Goal: Information Seeking & Learning: Understand process/instructions

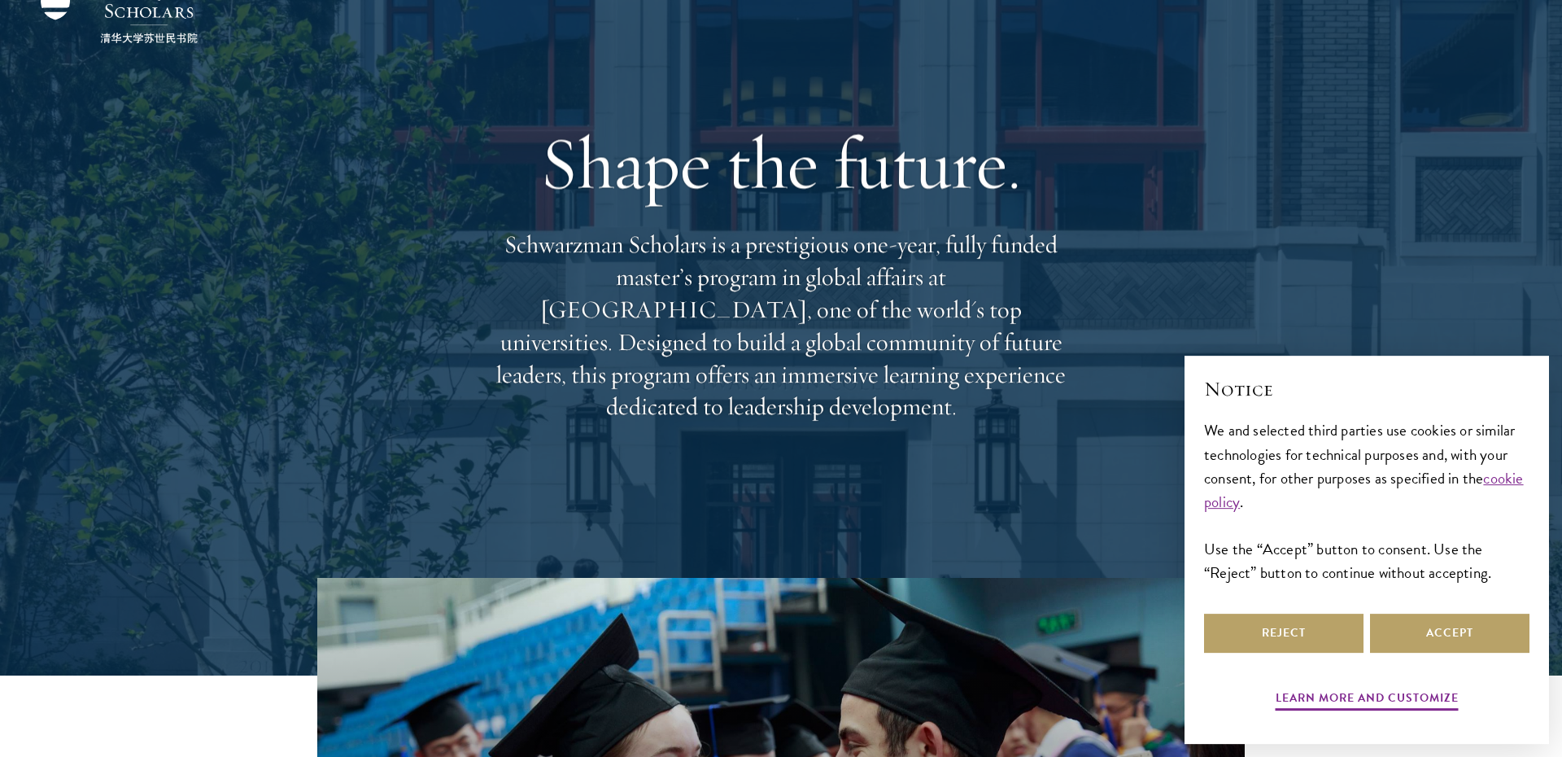
scroll to position [84, 0]
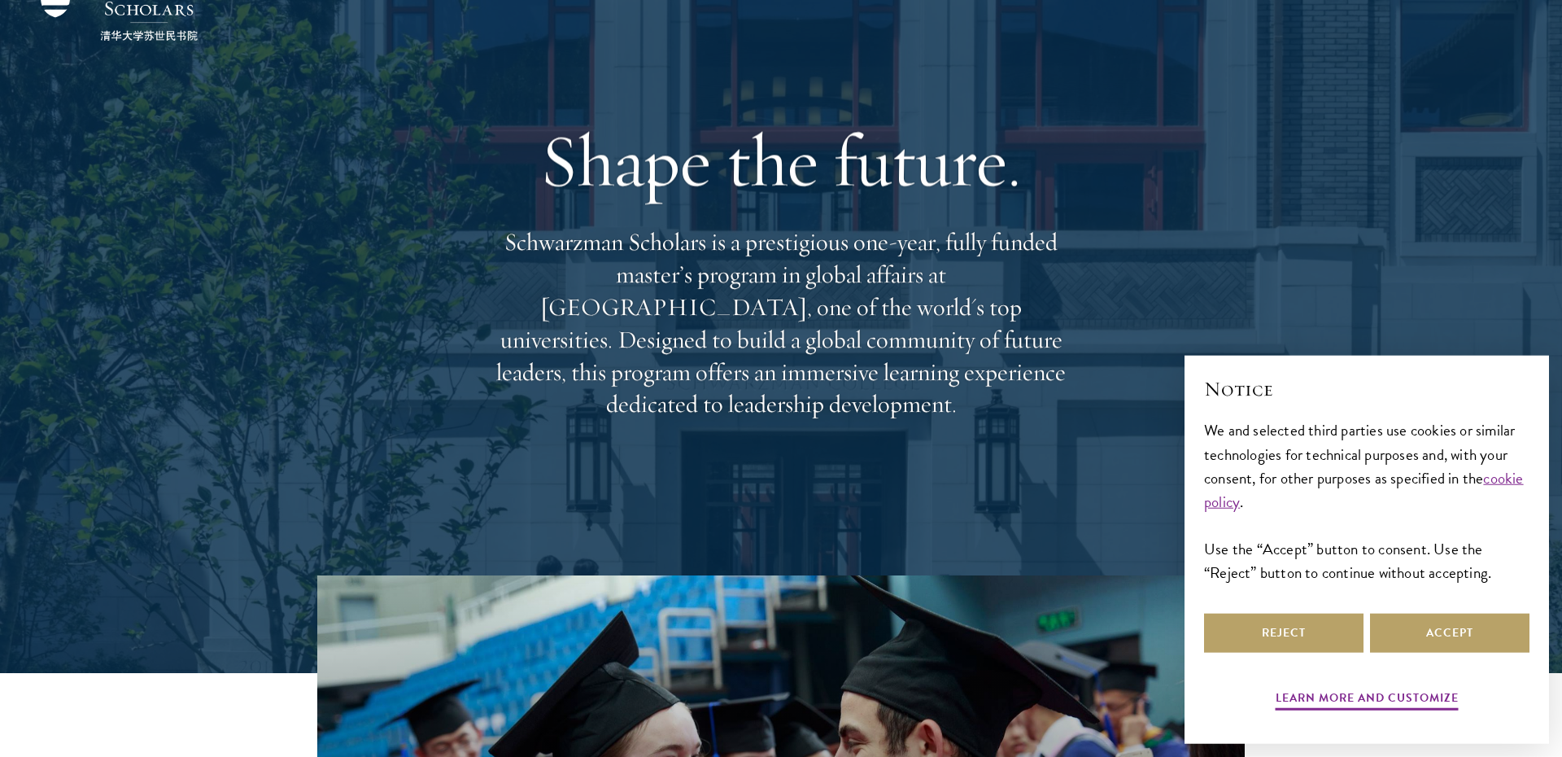
click at [754, 249] on p "Schwarzman Scholars is a prestigious one-year, fully funded master’s program in…" at bounding box center [781, 323] width 586 height 194
click at [749, 292] on p "Schwarzman Scholars is a prestigious one-year, fully funded master’s program in…" at bounding box center [781, 323] width 586 height 194
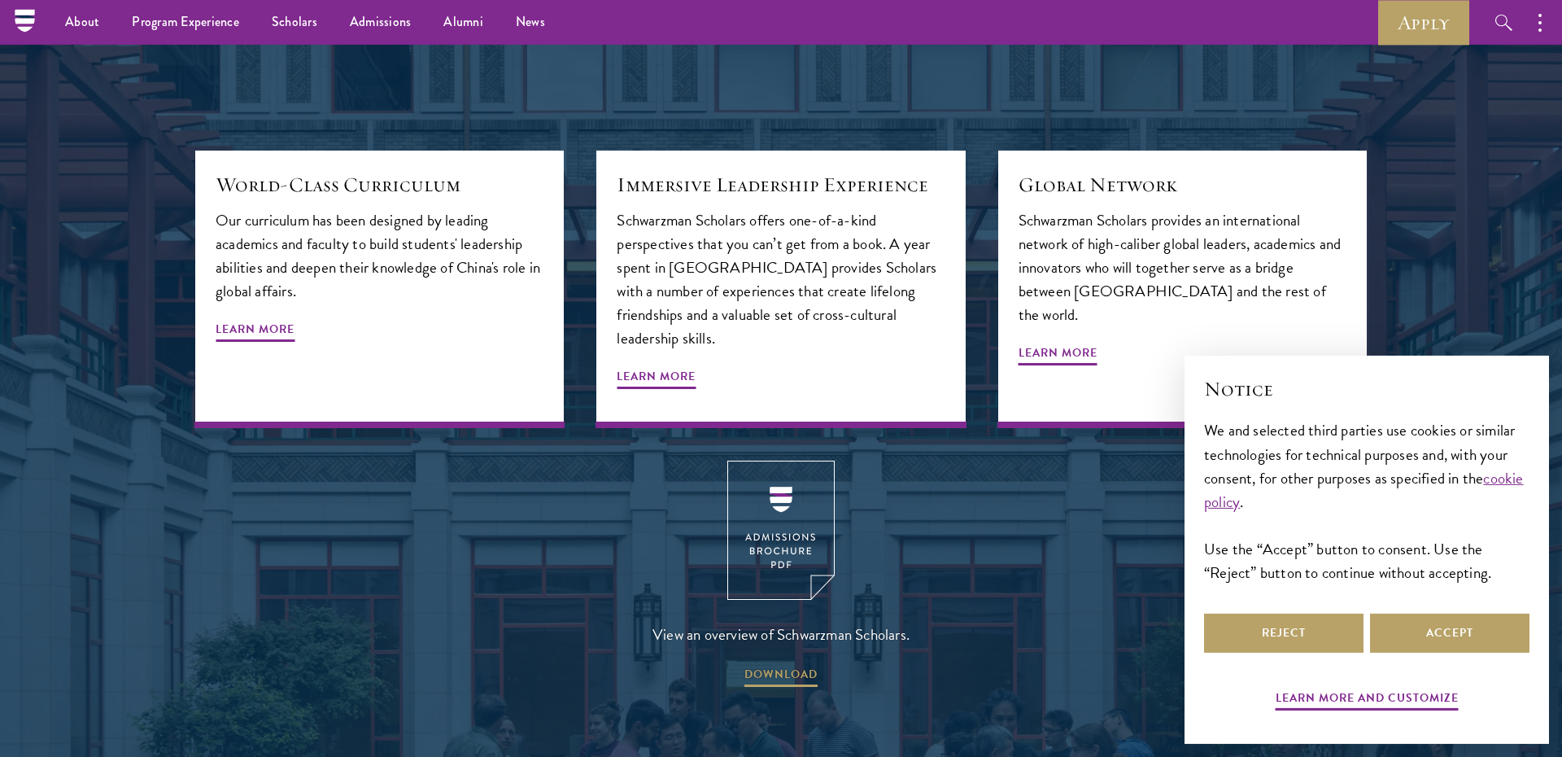
scroll to position [0, 0]
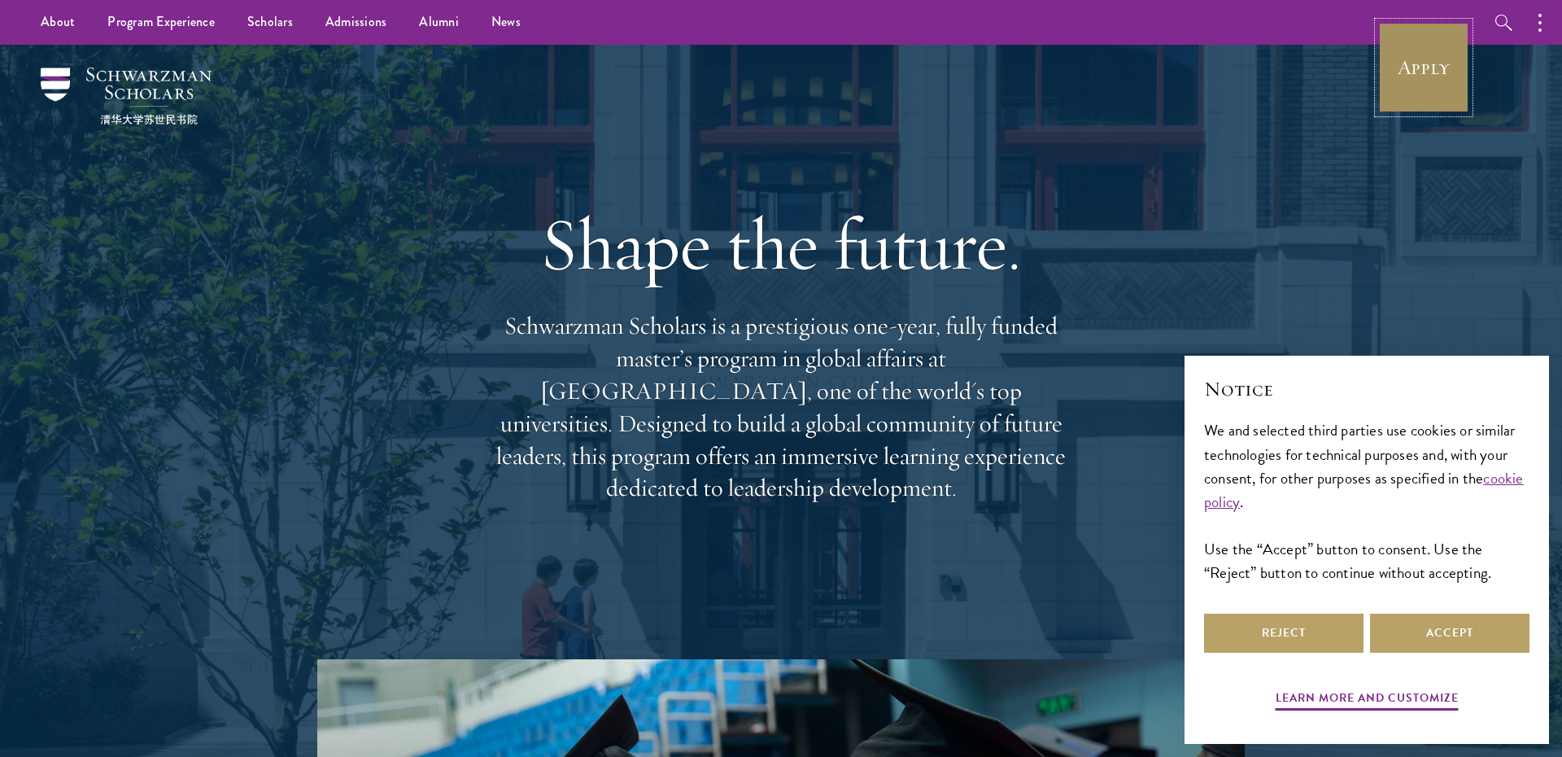
click at [1437, 92] on link "Apply" at bounding box center [1424, 67] width 91 height 91
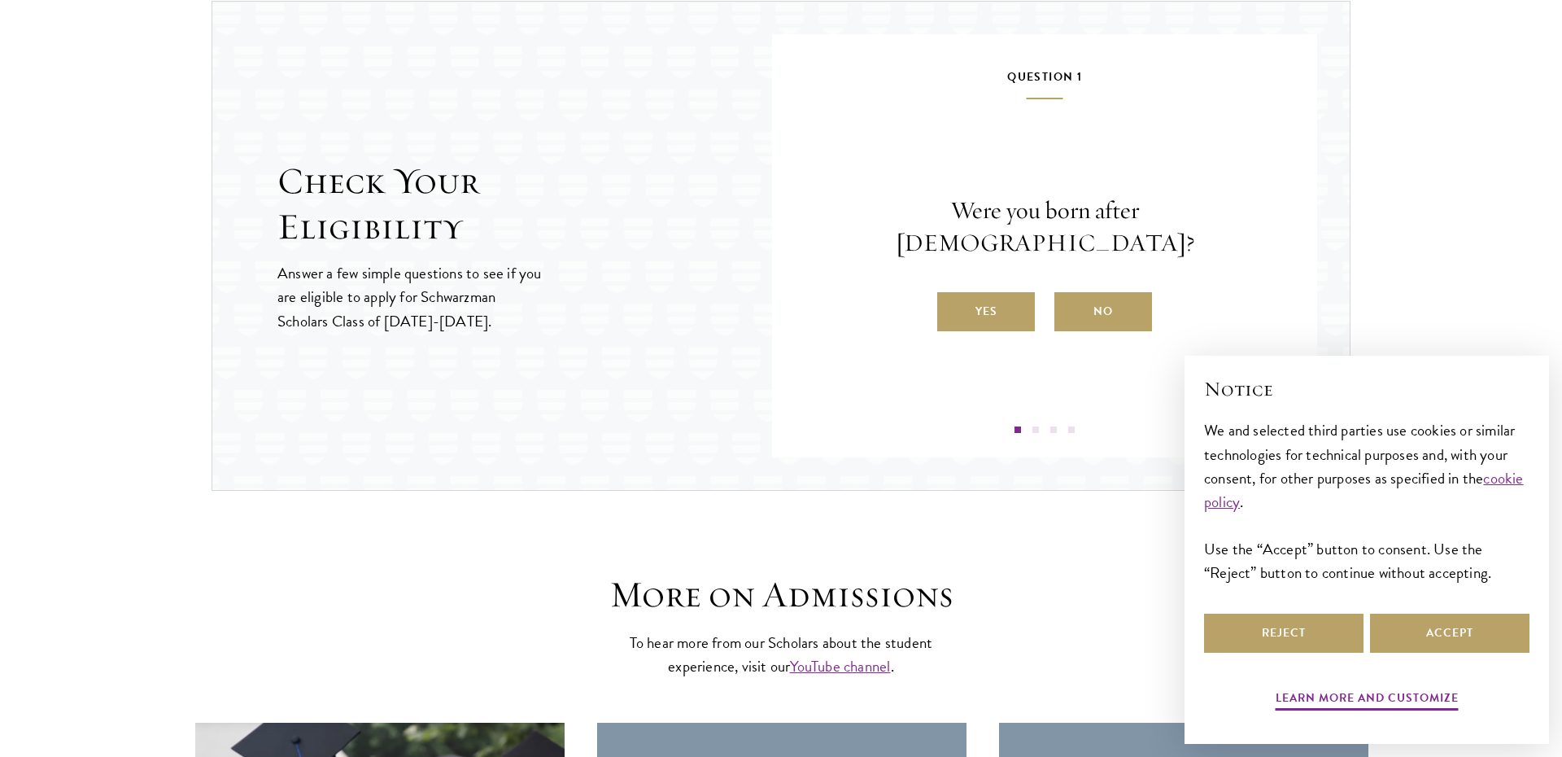
scroll to position [1799, 0]
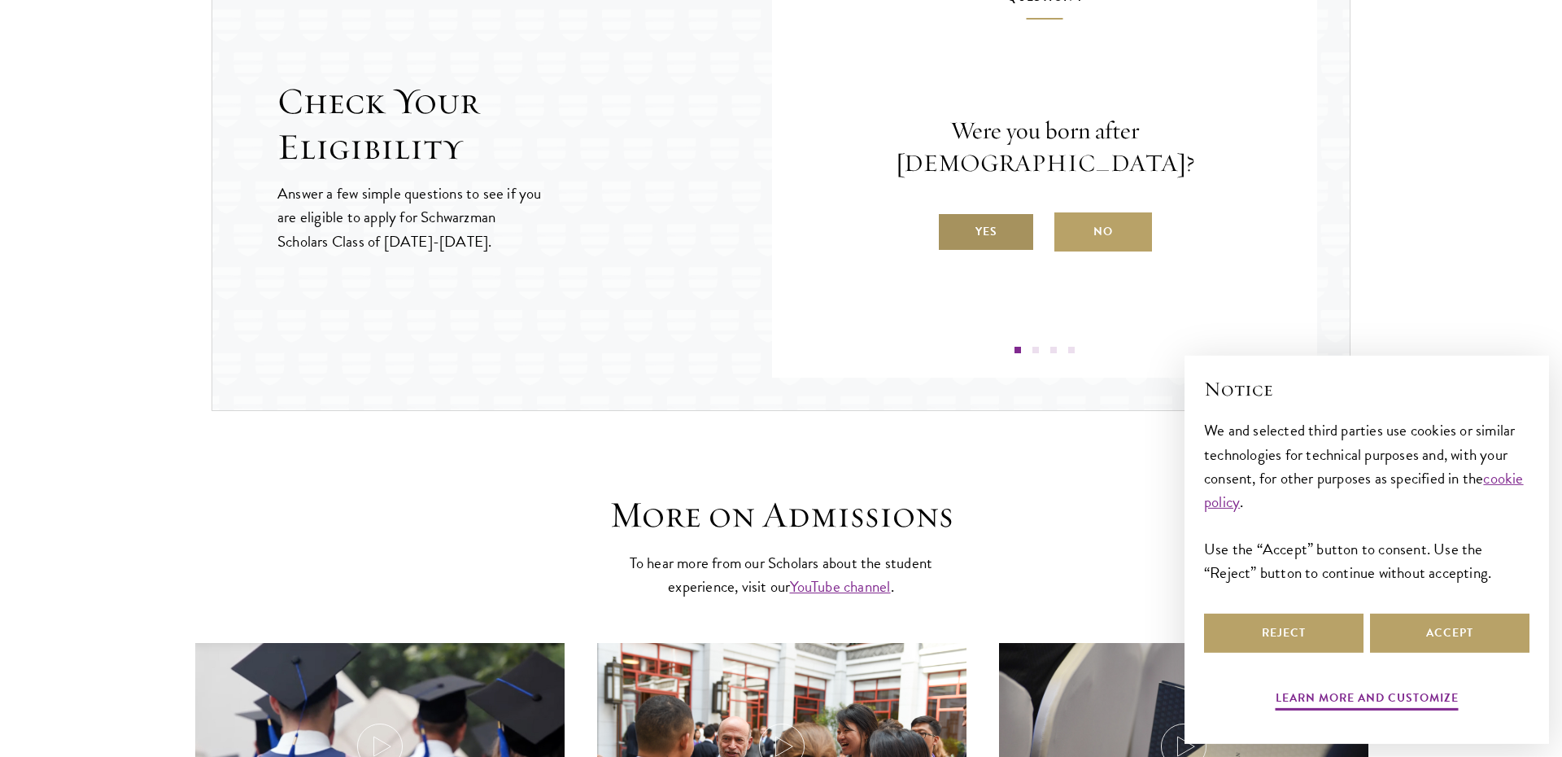
click at [998, 212] on label "Yes" at bounding box center [986, 231] width 98 height 39
click at [952, 214] on input "Yes" at bounding box center [944, 221] width 15 height 15
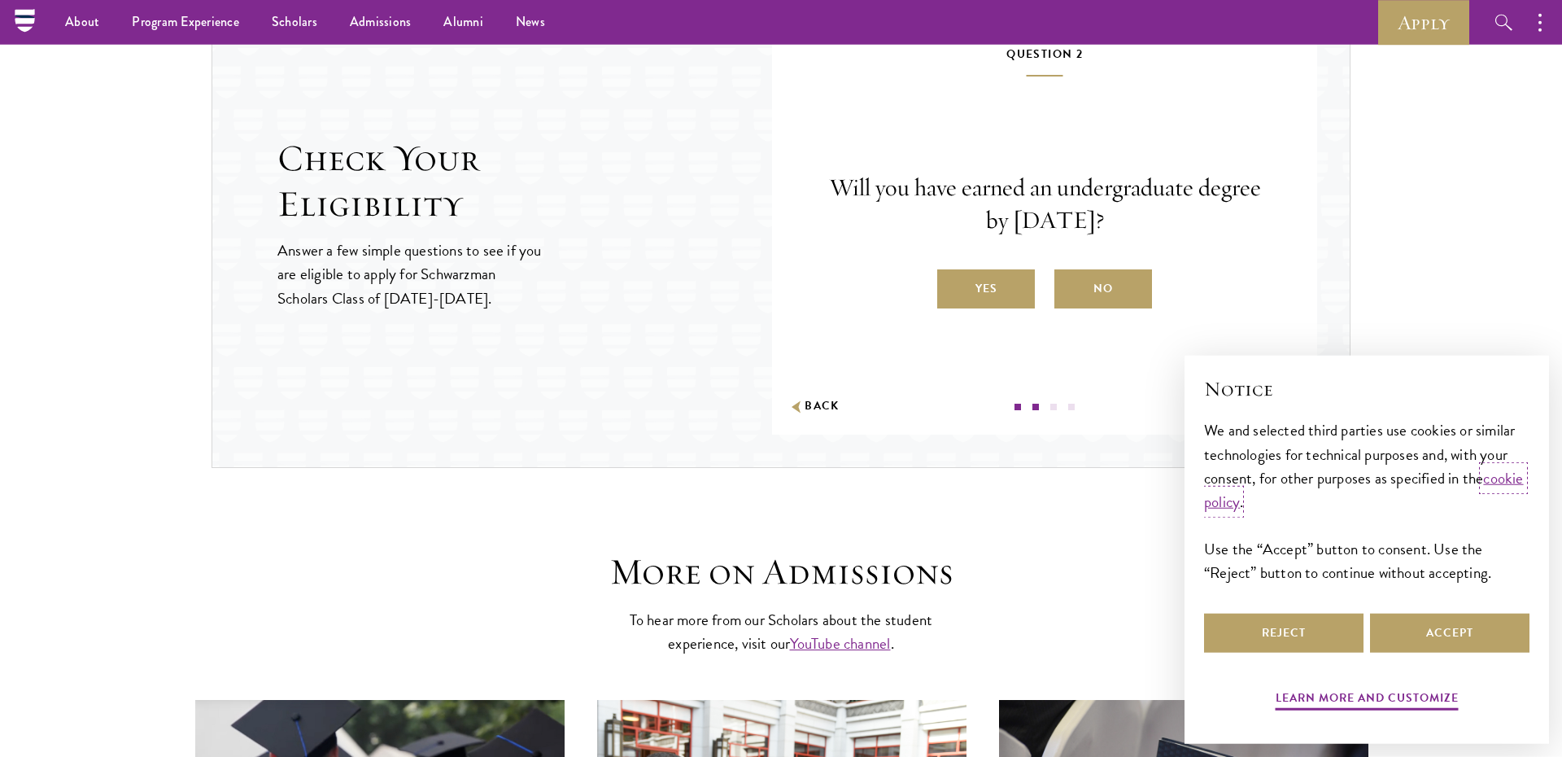
scroll to position [1677, 0]
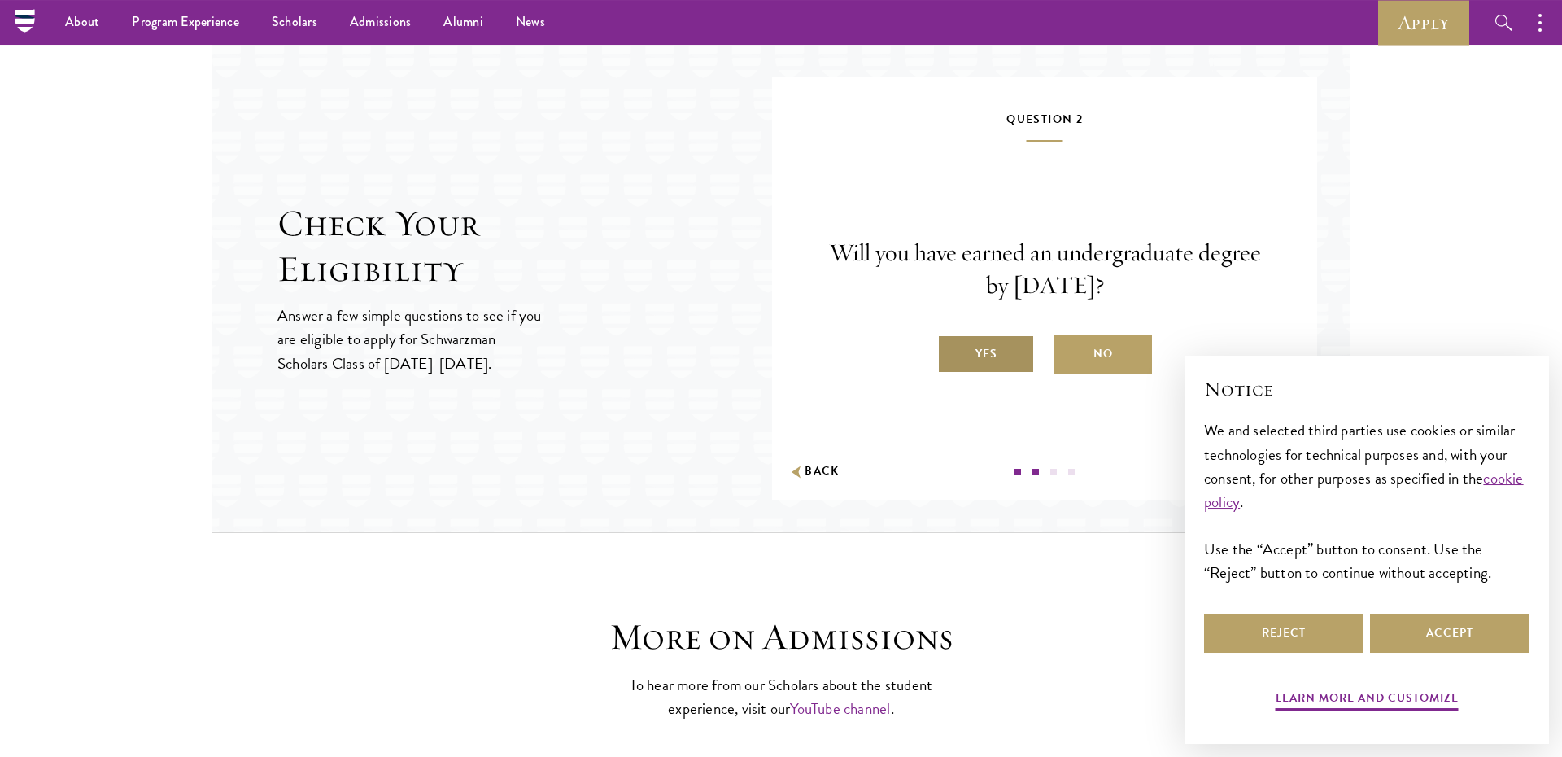
click at [989, 347] on label "Yes" at bounding box center [986, 353] width 98 height 39
click at [952, 347] on input "Yes" at bounding box center [944, 343] width 15 height 15
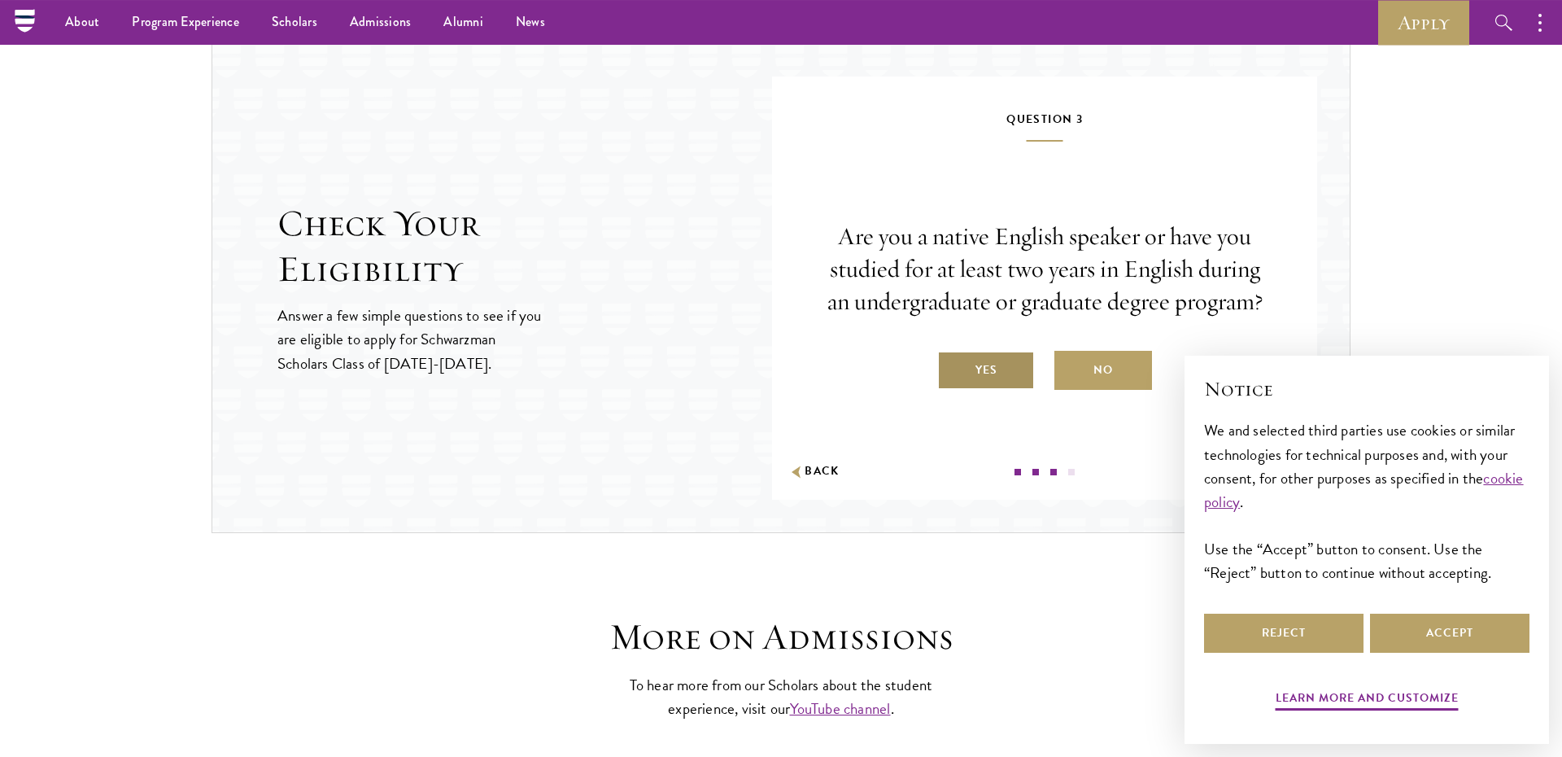
click at [990, 377] on label "Yes" at bounding box center [986, 370] width 98 height 39
click at [952, 367] on input "Yes" at bounding box center [944, 359] width 15 height 15
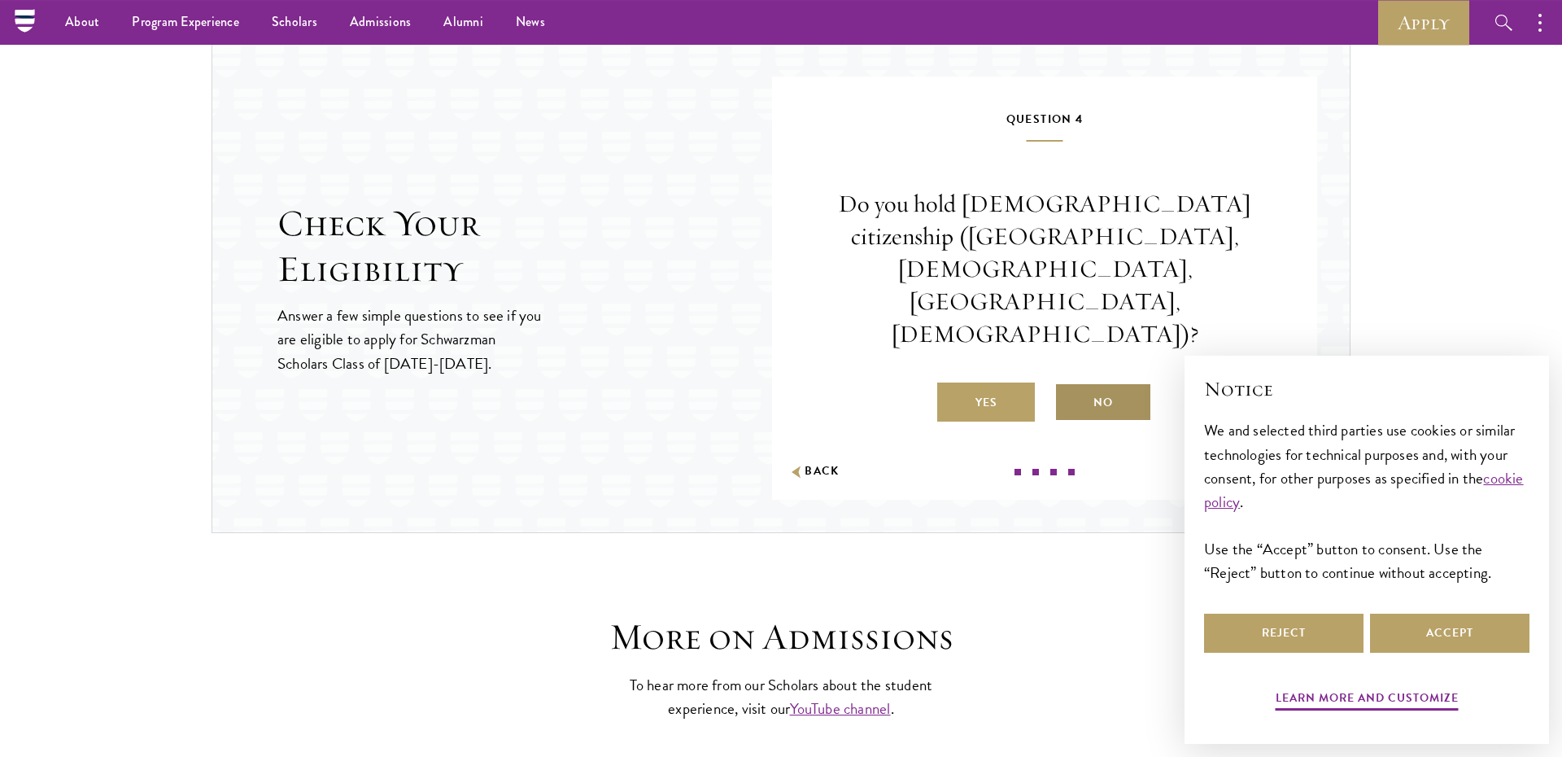
click at [1076, 382] on label "No" at bounding box center [1104, 401] width 98 height 39
click at [1069, 385] on input "No" at bounding box center [1062, 392] width 15 height 15
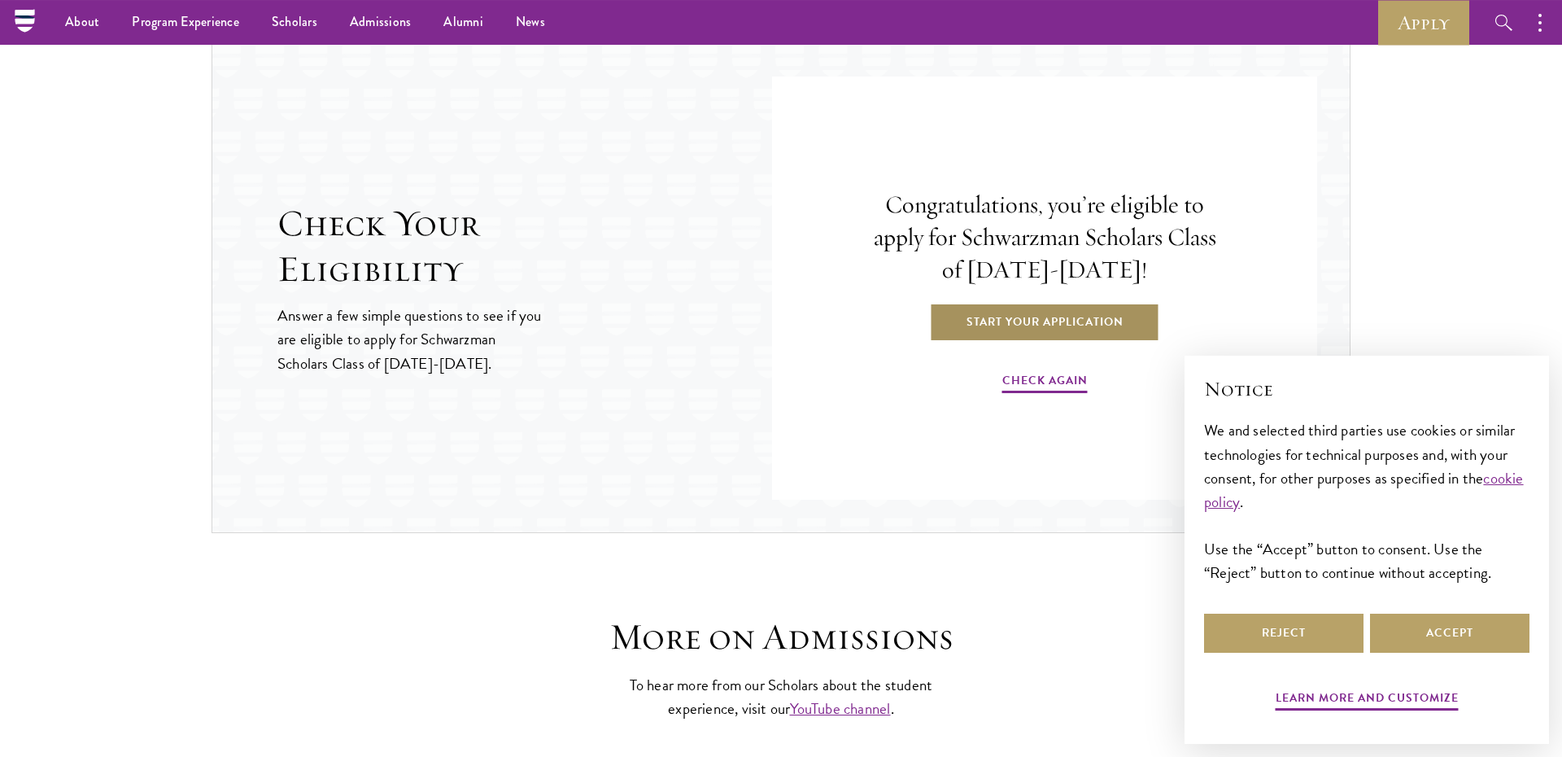
click at [1033, 334] on link "Start Your Application" at bounding box center [1045, 321] width 230 height 39
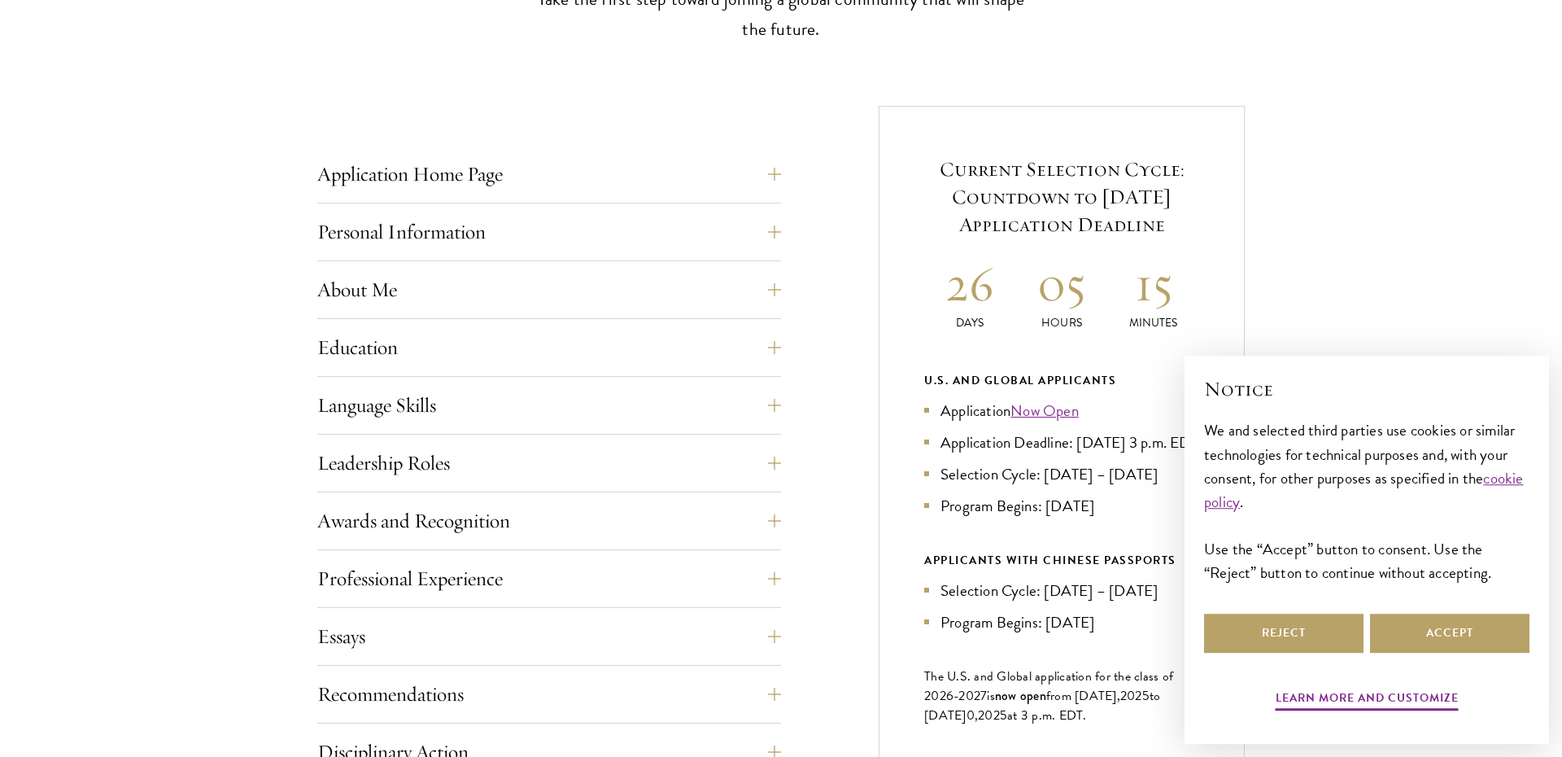
scroll to position [558, 0]
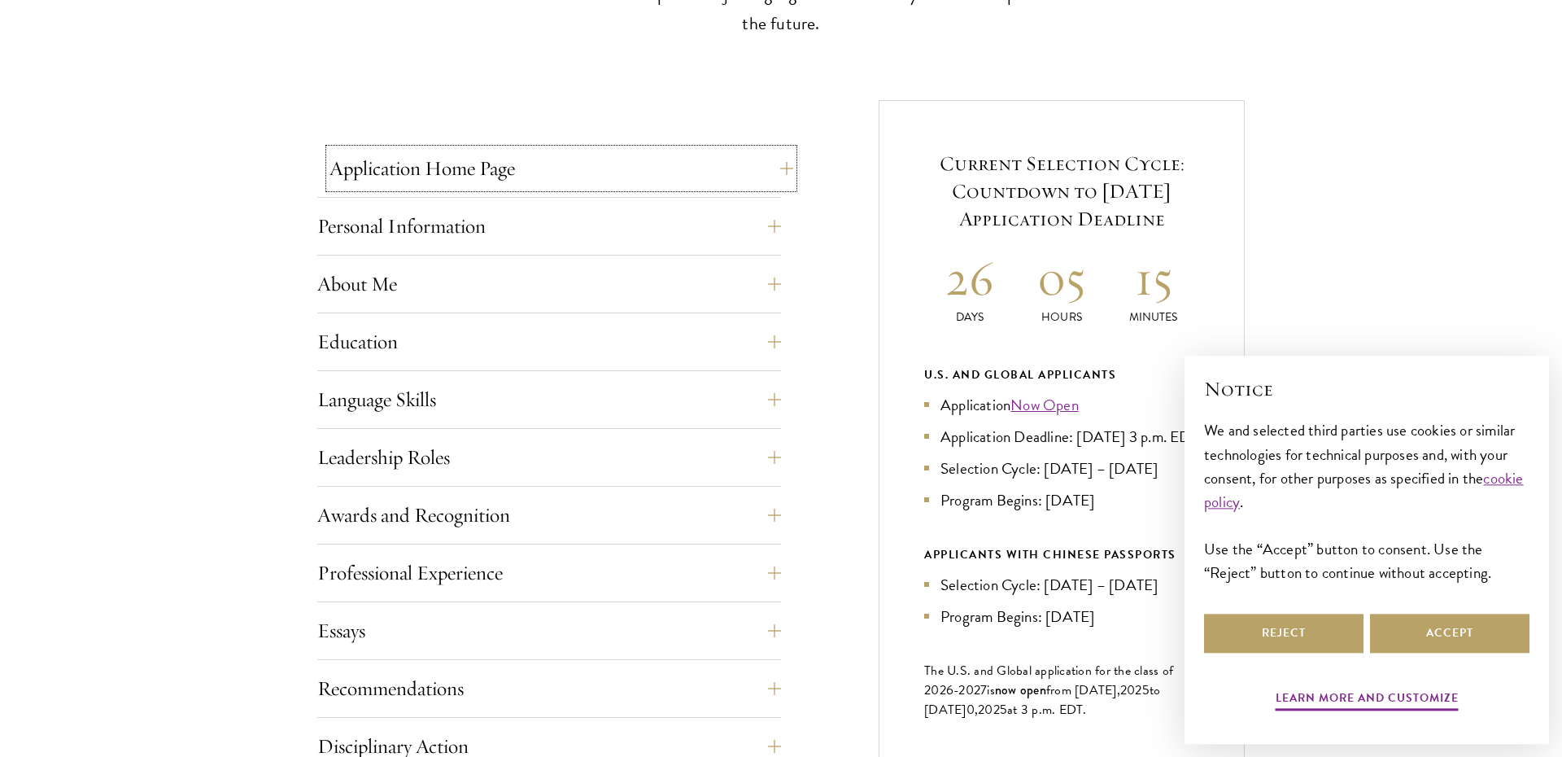
click at [772, 173] on button "Application Home Page" at bounding box center [562, 168] width 464 height 39
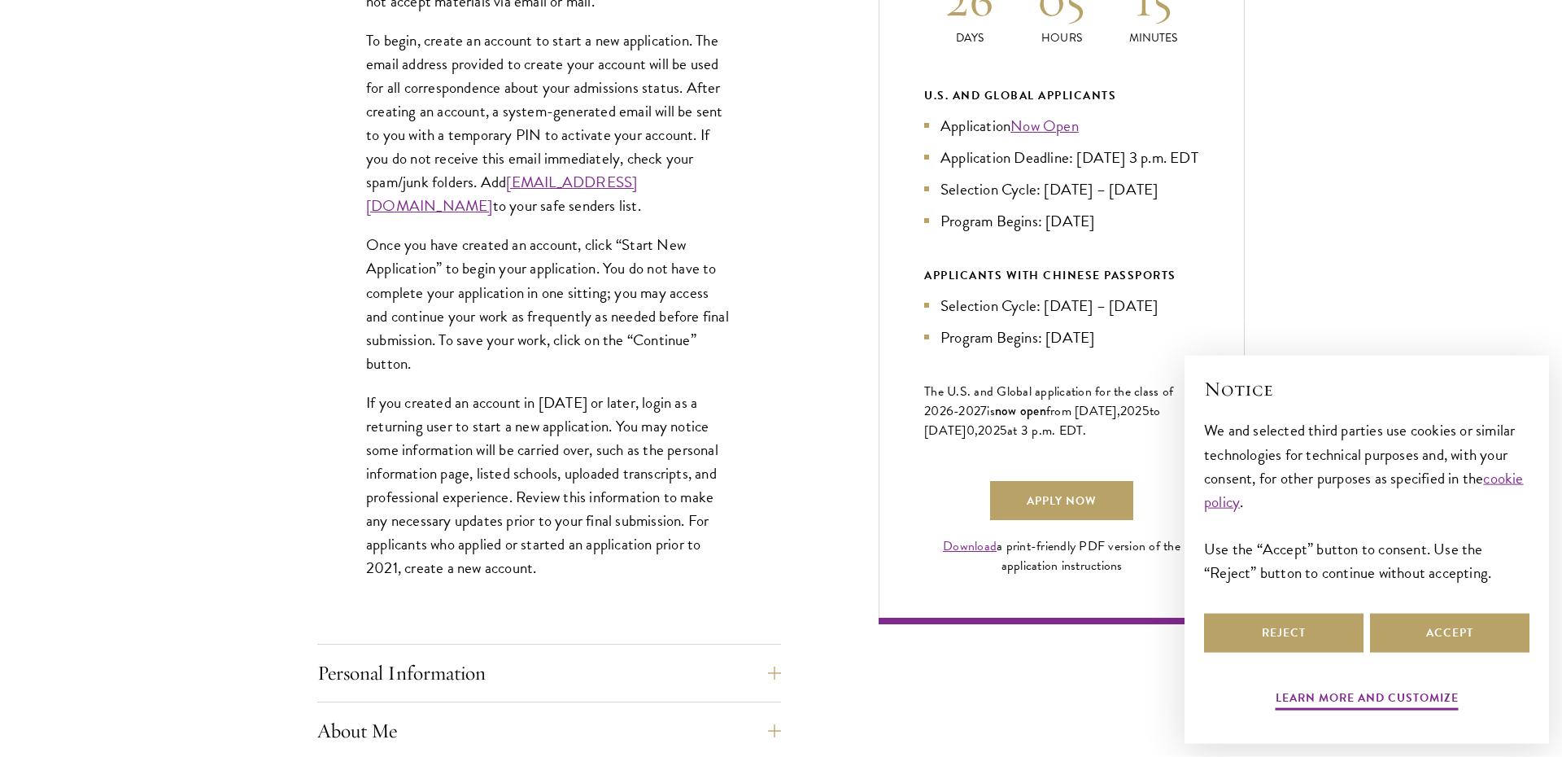
click at [793, 294] on div "Application Home Page The online application form must be completed in English.…" at bounding box center [781, 666] width 928 height 1690
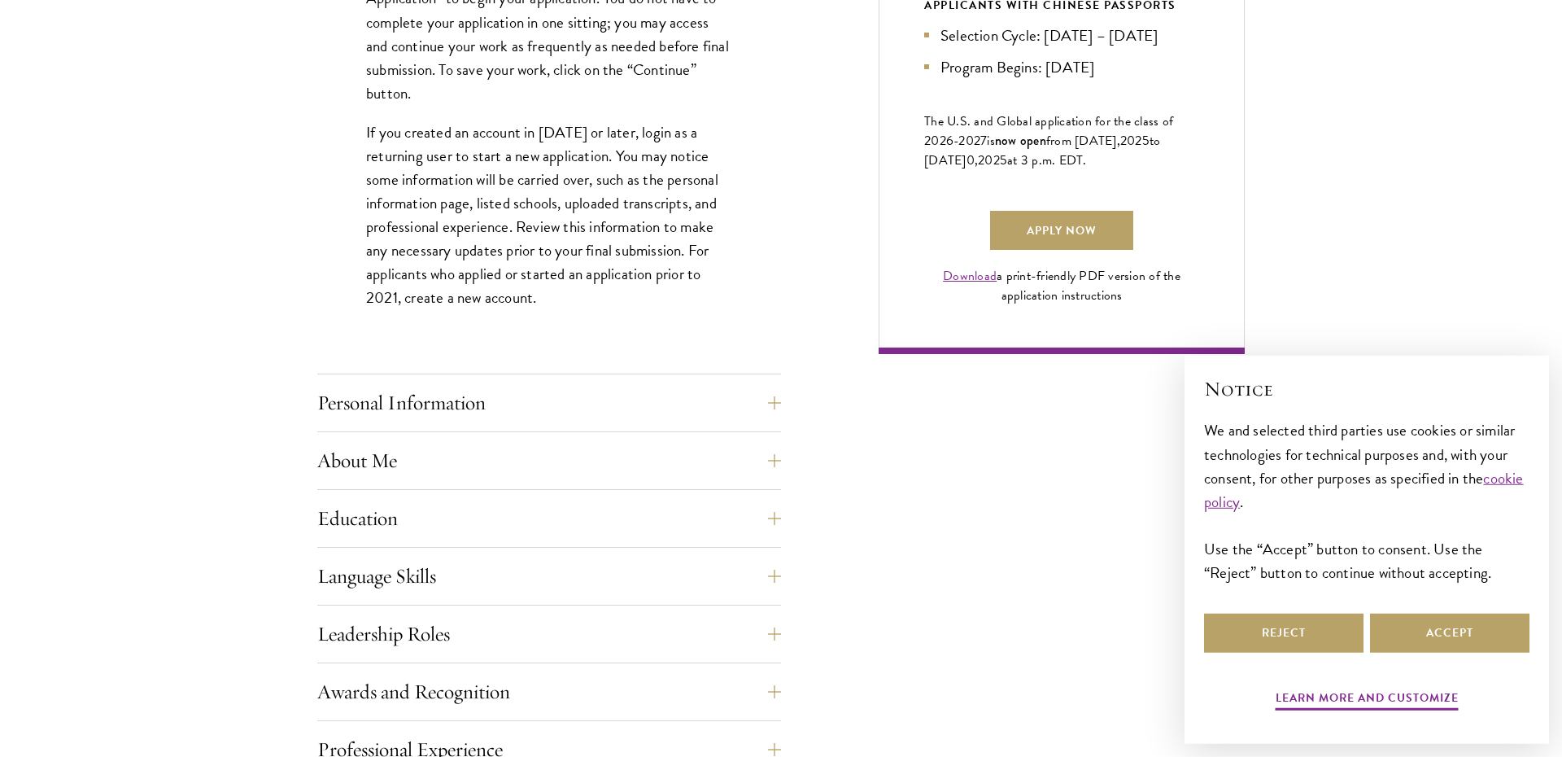
scroll to position [1111, 0]
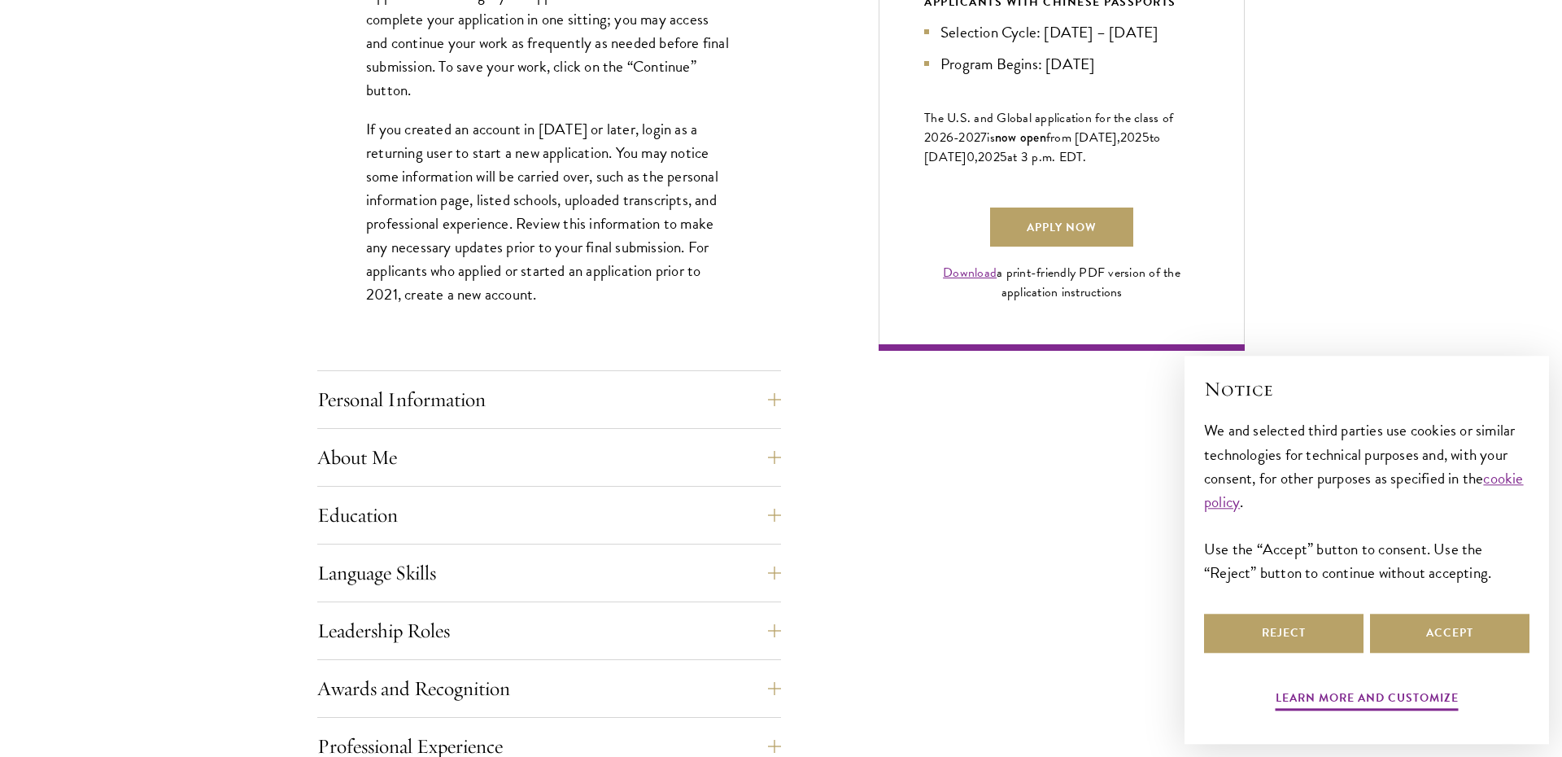
click at [780, 379] on div "Application Home Page The online application form must be completed in English.…" at bounding box center [549, 416] width 464 height 1641
click at [778, 401] on button "Personal Information" at bounding box center [562, 399] width 464 height 39
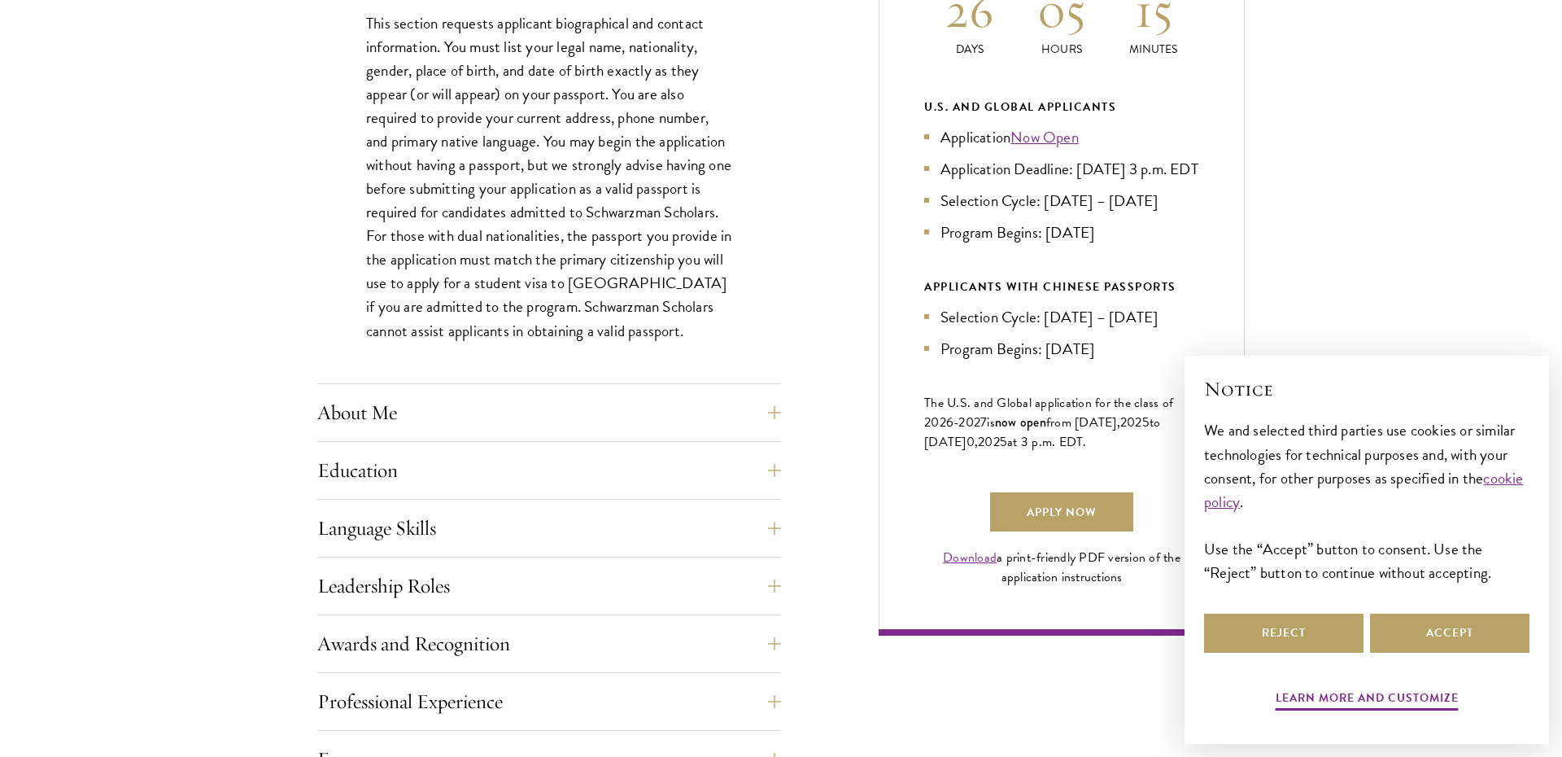
scroll to position [828, 0]
click at [773, 396] on button "About Me" at bounding box center [562, 410] width 464 height 39
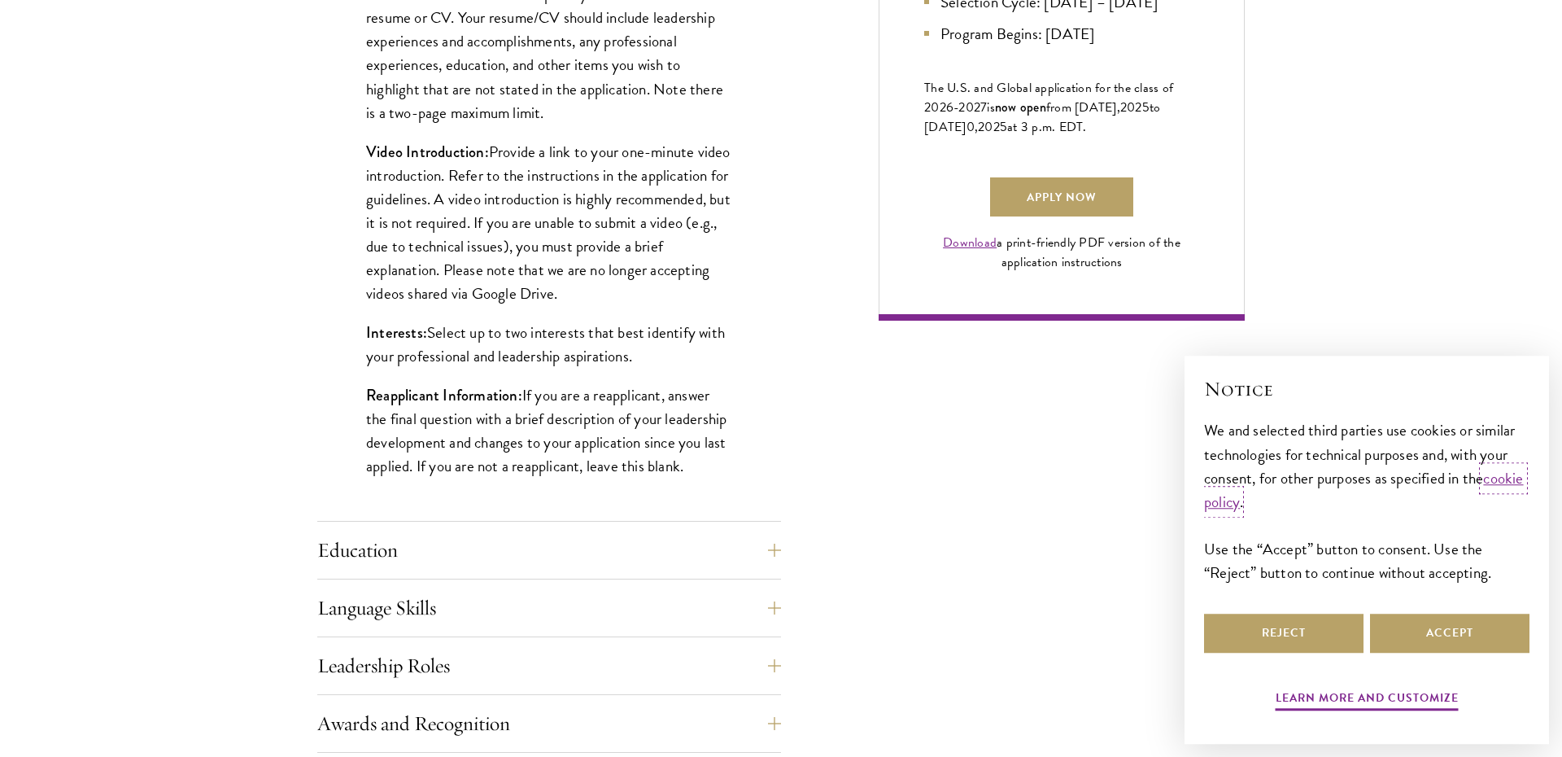
scroll to position [1142, 0]
click at [738, 201] on div "Biographical Profile: Provide a biographical profile of up to 100 words summari…" at bounding box center [549, 123] width 464 height 789
click at [646, 199] on p "Video Introduction: Provide a link to your one-minute video introduction. Refer…" at bounding box center [549, 221] width 366 height 165
click at [627, 238] on p "Video Introduction: Provide a link to your one-minute video introduction. Refer…" at bounding box center [549, 221] width 366 height 165
click at [559, 243] on p "Video Introduction: Provide a link to your one-minute video introduction. Refer…" at bounding box center [549, 221] width 366 height 165
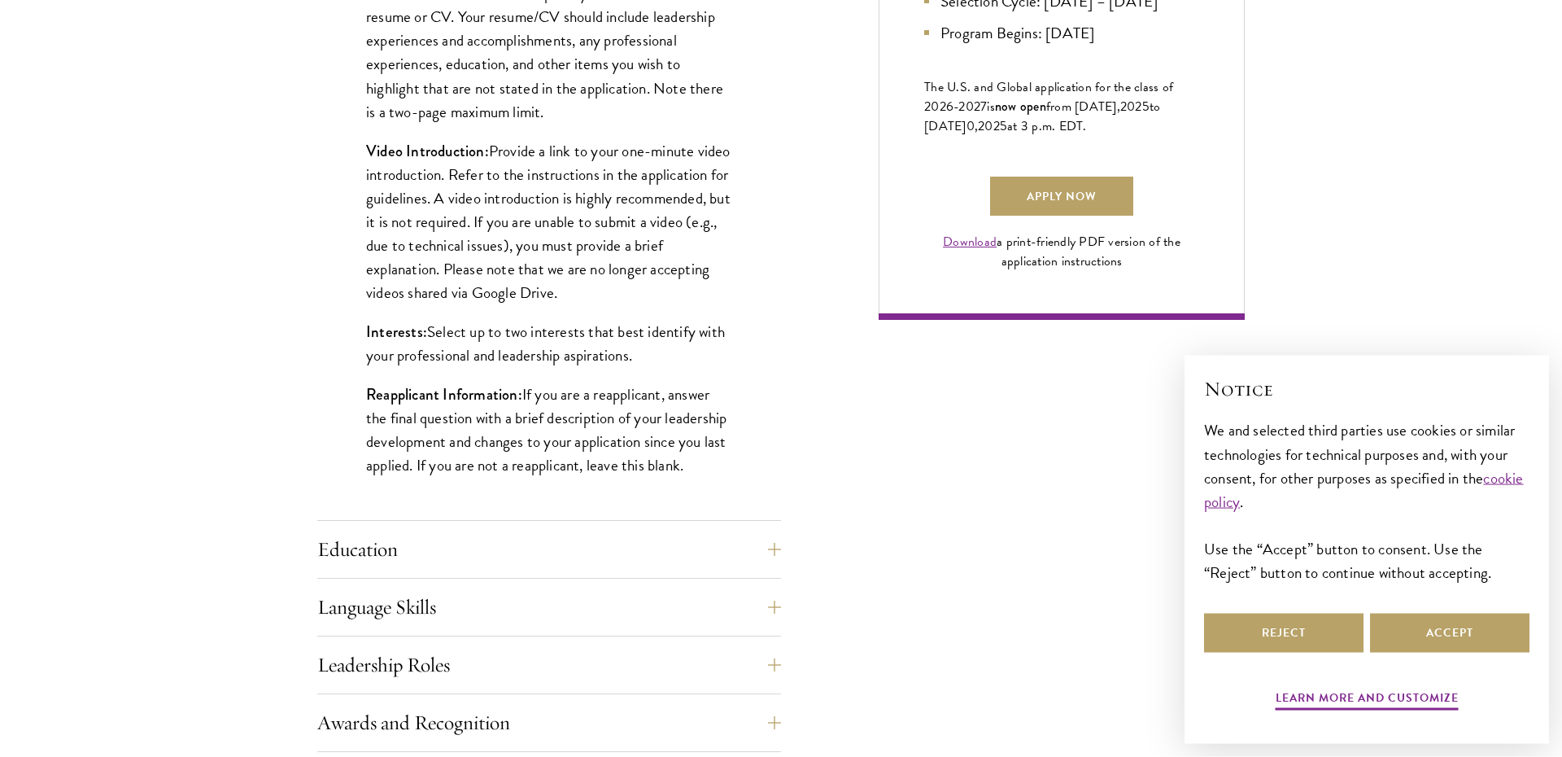
click at [540, 260] on p "Video Introduction: Provide a link to your one-minute video introduction. Refer…" at bounding box center [549, 221] width 366 height 165
click at [542, 277] on p "Video Introduction: Provide a link to your one-minute video introduction. Refer…" at bounding box center [549, 221] width 366 height 165
click at [538, 302] on p "Video Introduction: Provide a link to your one-minute video introduction. Refer…" at bounding box center [549, 221] width 366 height 165
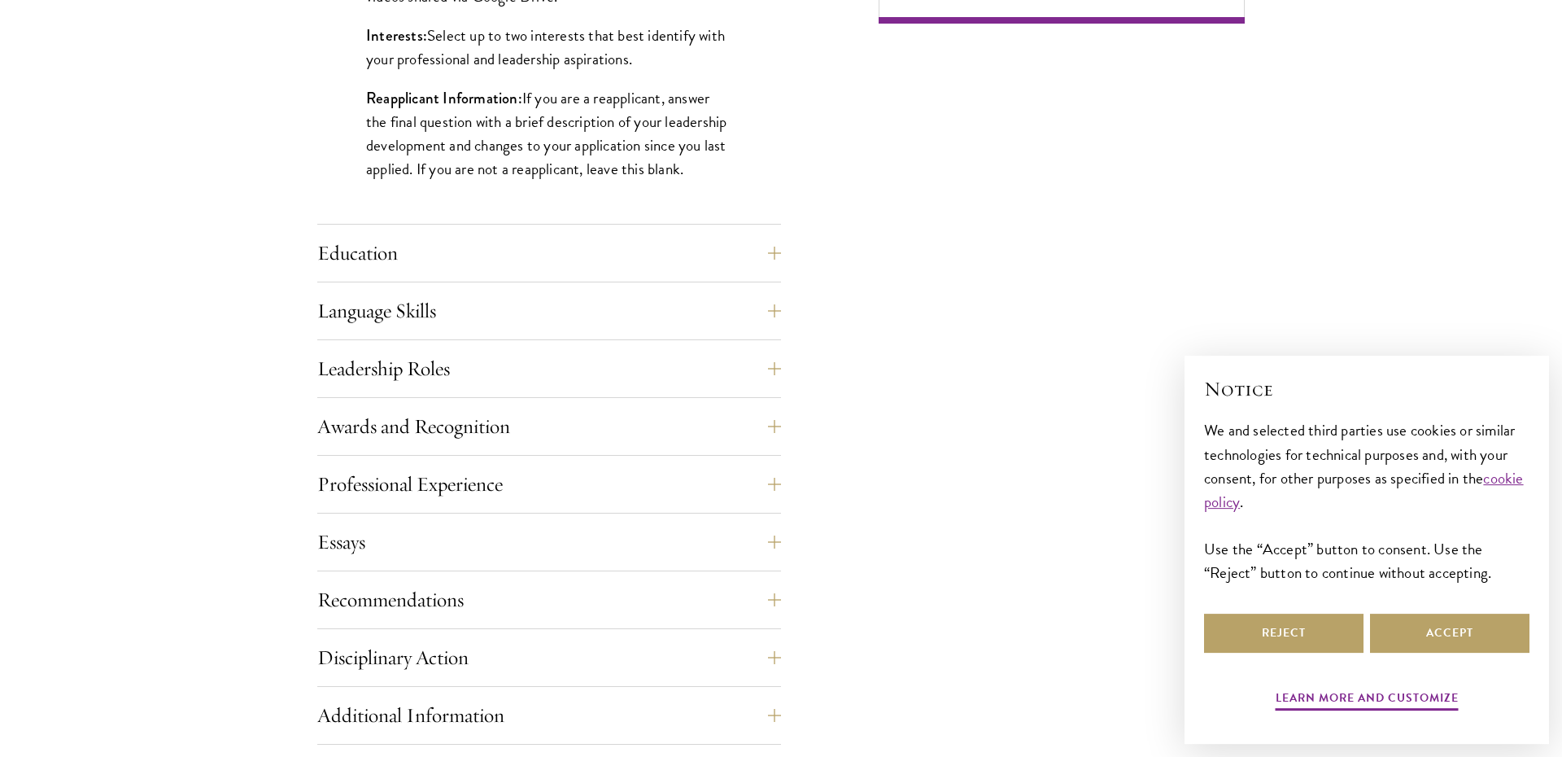
scroll to position [1440, 0]
click at [523, 244] on button "Education" at bounding box center [562, 251] width 464 height 39
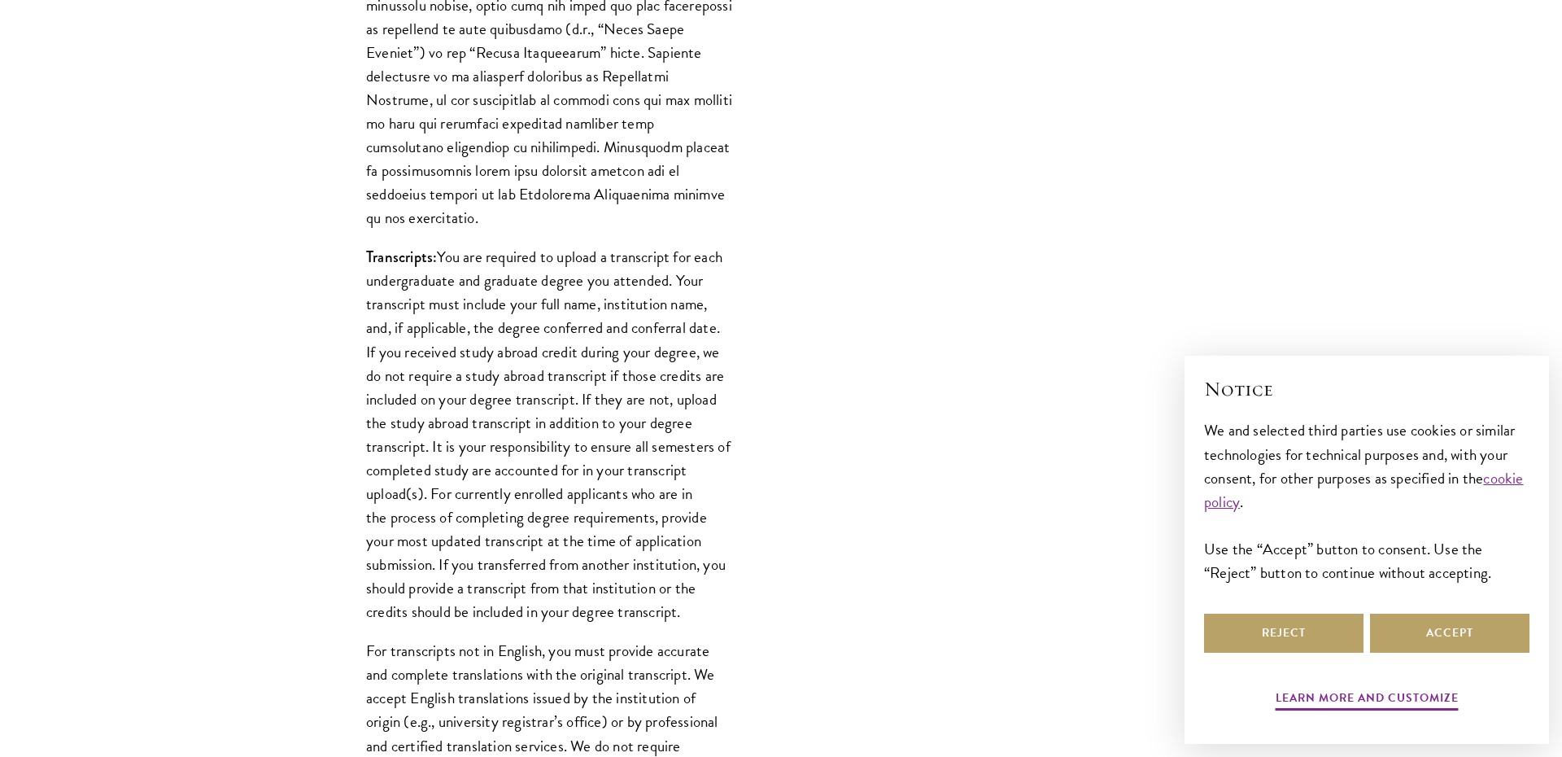
click at [539, 347] on p "Transcripts: You are required to upload a transcript for each undergraduate and…" at bounding box center [549, 434] width 366 height 378
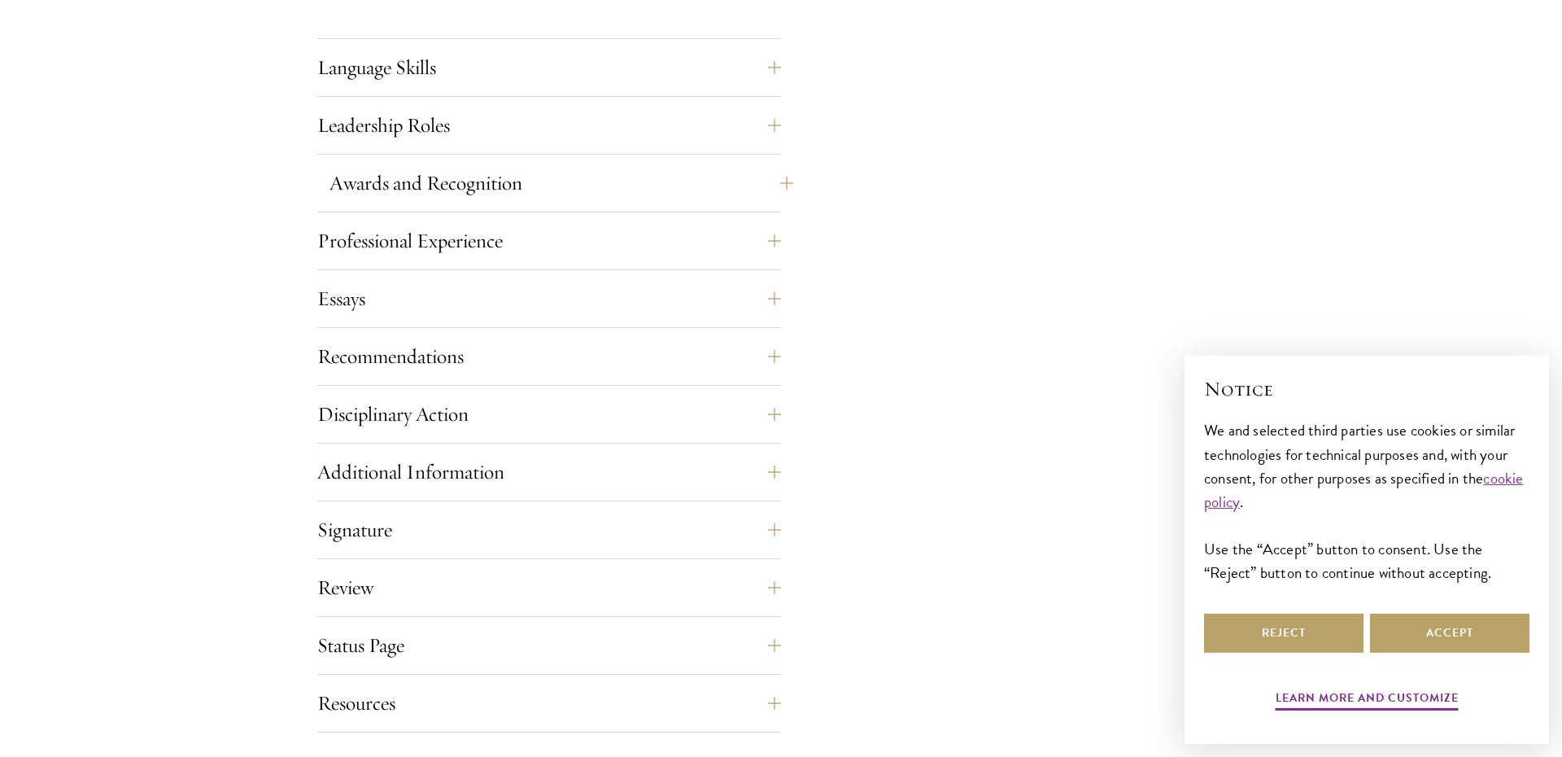
scroll to position [2814, 0]
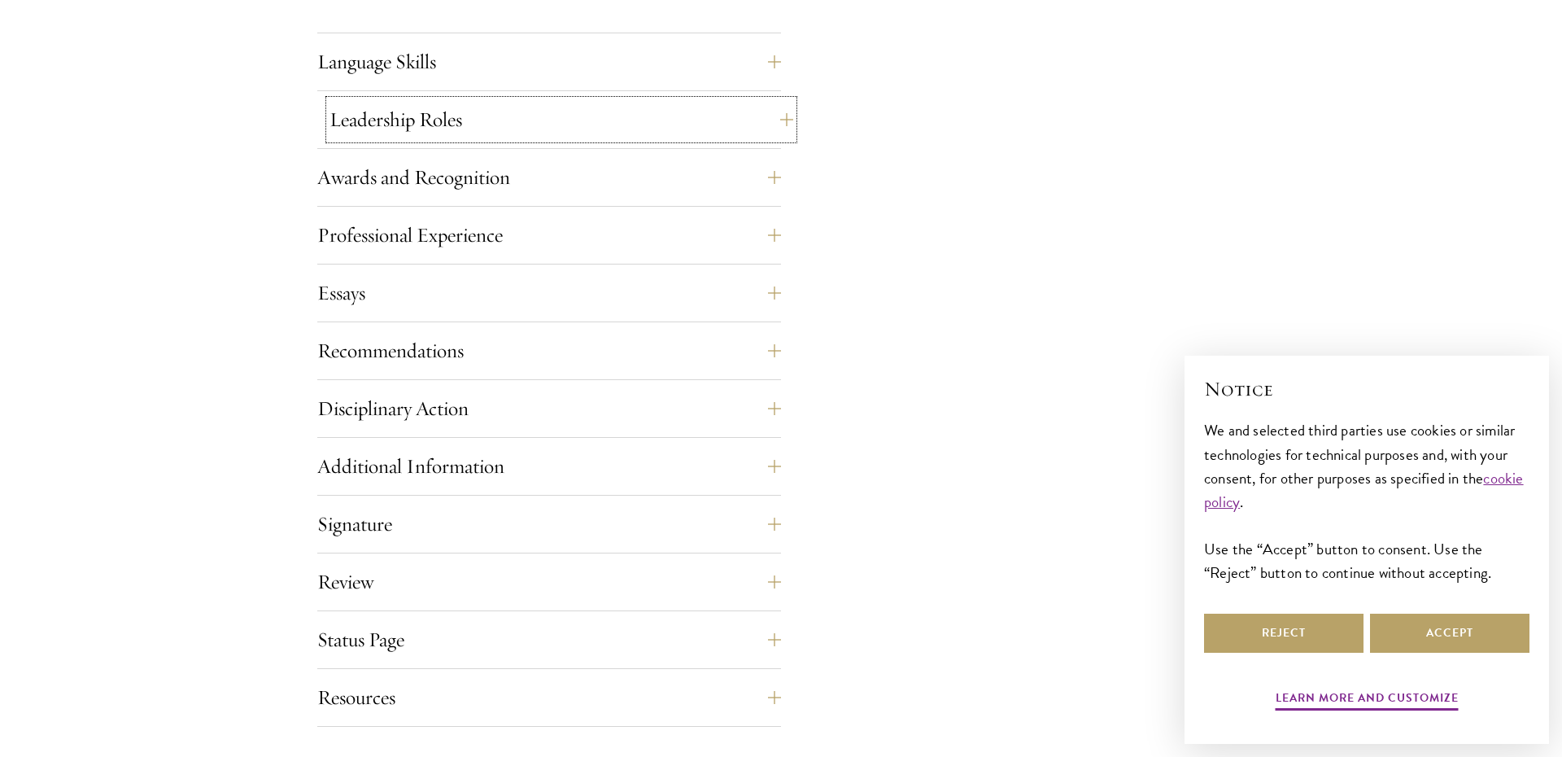
click at [566, 125] on button "Leadership Roles" at bounding box center [562, 119] width 464 height 39
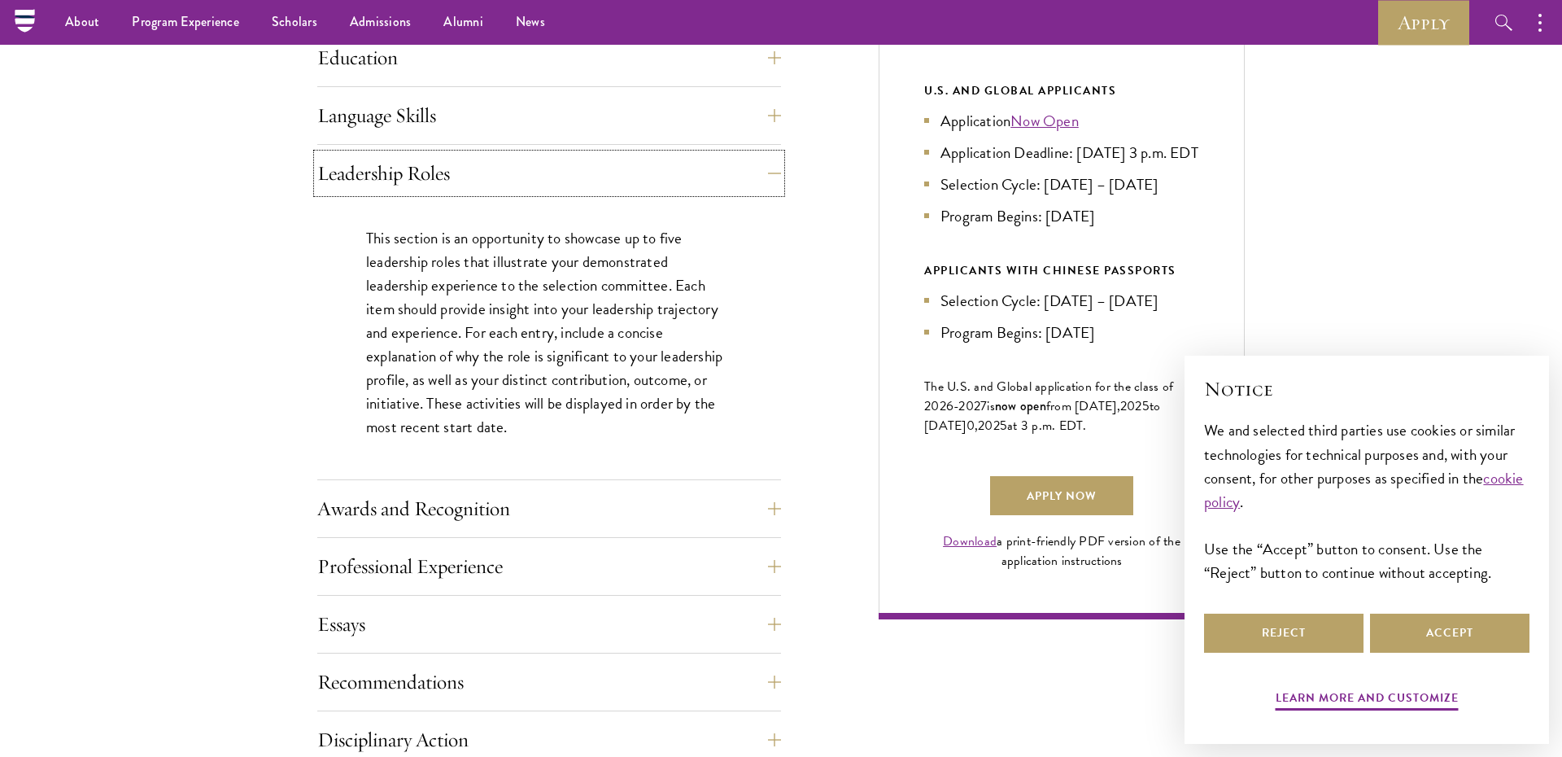
scroll to position [835, 0]
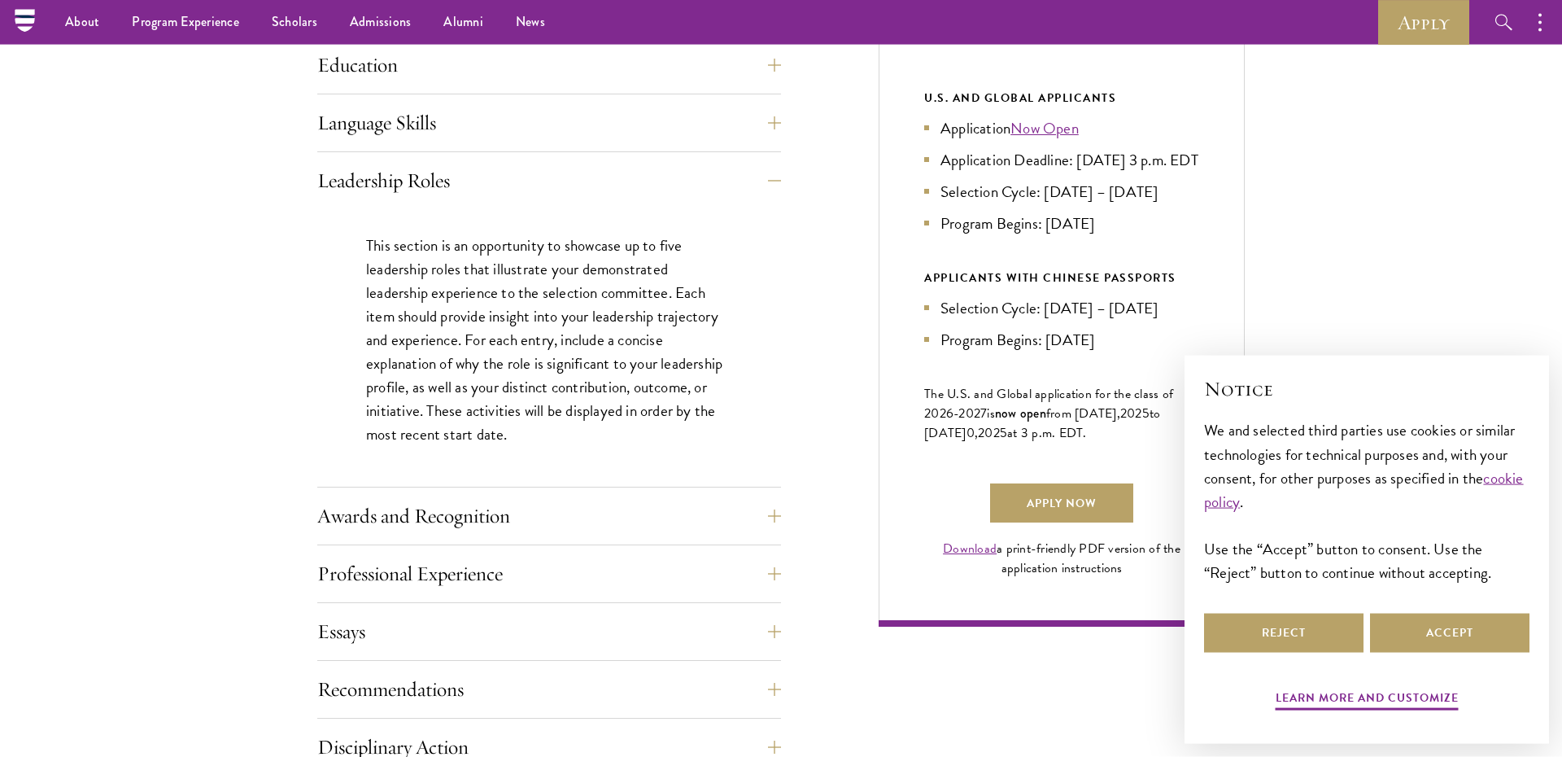
click at [535, 271] on p "This section is an opportunity to showcase up to five leadership roles that ill…" at bounding box center [549, 340] width 366 height 213
click at [553, 175] on button "Leadership Roles" at bounding box center [562, 180] width 464 height 39
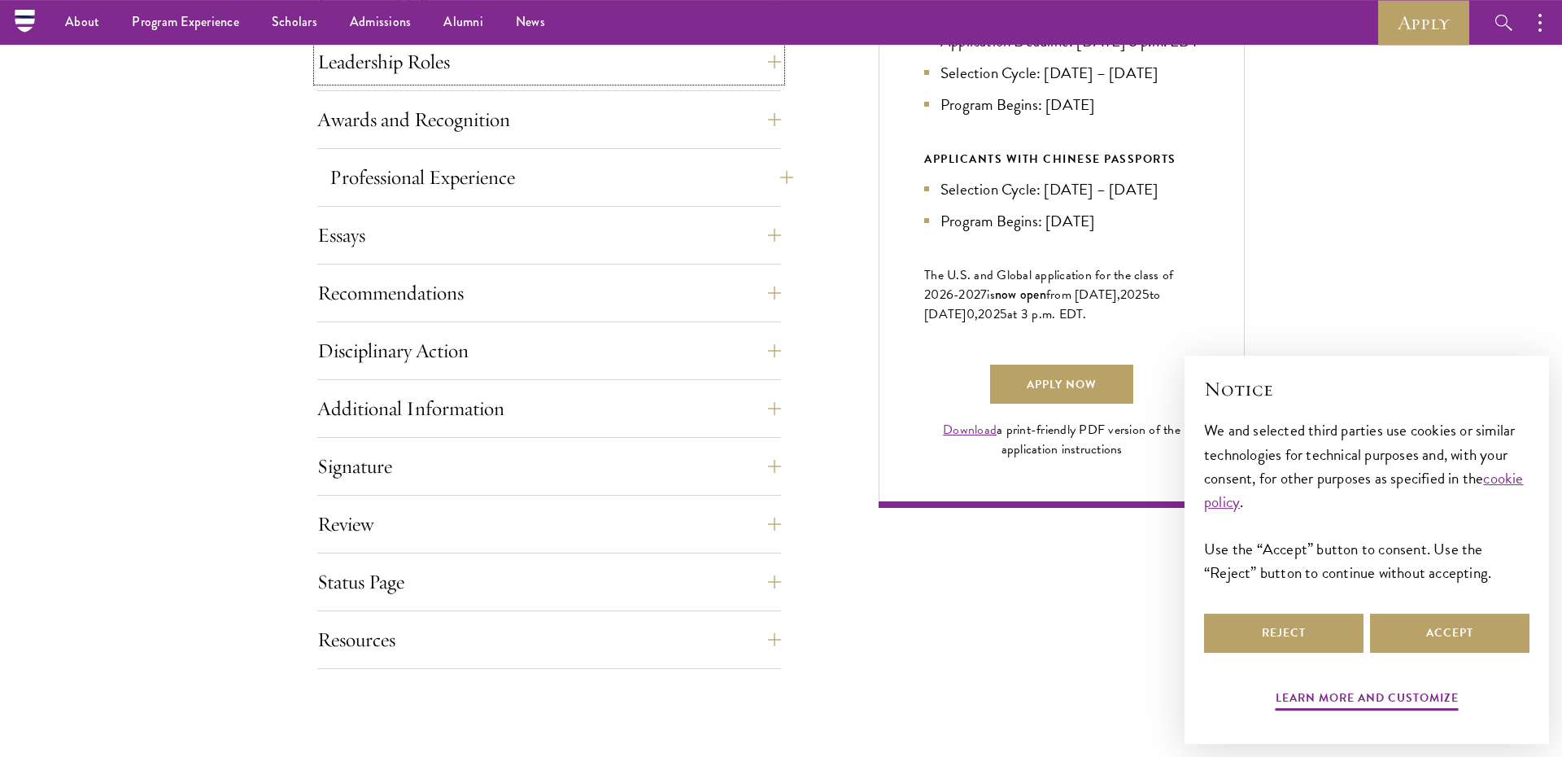
scroll to position [930, 0]
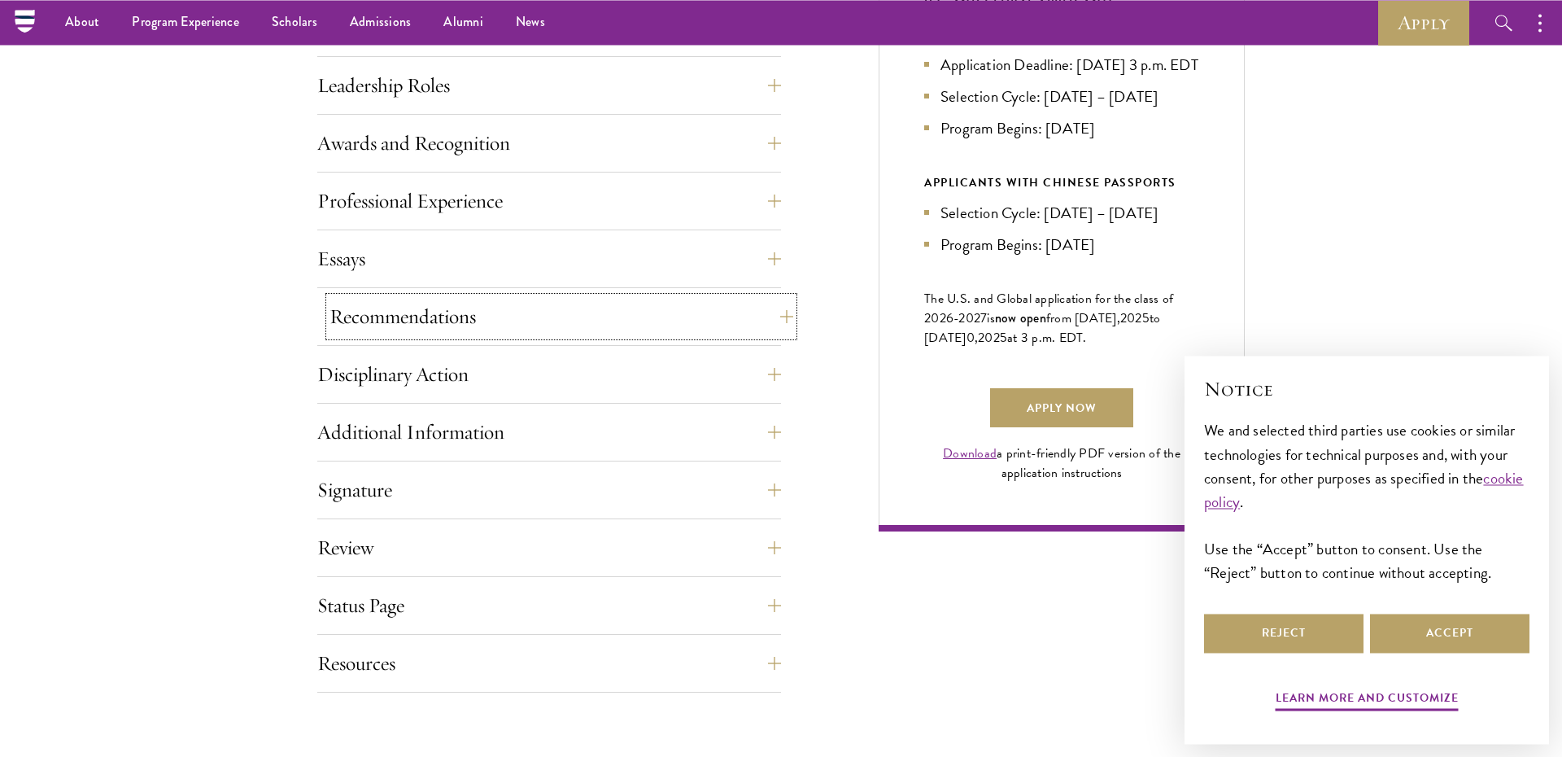
click at [496, 313] on button "Recommendations" at bounding box center [562, 316] width 464 height 39
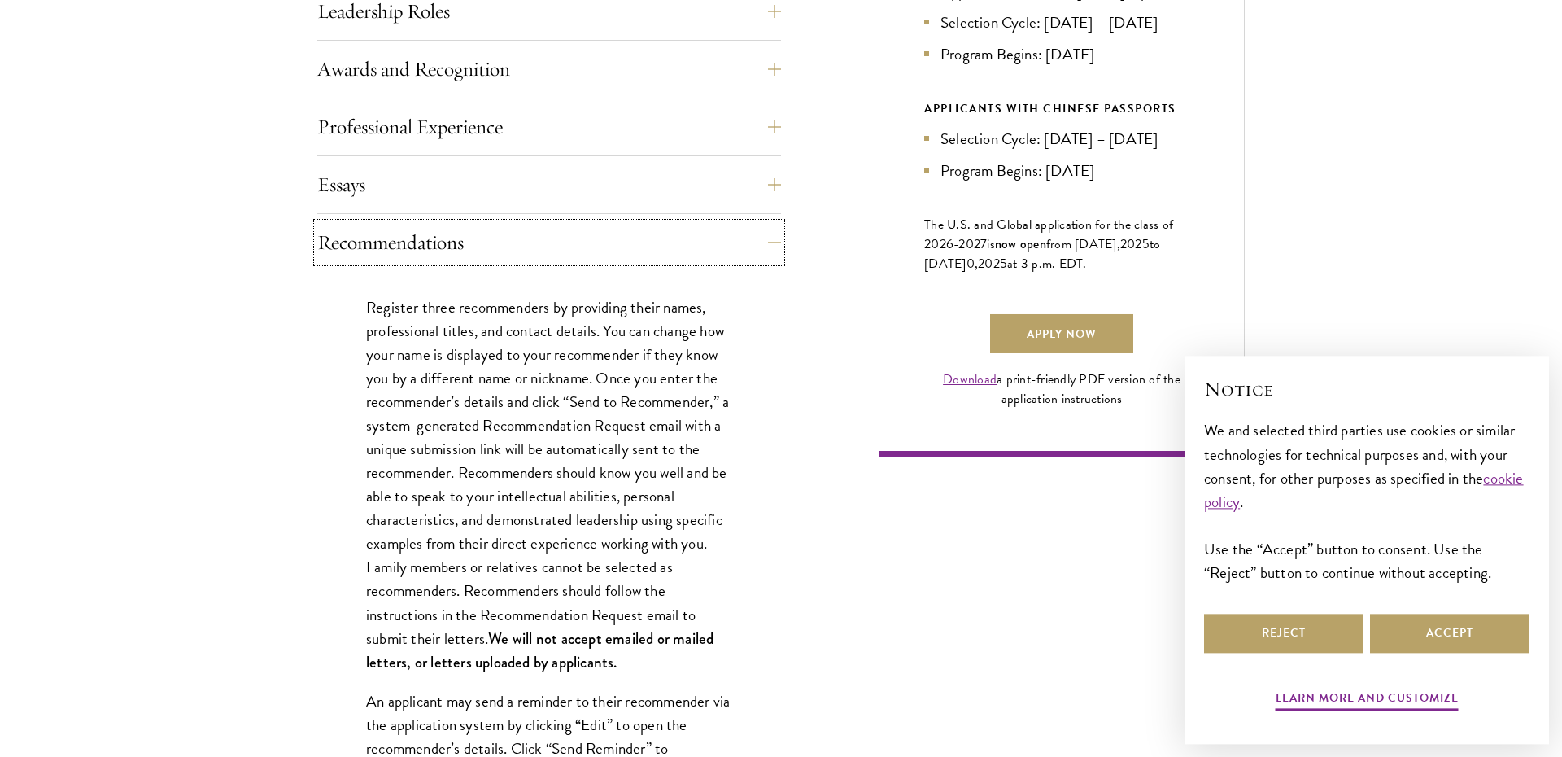
scroll to position [1011, 0]
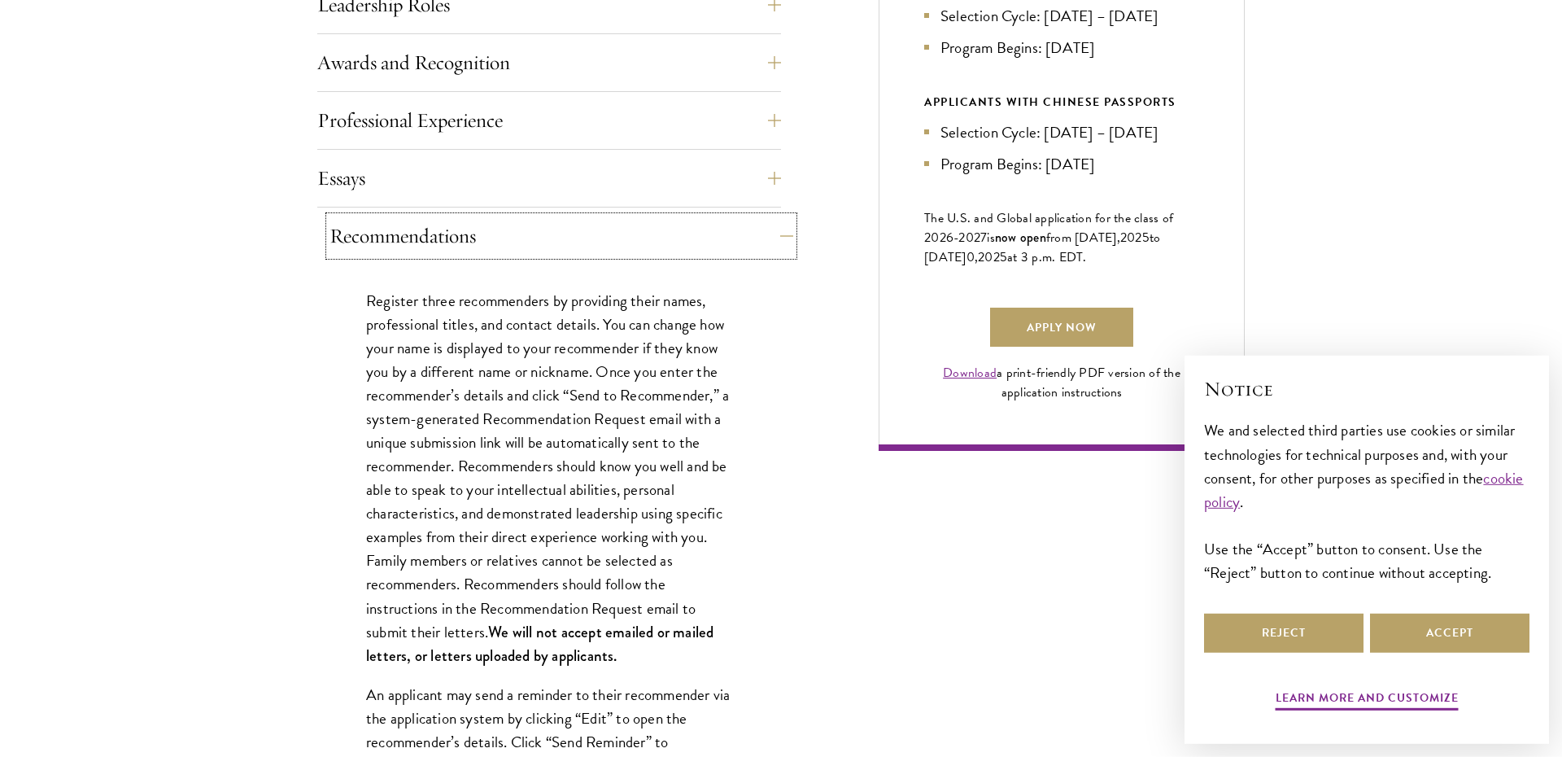
click at [542, 236] on button "Recommendations" at bounding box center [562, 235] width 464 height 39
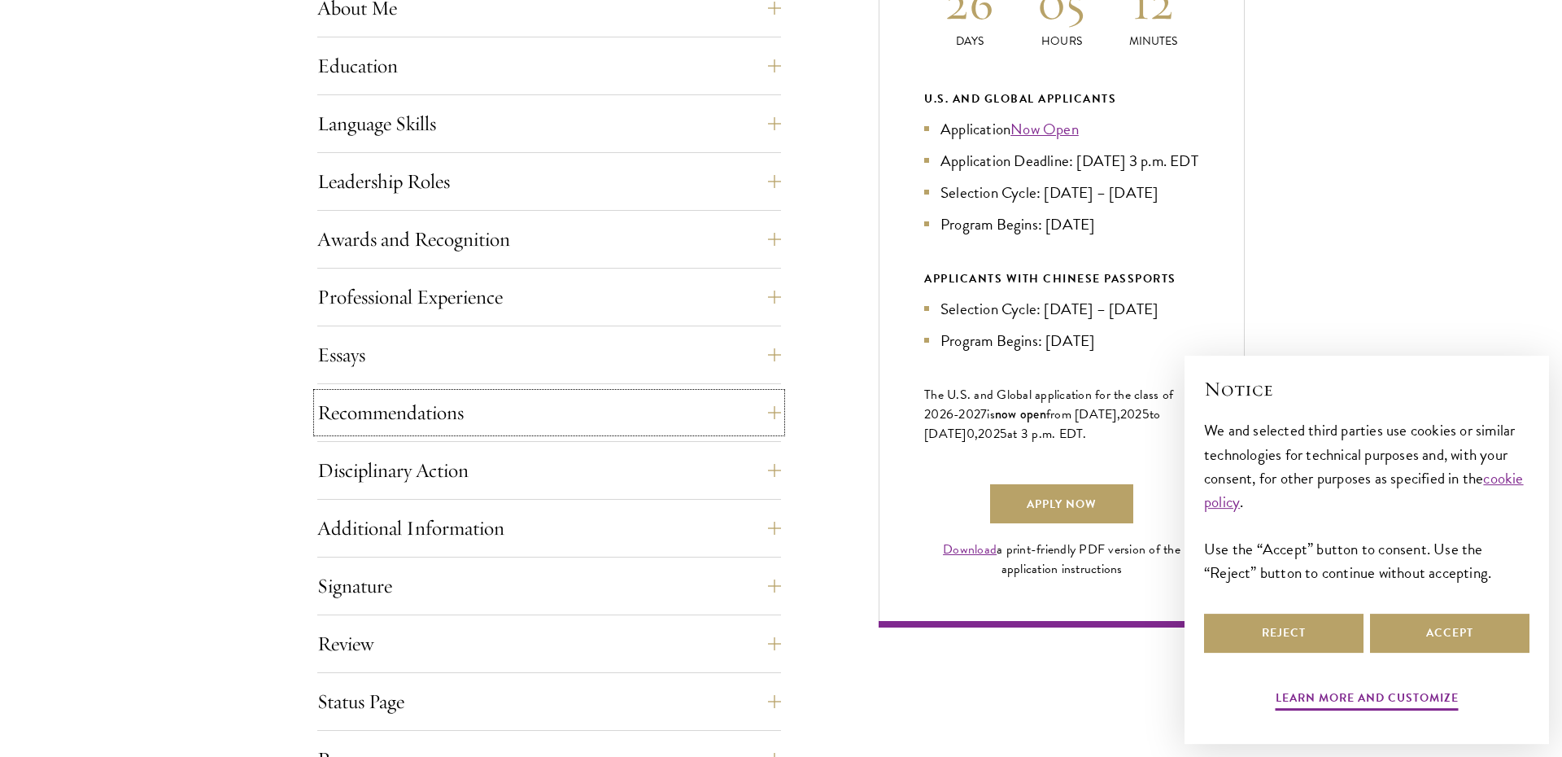
scroll to position [867, 0]
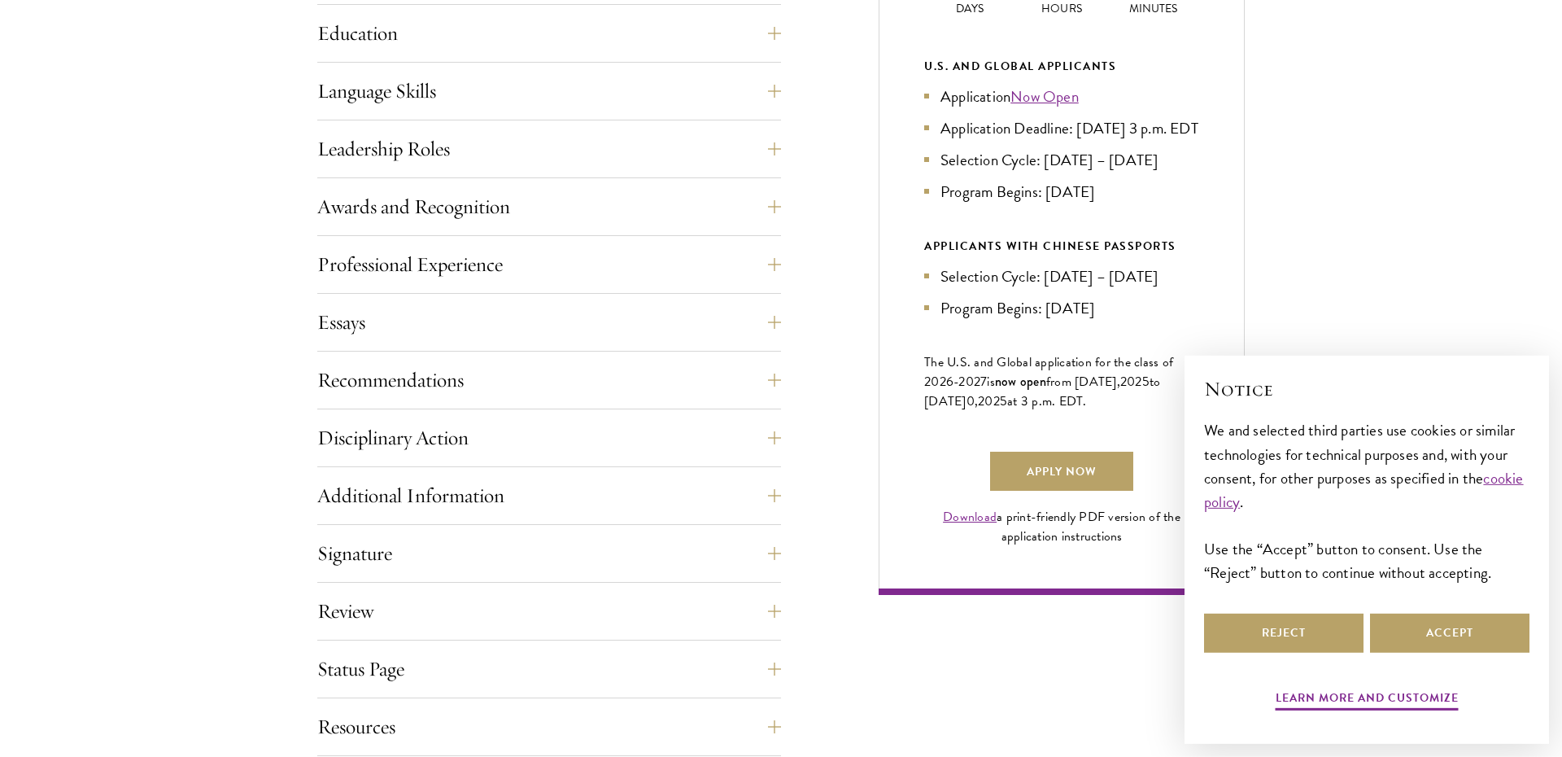
click at [172, 304] on div "Start the Process Take the first step toward joining a global community that wi…" at bounding box center [781, 181] width 1562 height 1149
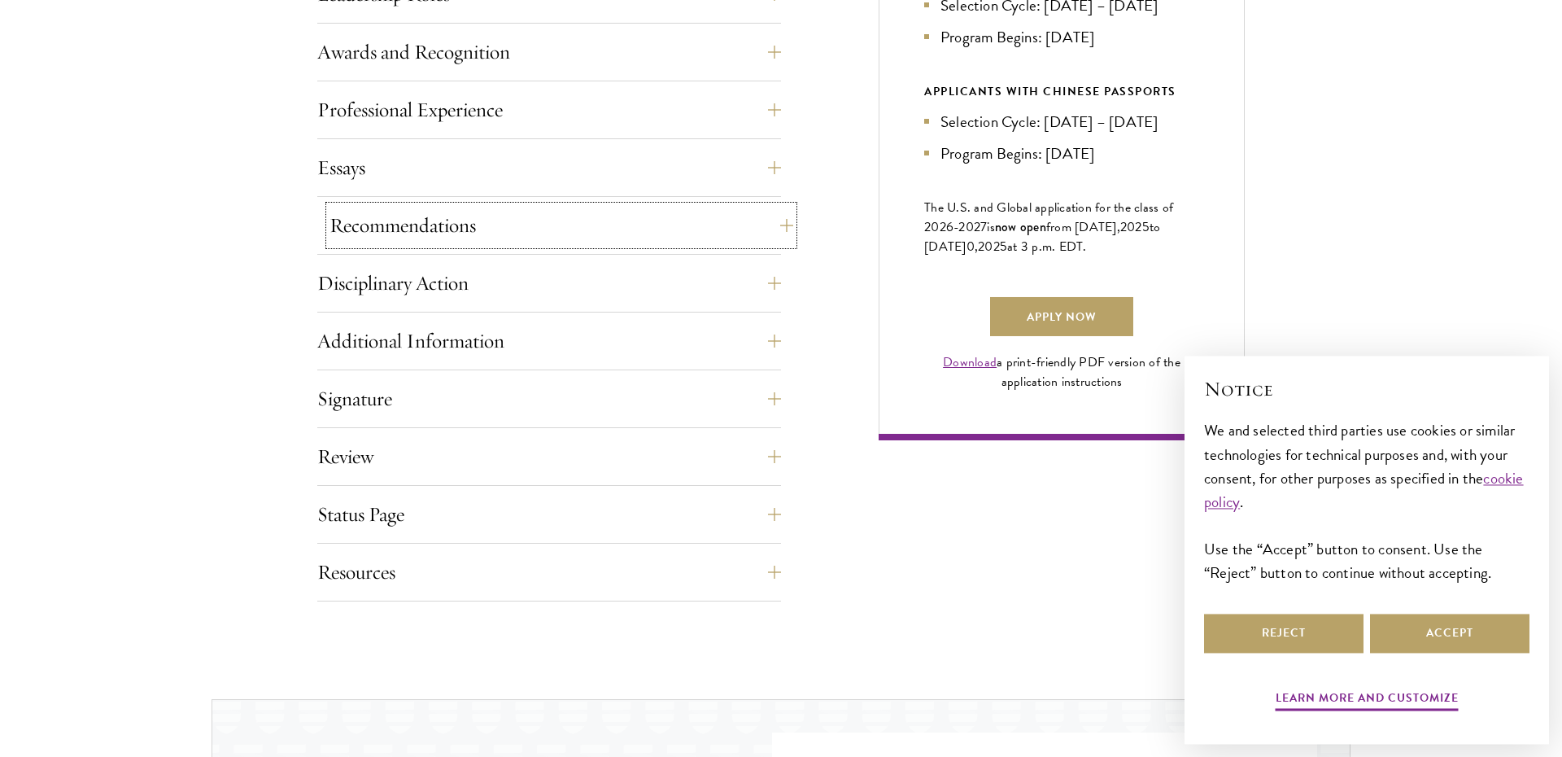
click at [513, 225] on button "Recommendations" at bounding box center [562, 225] width 464 height 39
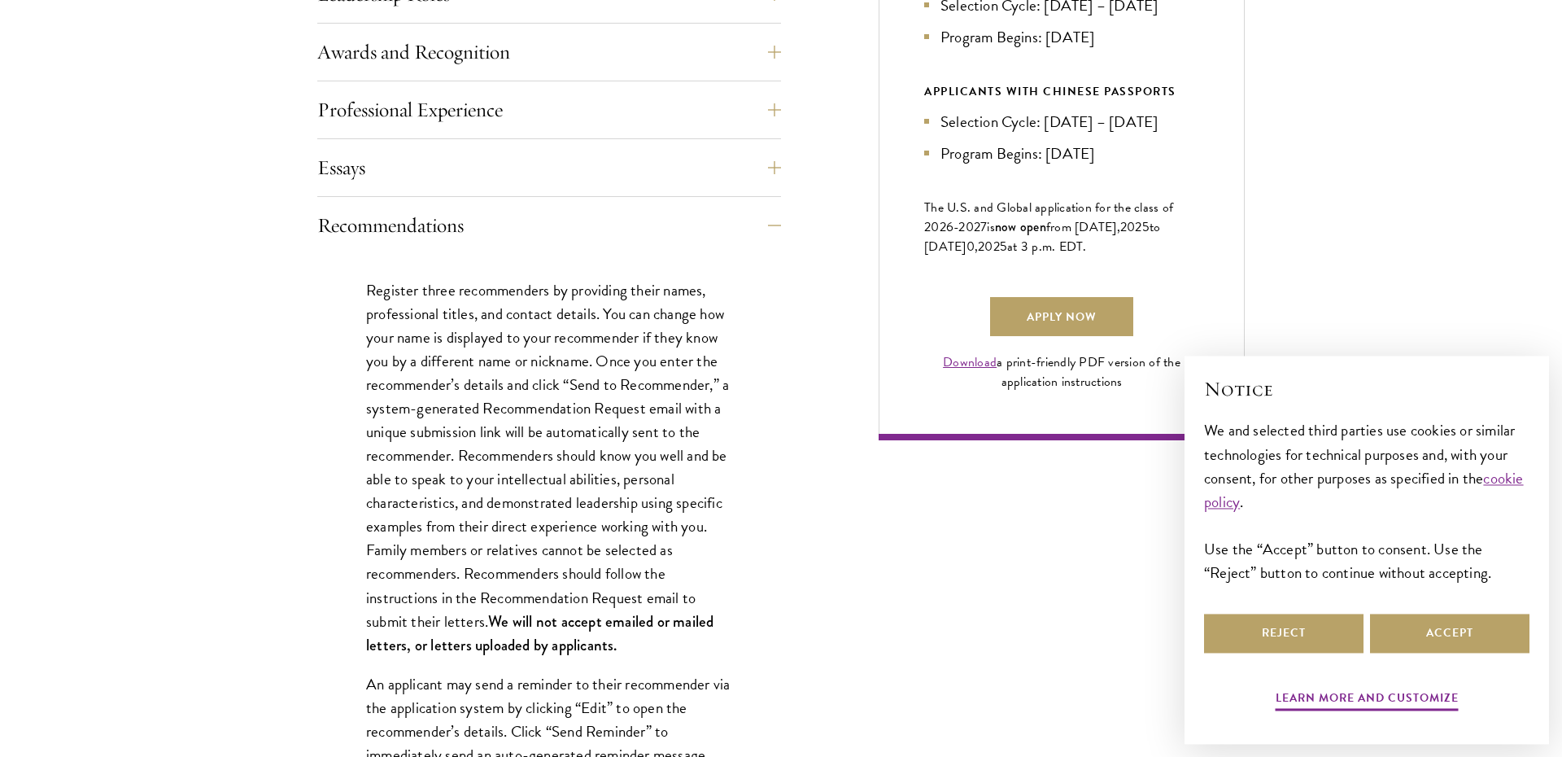
click at [510, 313] on p "Register three recommenders by providing their names, professional titles, and …" at bounding box center [549, 467] width 366 height 378
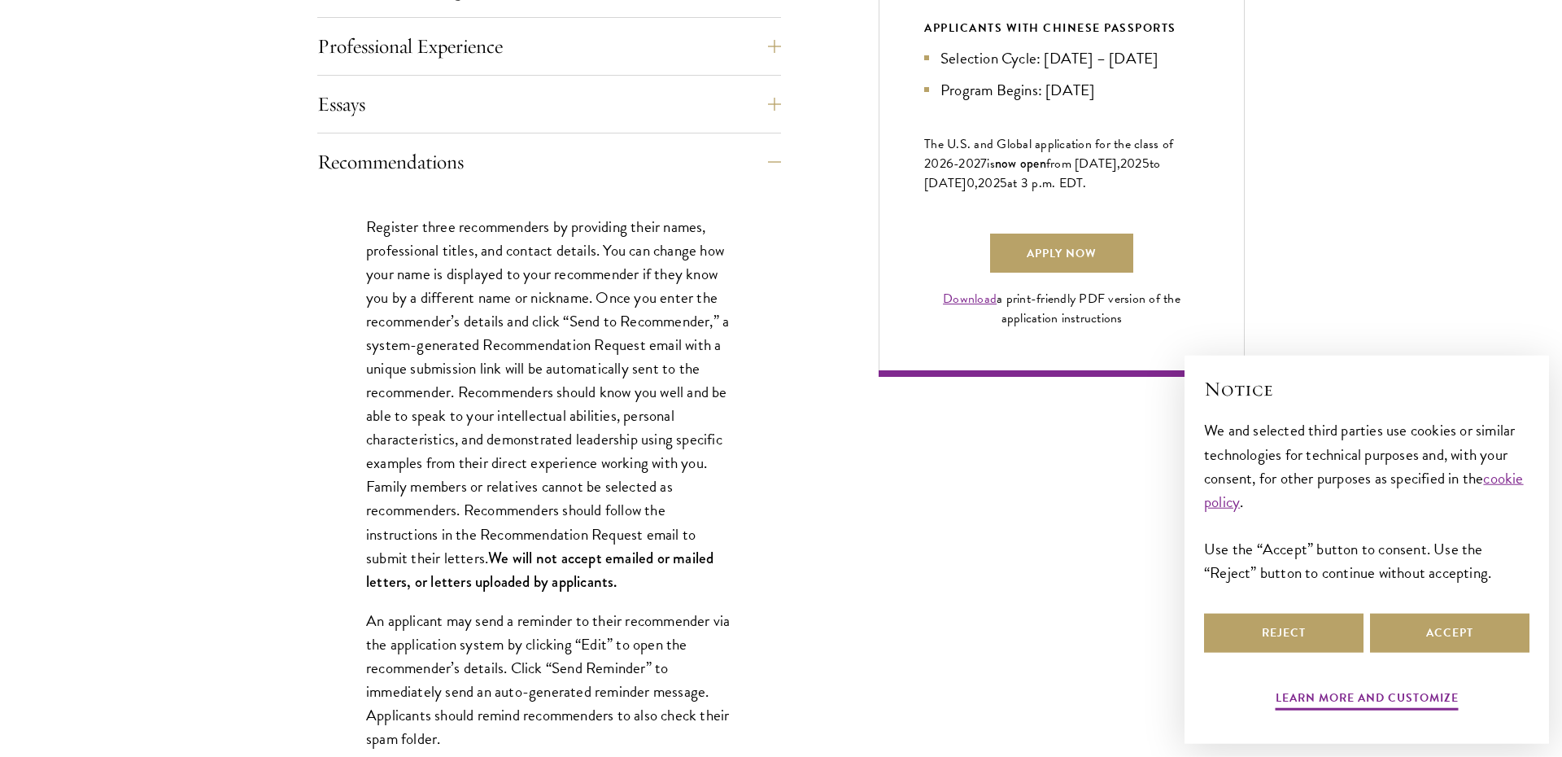
scroll to position [1092, 0]
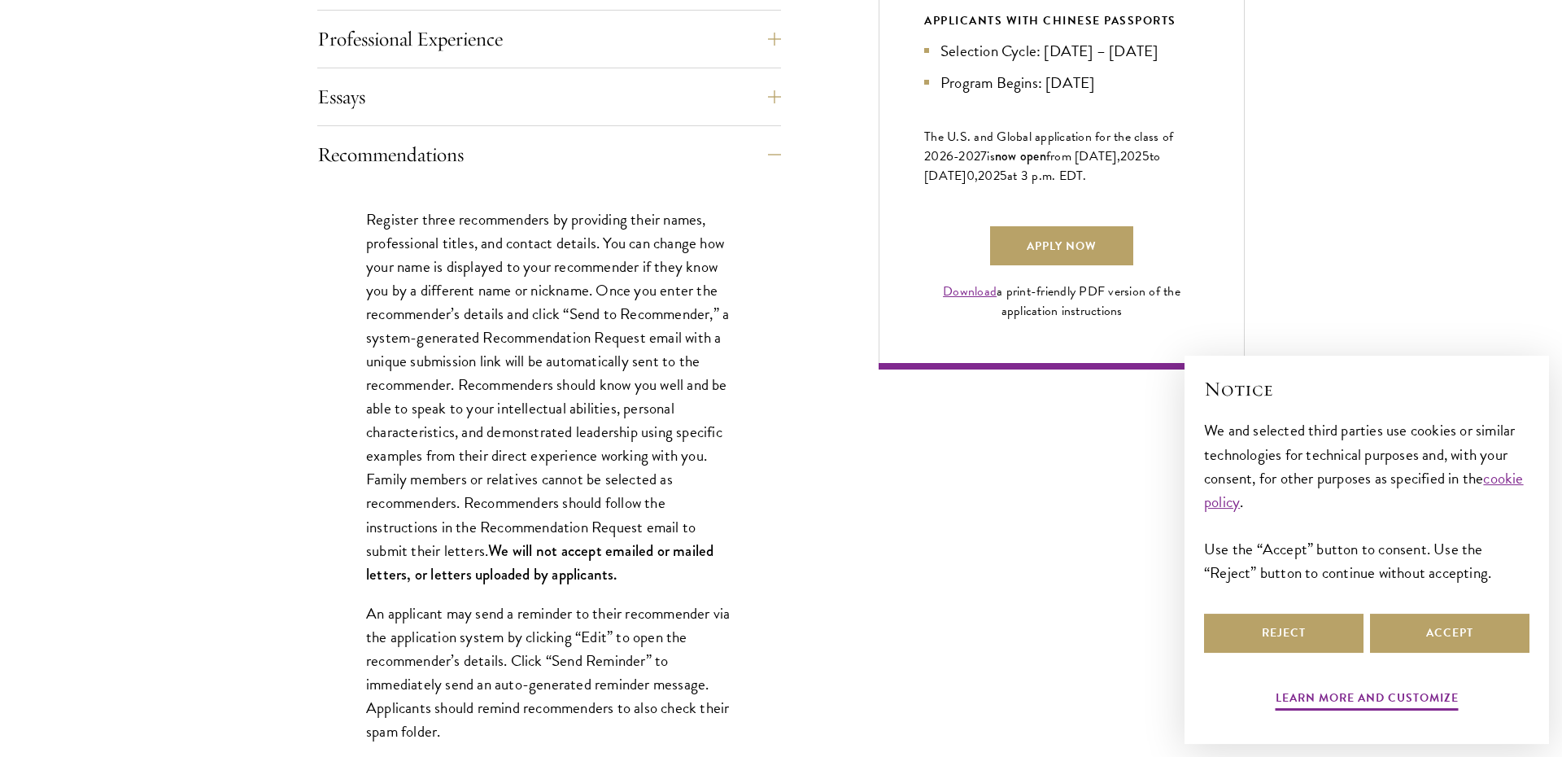
click at [529, 242] on p "Register three recommenders by providing their names, professional titles, and …" at bounding box center [549, 397] width 366 height 378
click at [539, 260] on p "Register three recommenders by providing their names, professional titles, and …" at bounding box center [549, 397] width 366 height 378
click at [545, 277] on p "Register three recommenders by providing their names, professional titles, and …" at bounding box center [549, 397] width 366 height 378
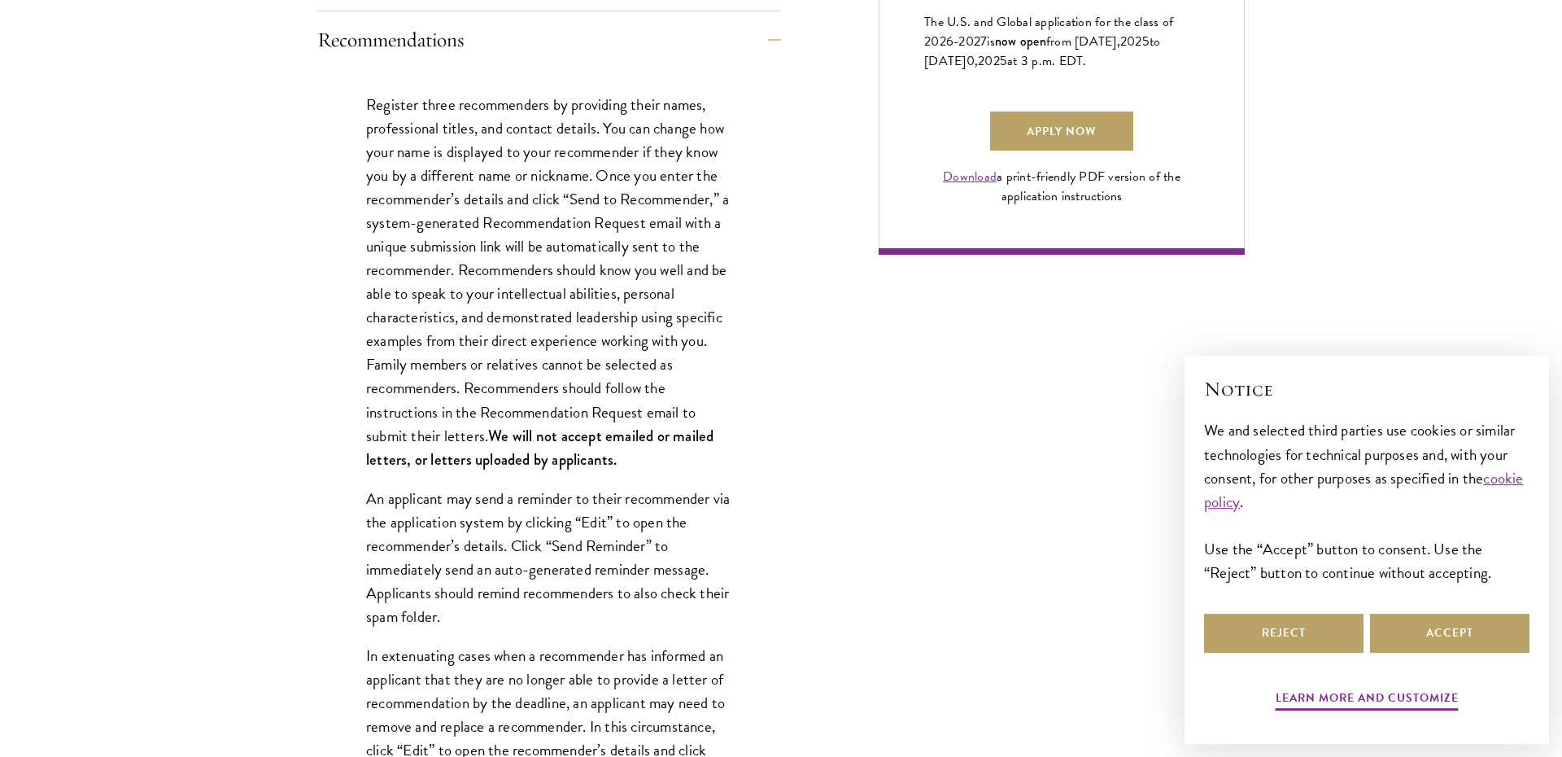
scroll to position [1213, 0]
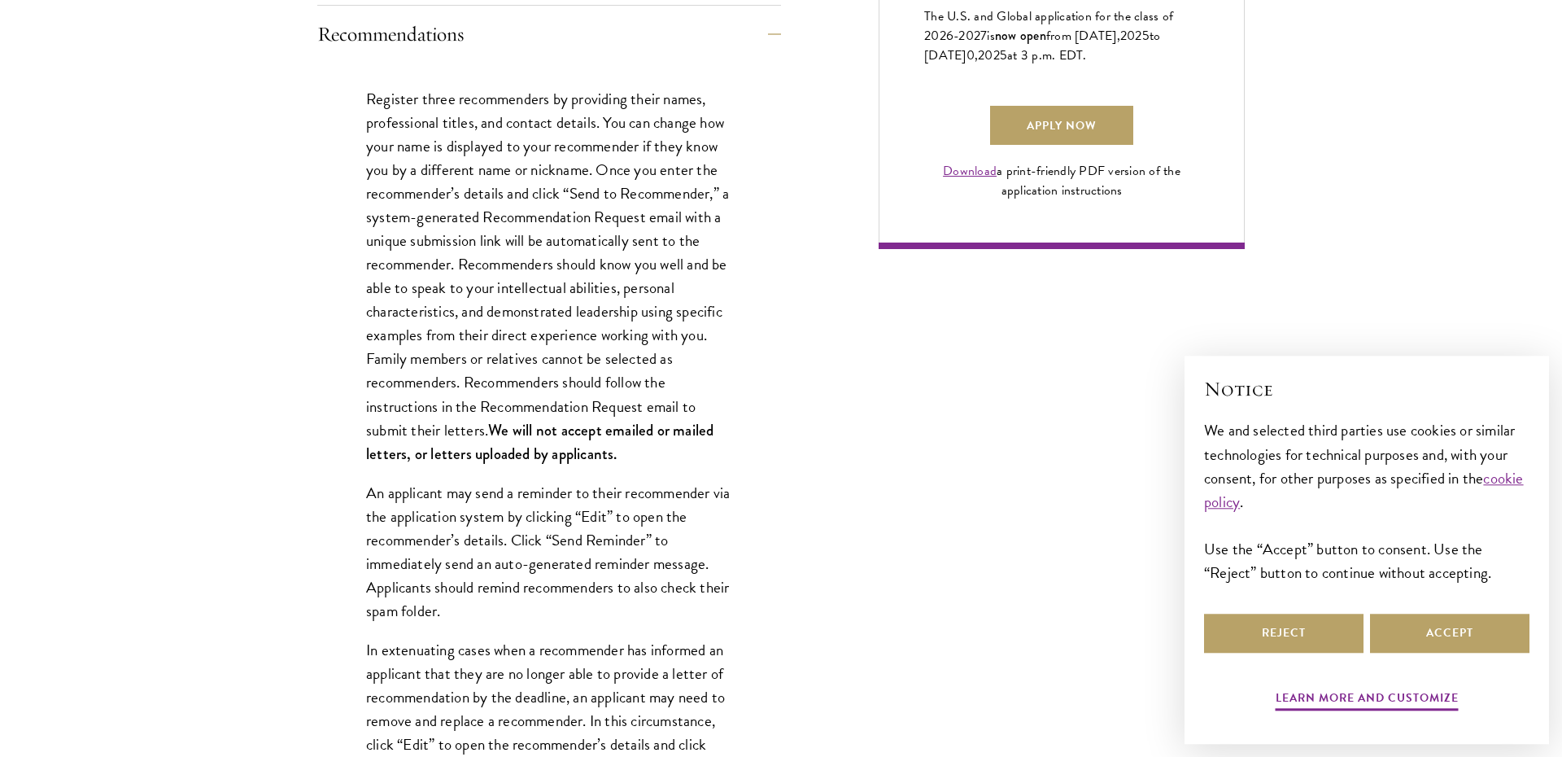
click at [567, 255] on p "Register three recommenders by providing their names, professional titles, and …" at bounding box center [549, 276] width 366 height 378
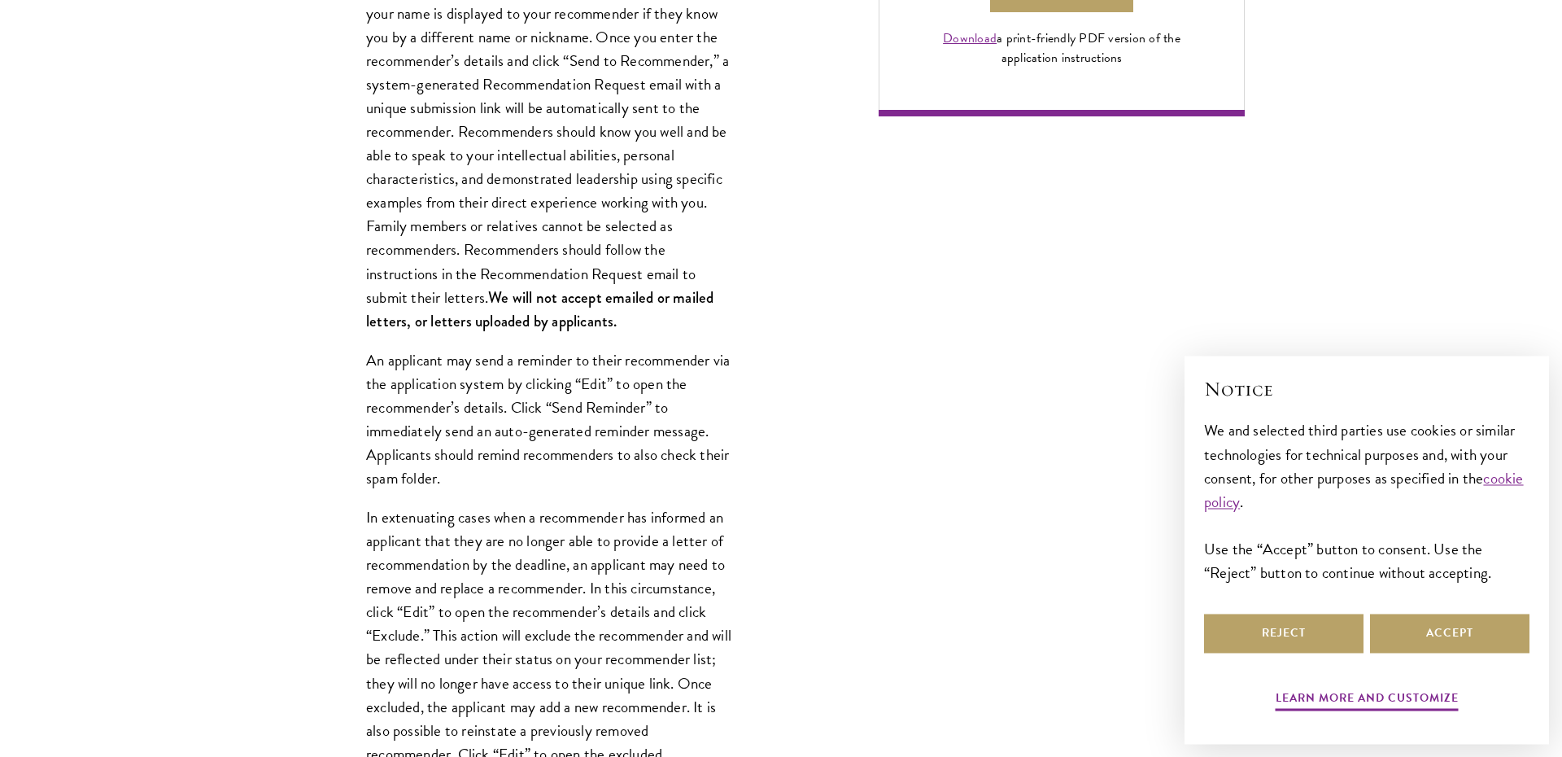
click at [542, 296] on strong "We will not accept emailed or mailed letters, or letters uploaded by applicants." at bounding box center [539, 309] width 347 height 46
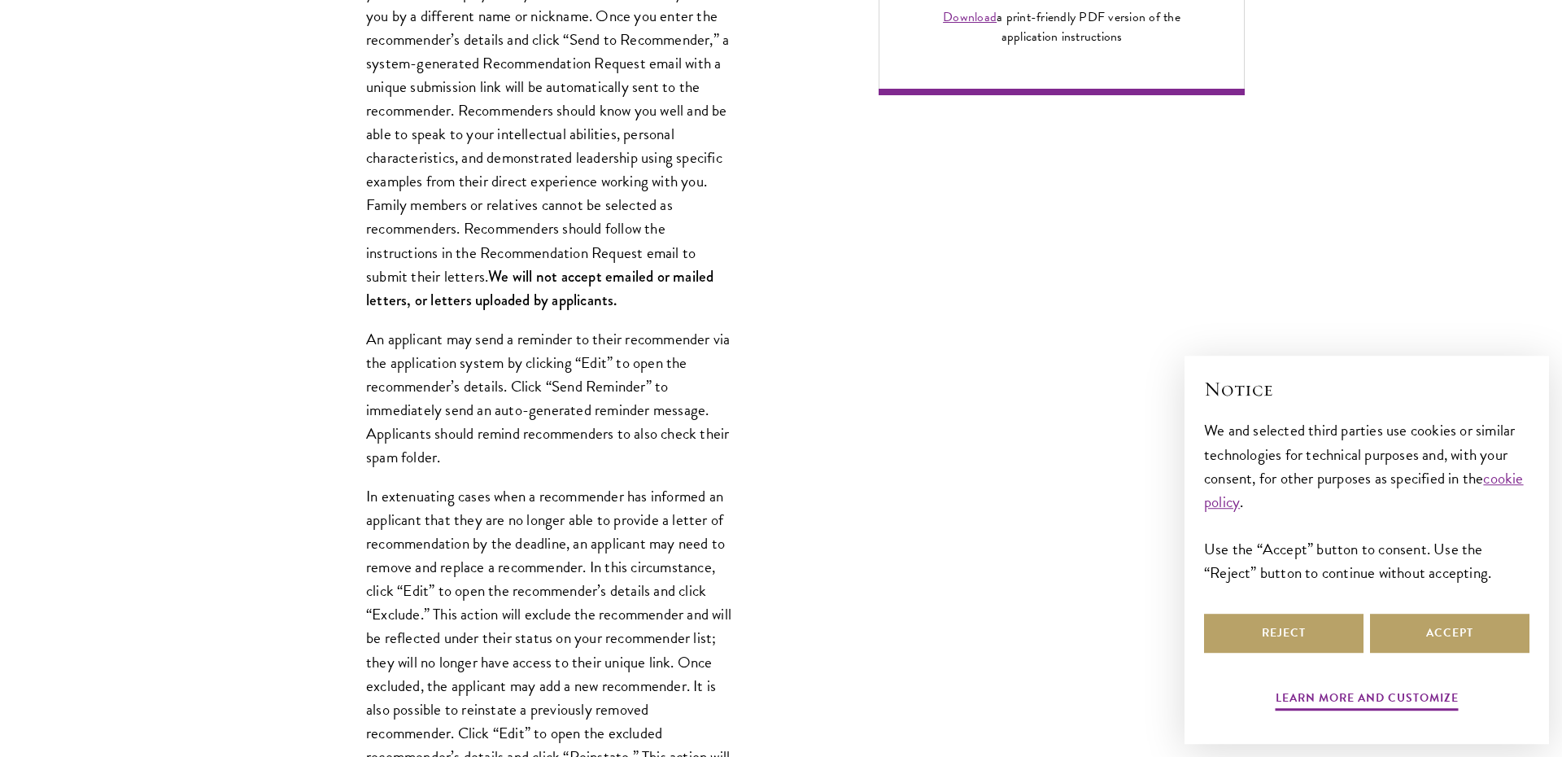
scroll to position [1374, 0]
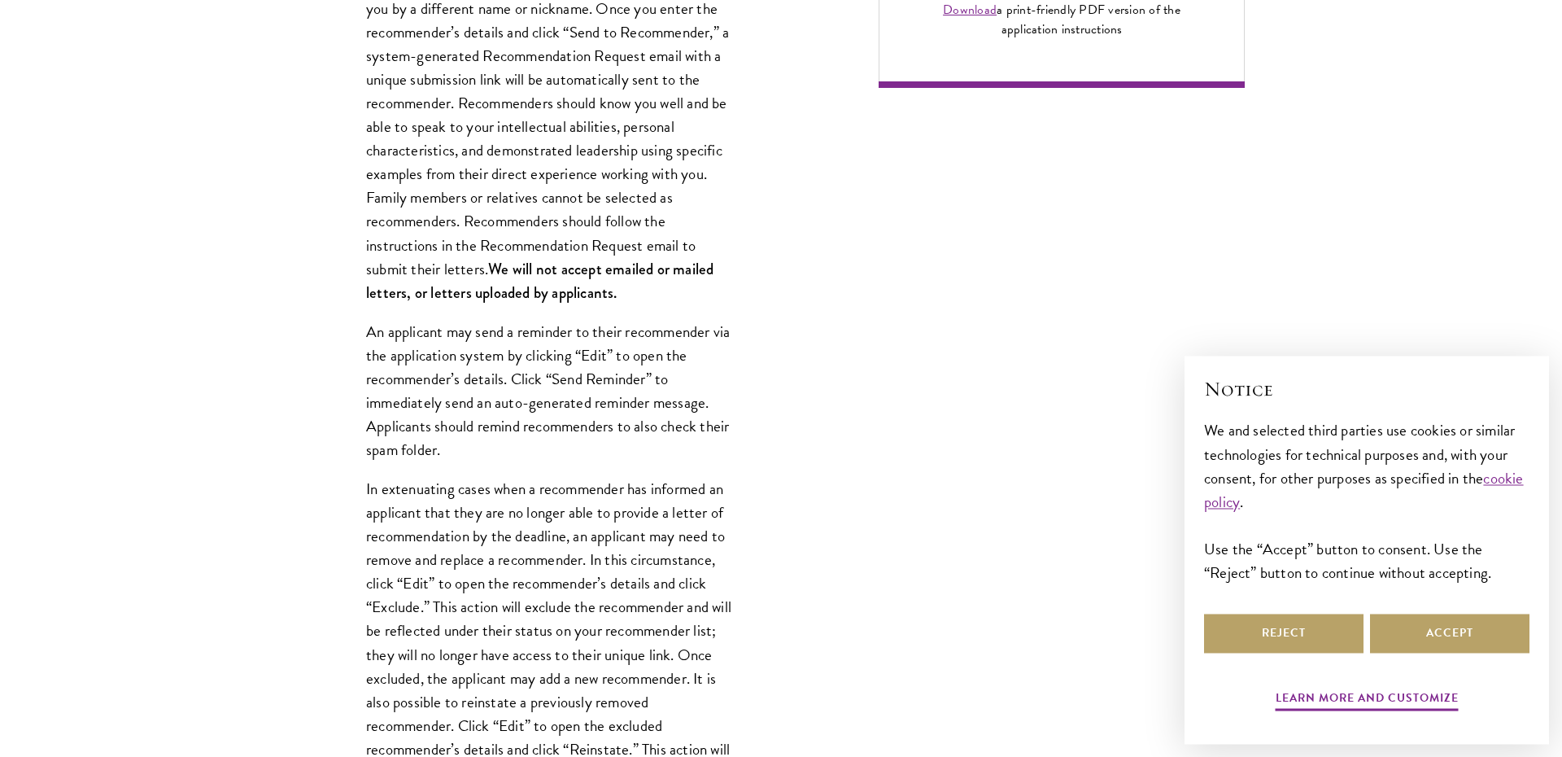
click at [540, 322] on p "An applicant may send a reminder to their recommender via the application syste…" at bounding box center [549, 391] width 366 height 142
click at [541, 338] on p "An applicant may send a reminder to their recommender via the application syste…" at bounding box center [549, 391] width 366 height 142
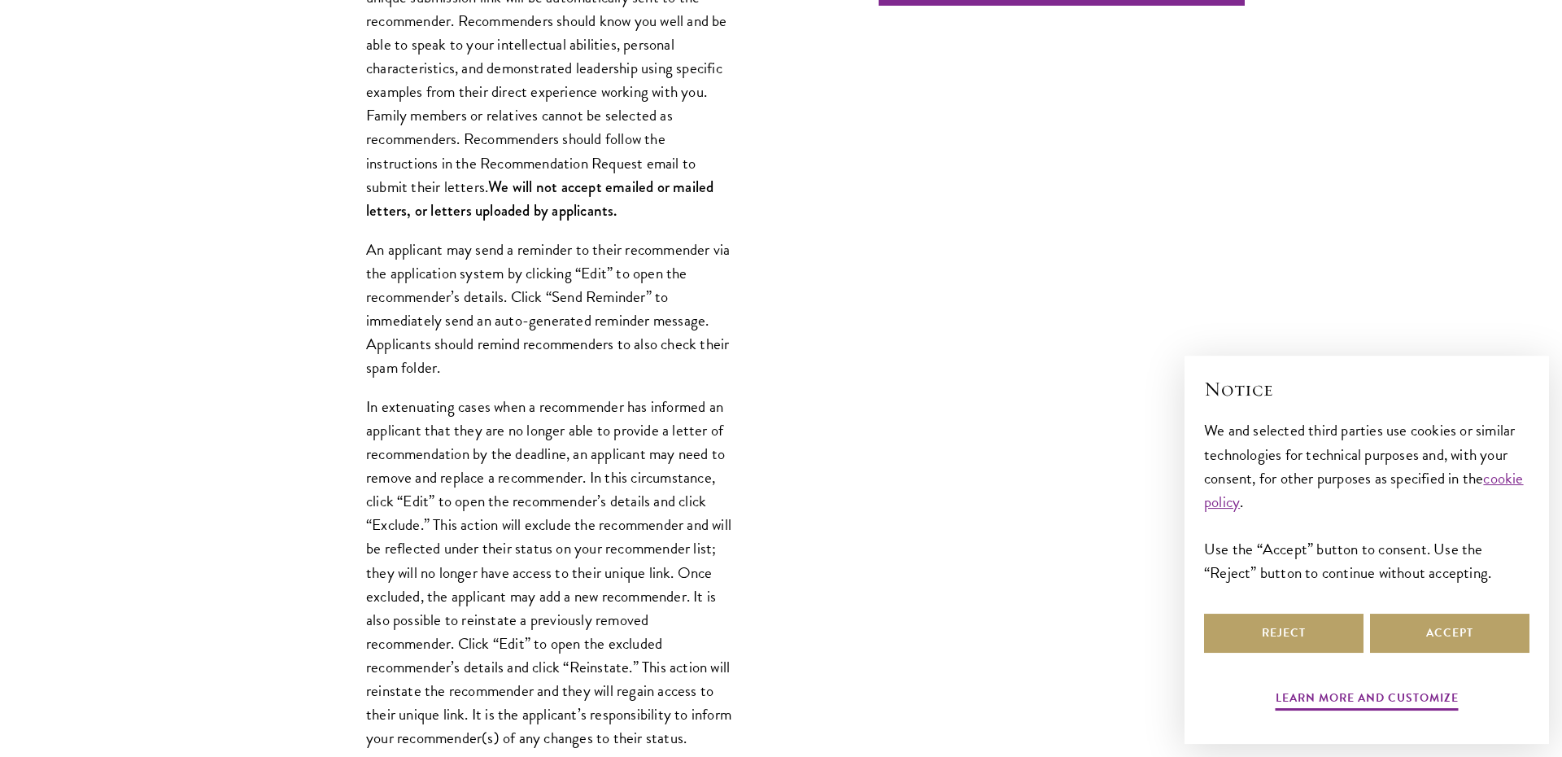
click at [541, 338] on p "An applicant may send a reminder to their recommender via the application syste…" at bounding box center [549, 309] width 366 height 142
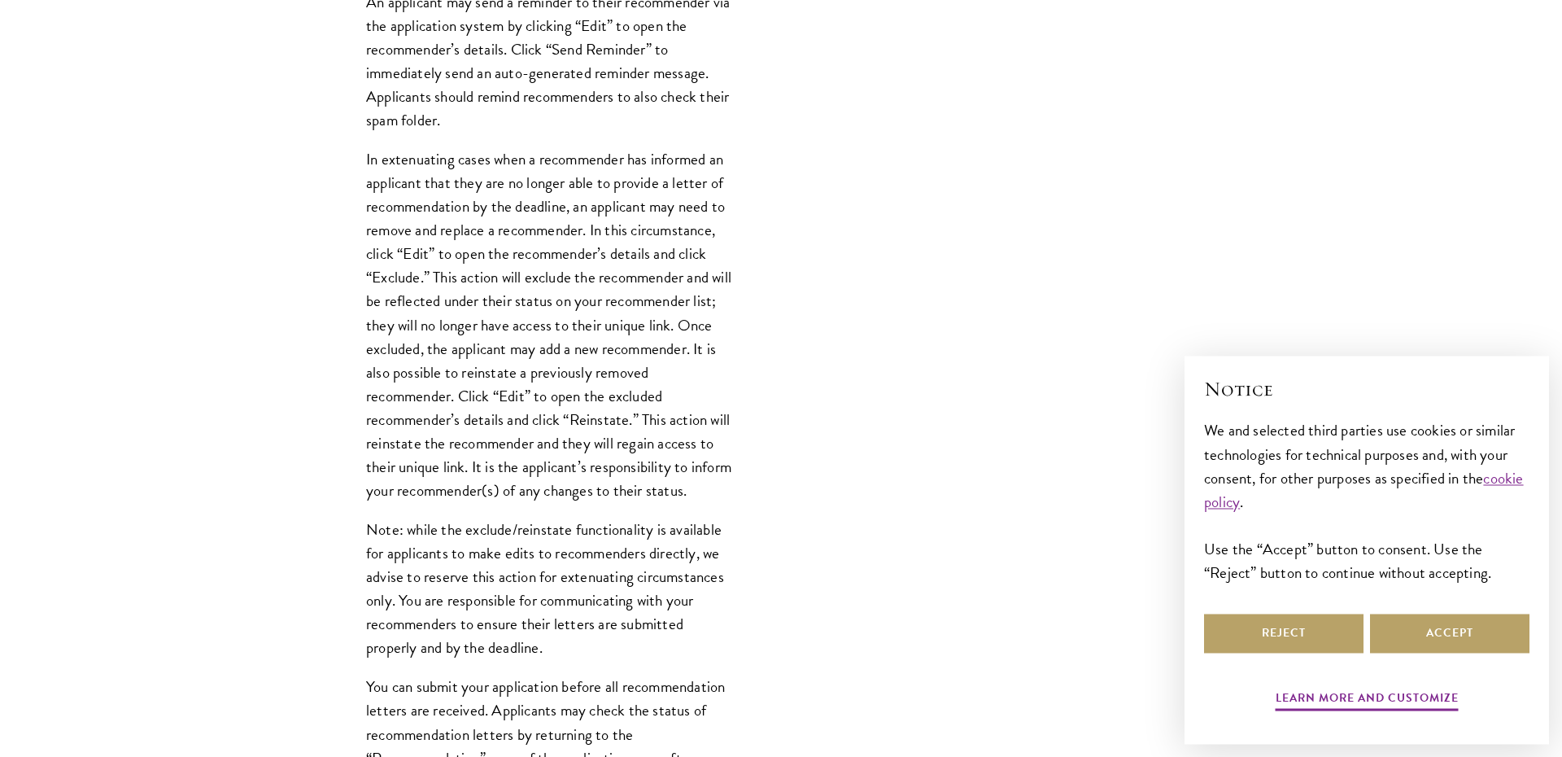
click at [541, 338] on p "In extenuating cases when a recommender has informed an applicant that they are…" at bounding box center [549, 324] width 366 height 355
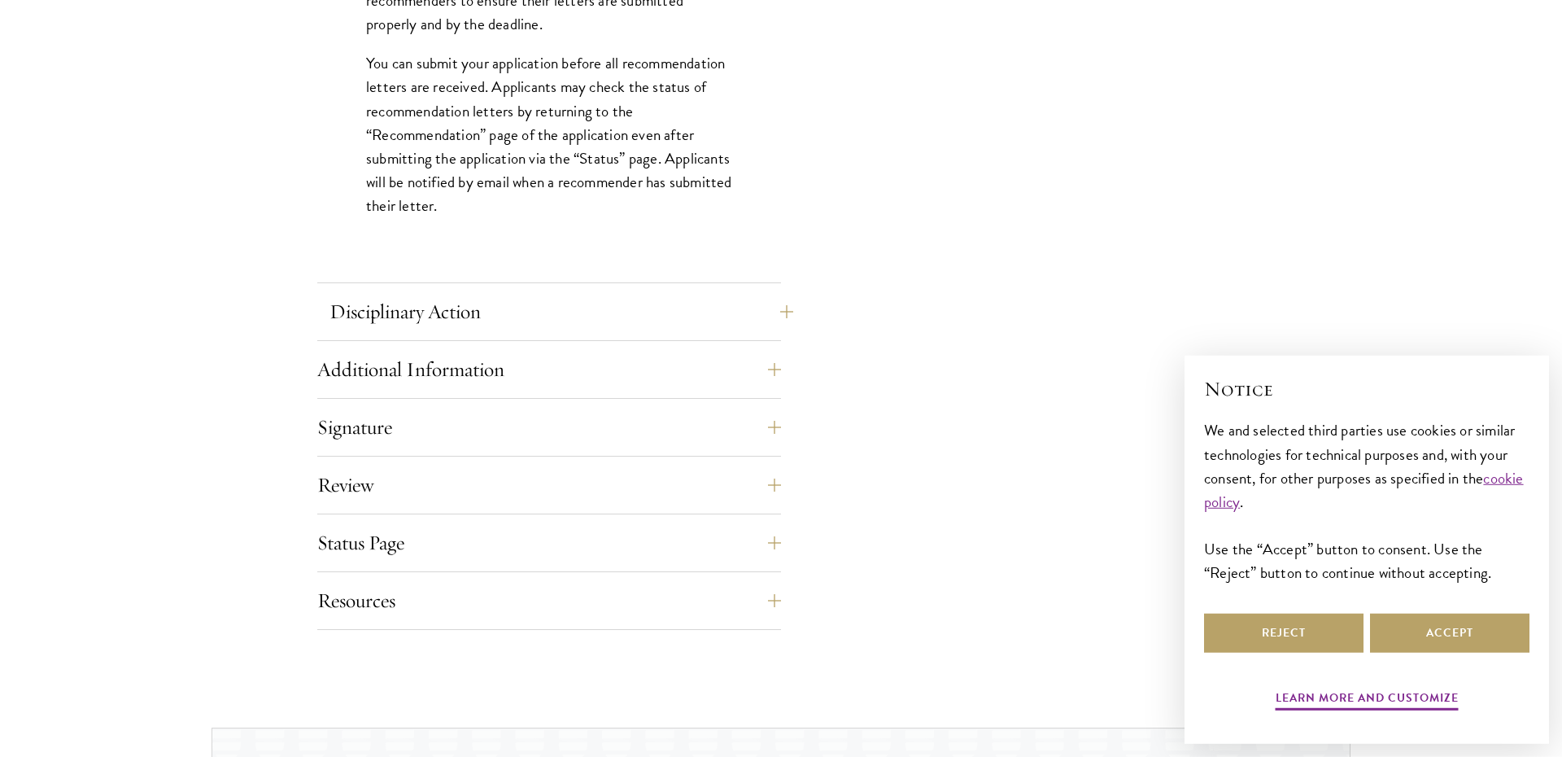
scroll to position [2331, 0]
click at [531, 310] on button "Disciplinary Action" at bounding box center [562, 307] width 464 height 39
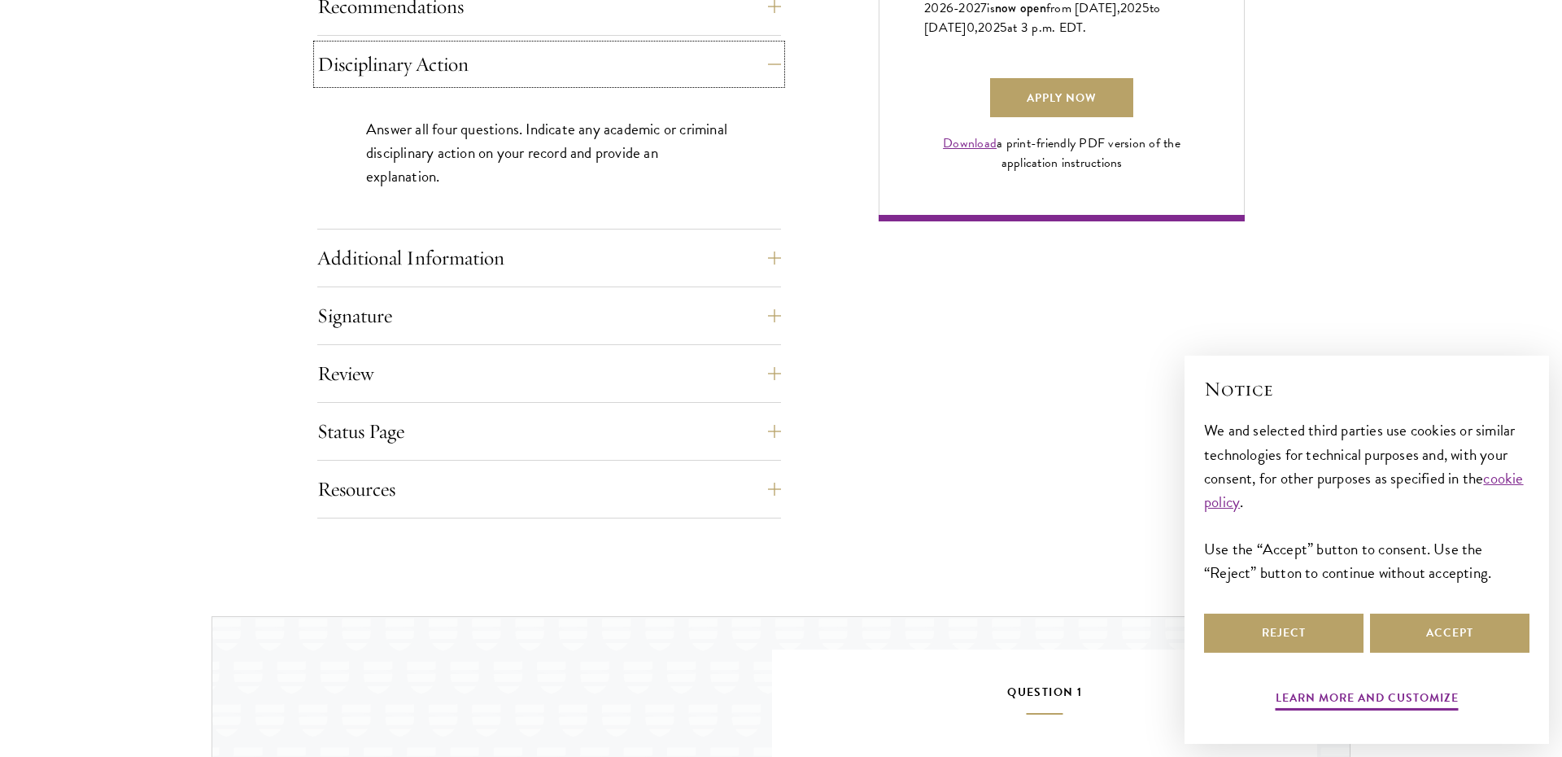
scroll to position [1349, 0]
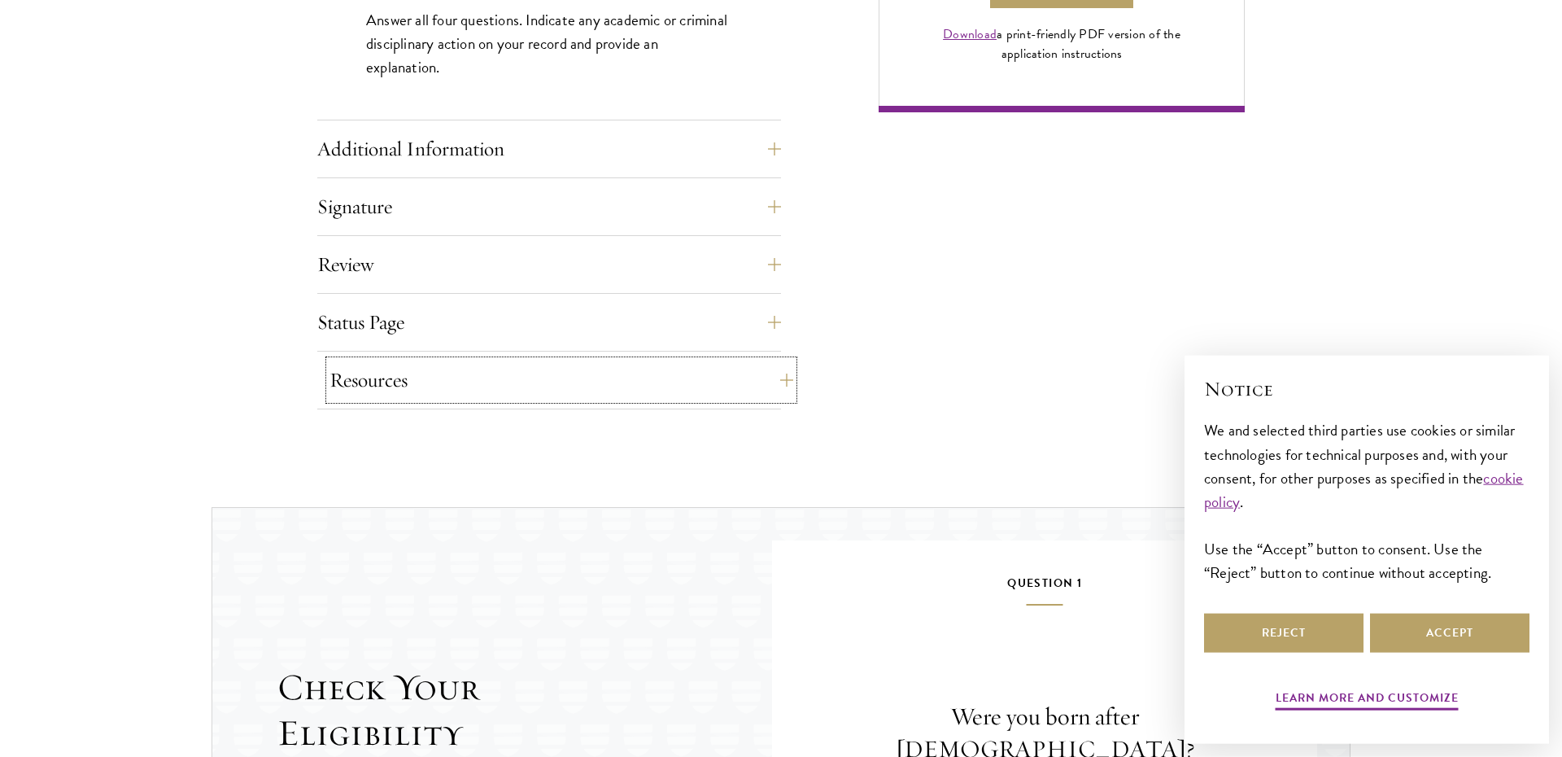
click at [570, 379] on button "Resources" at bounding box center [562, 380] width 464 height 39
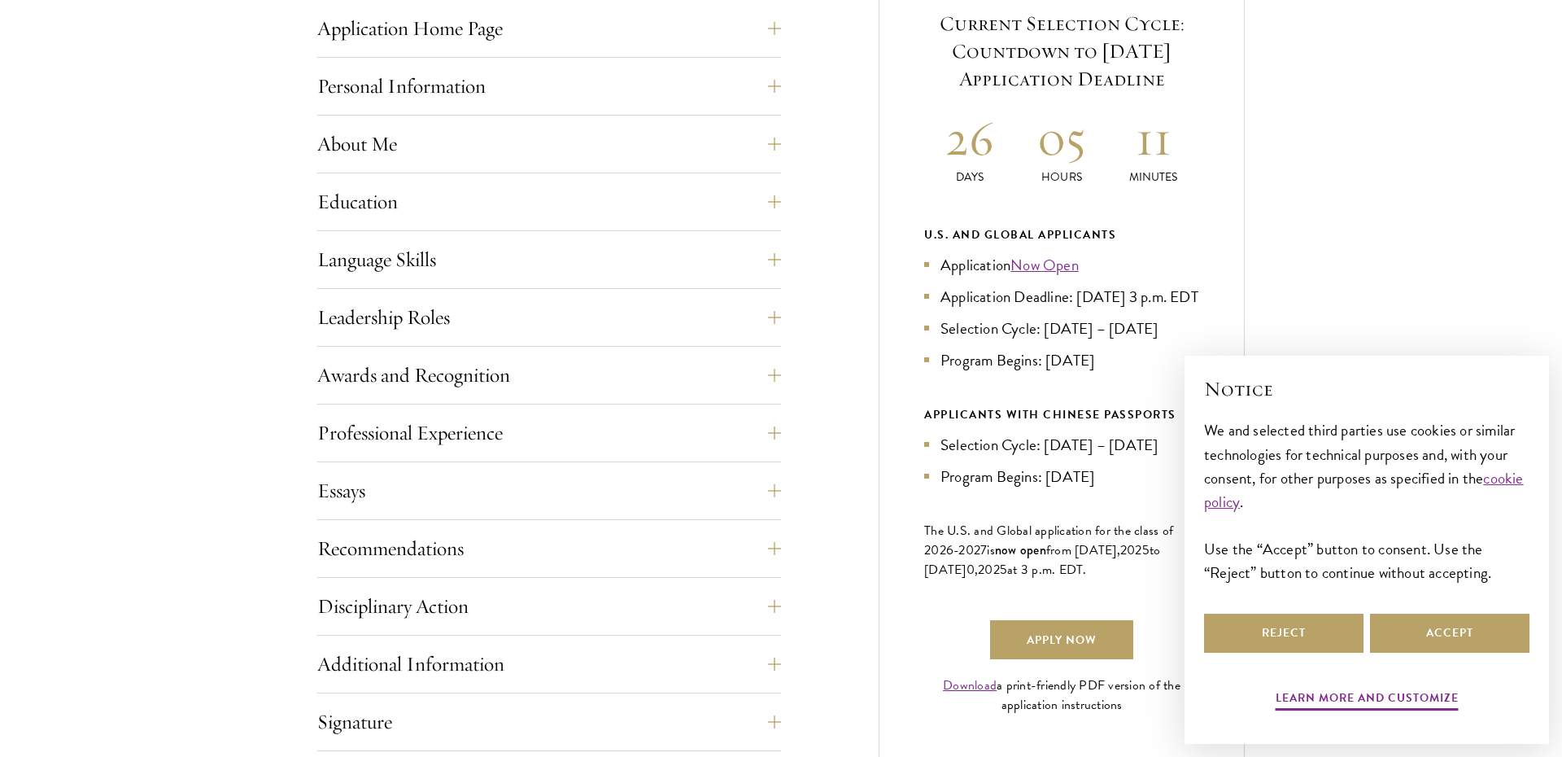
scroll to position [704, 0]
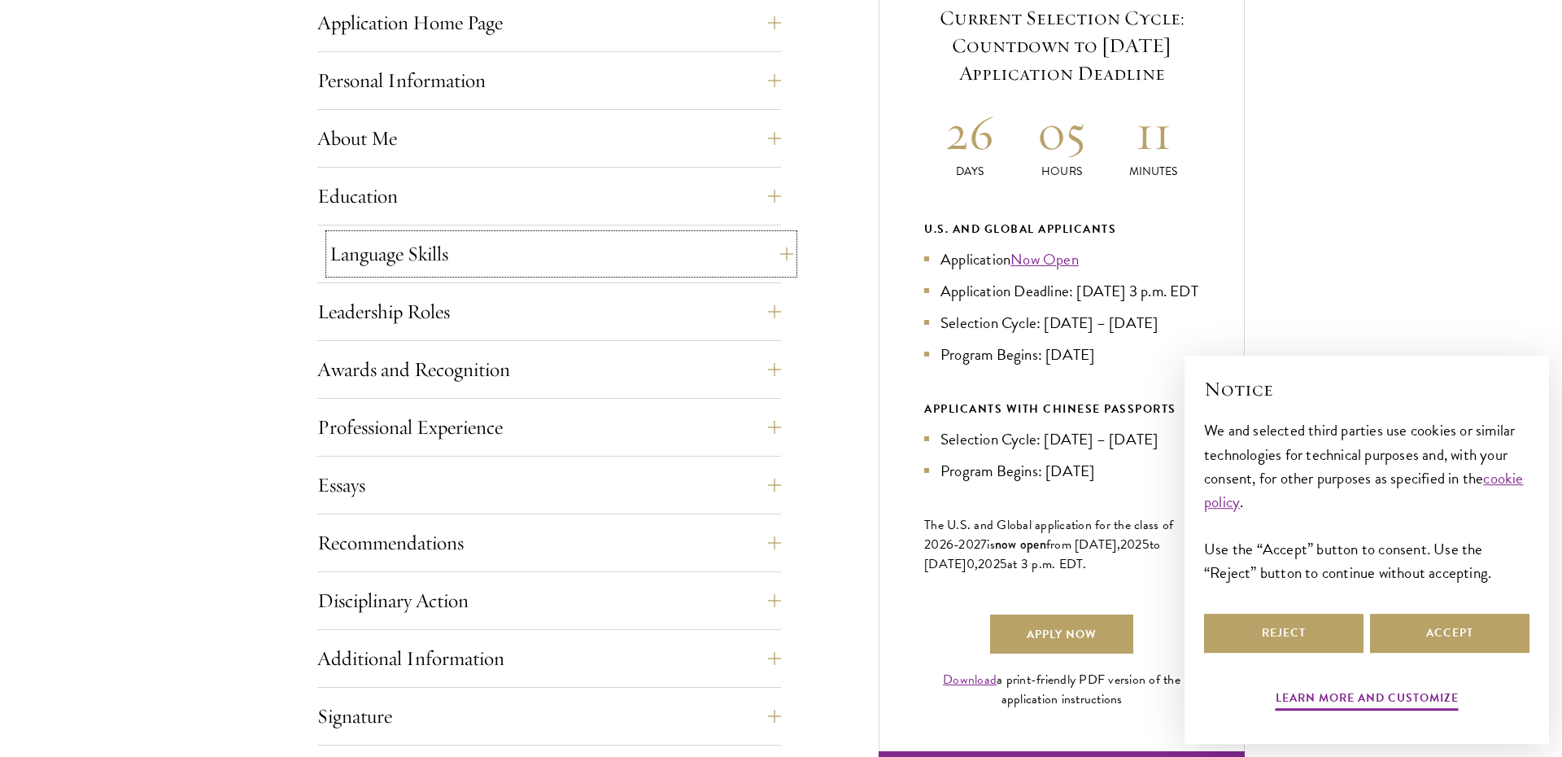
click at [562, 267] on button "Language Skills" at bounding box center [562, 253] width 464 height 39
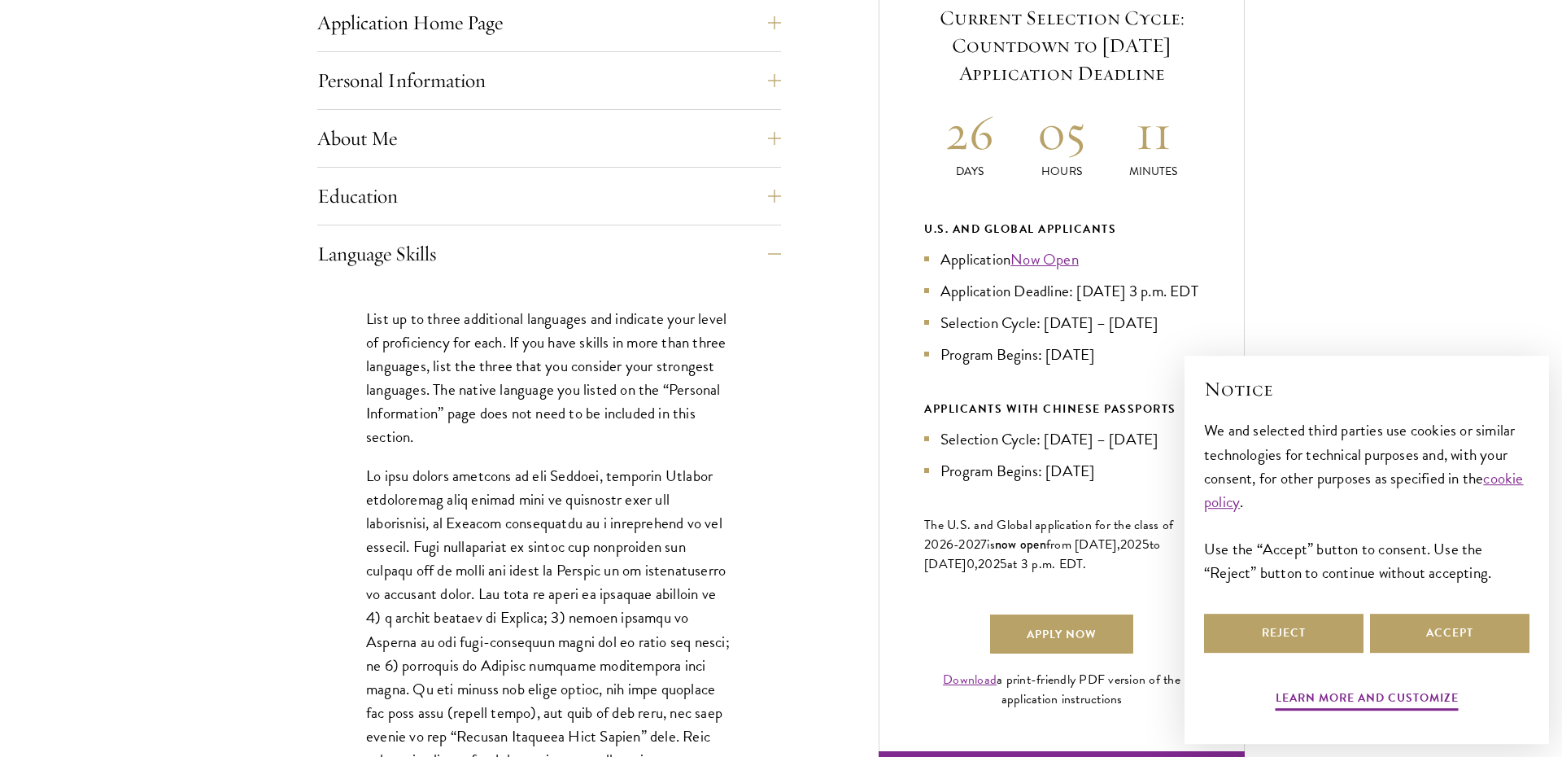
click at [550, 316] on p "List up to three additional languages and indicate your level of proficiency fo…" at bounding box center [549, 378] width 366 height 142
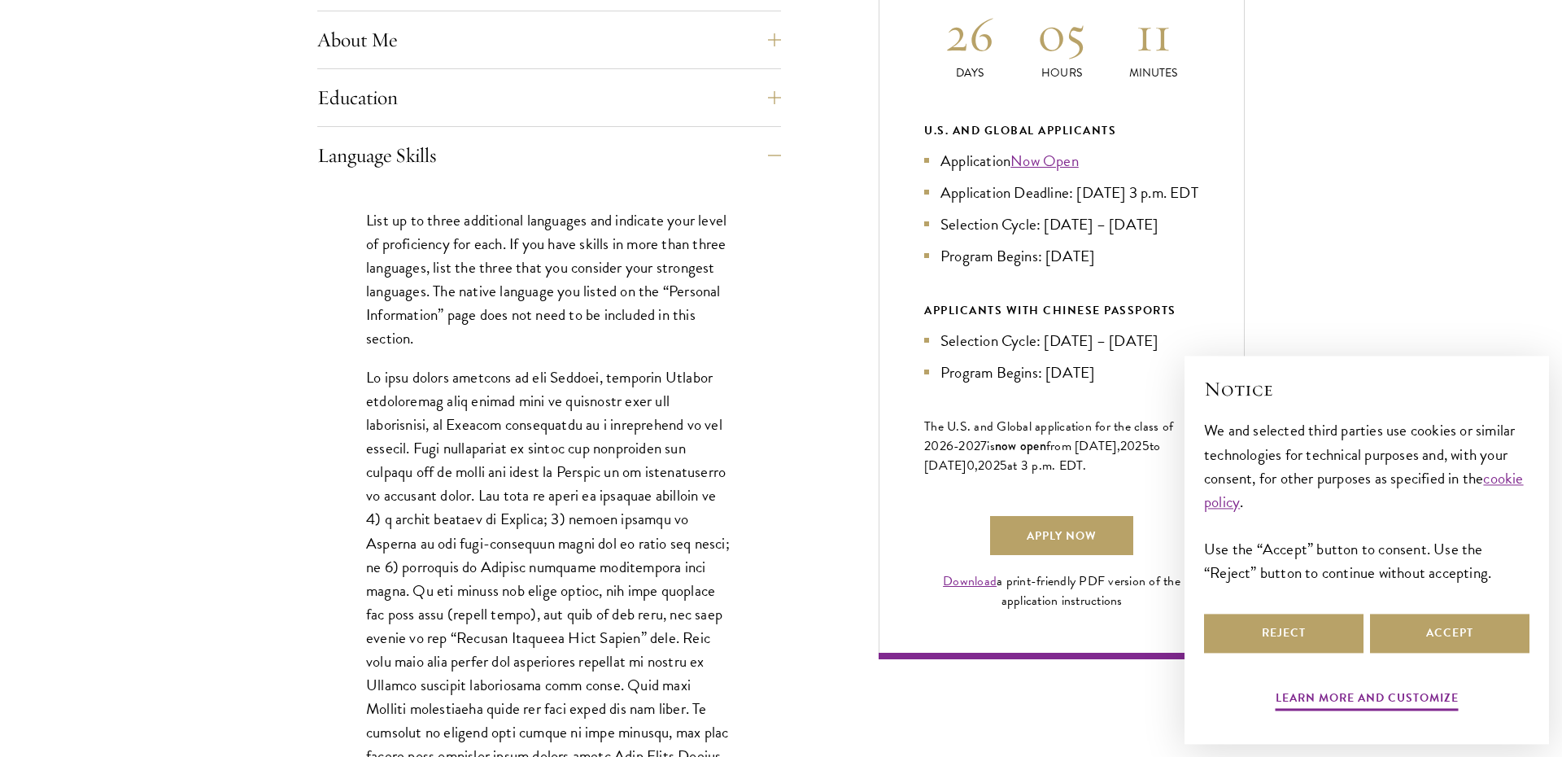
click at [539, 302] on p "List up to three additional languages and indicate your level of proficiency fo…" at bounding box center [549, 279] width 366 height 142
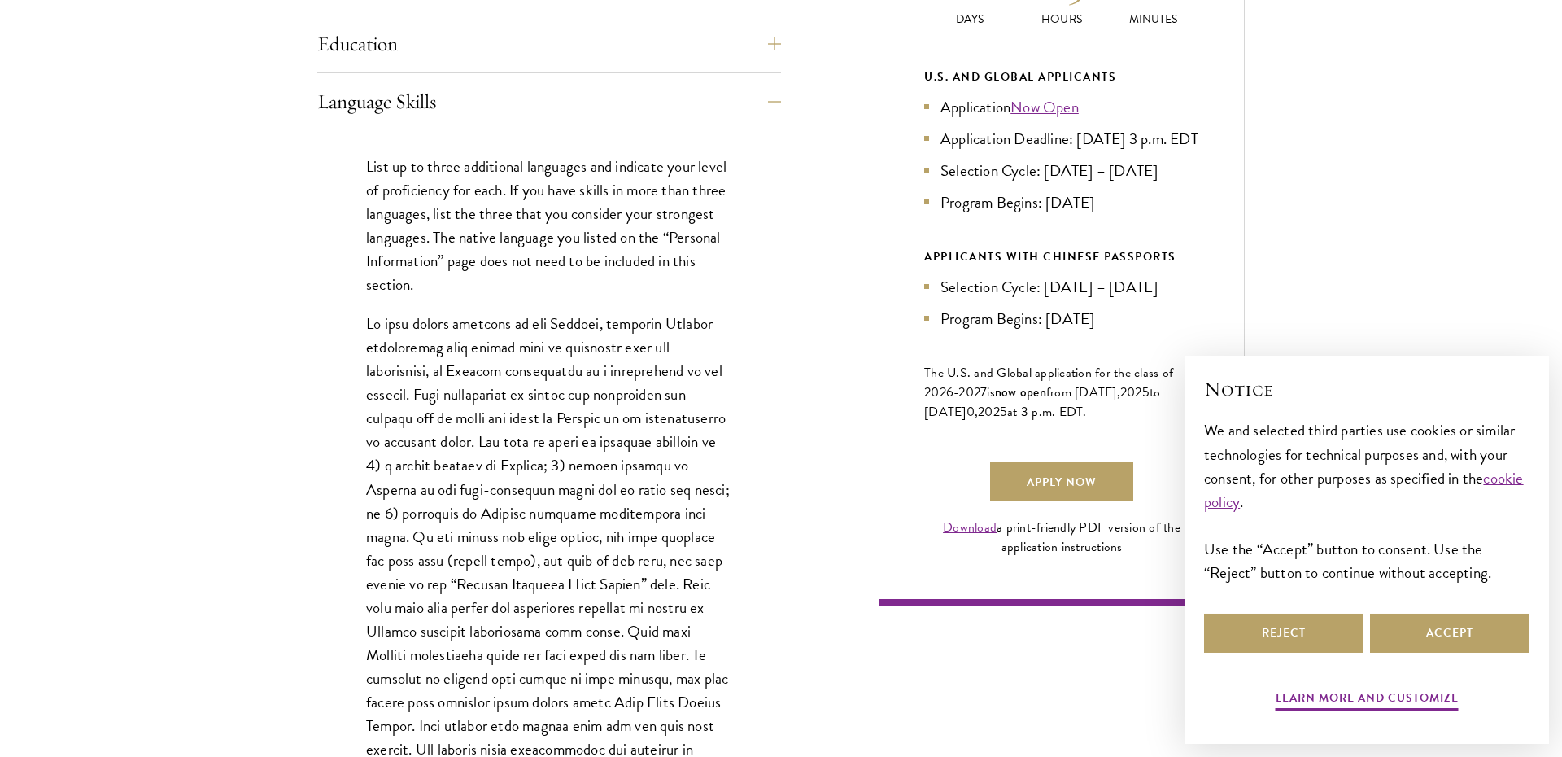
click at [539, 302] on div "List up to three additional languages and indicate your level of proficiency fo…" at bounding box center [549, 544] width 464 height 829
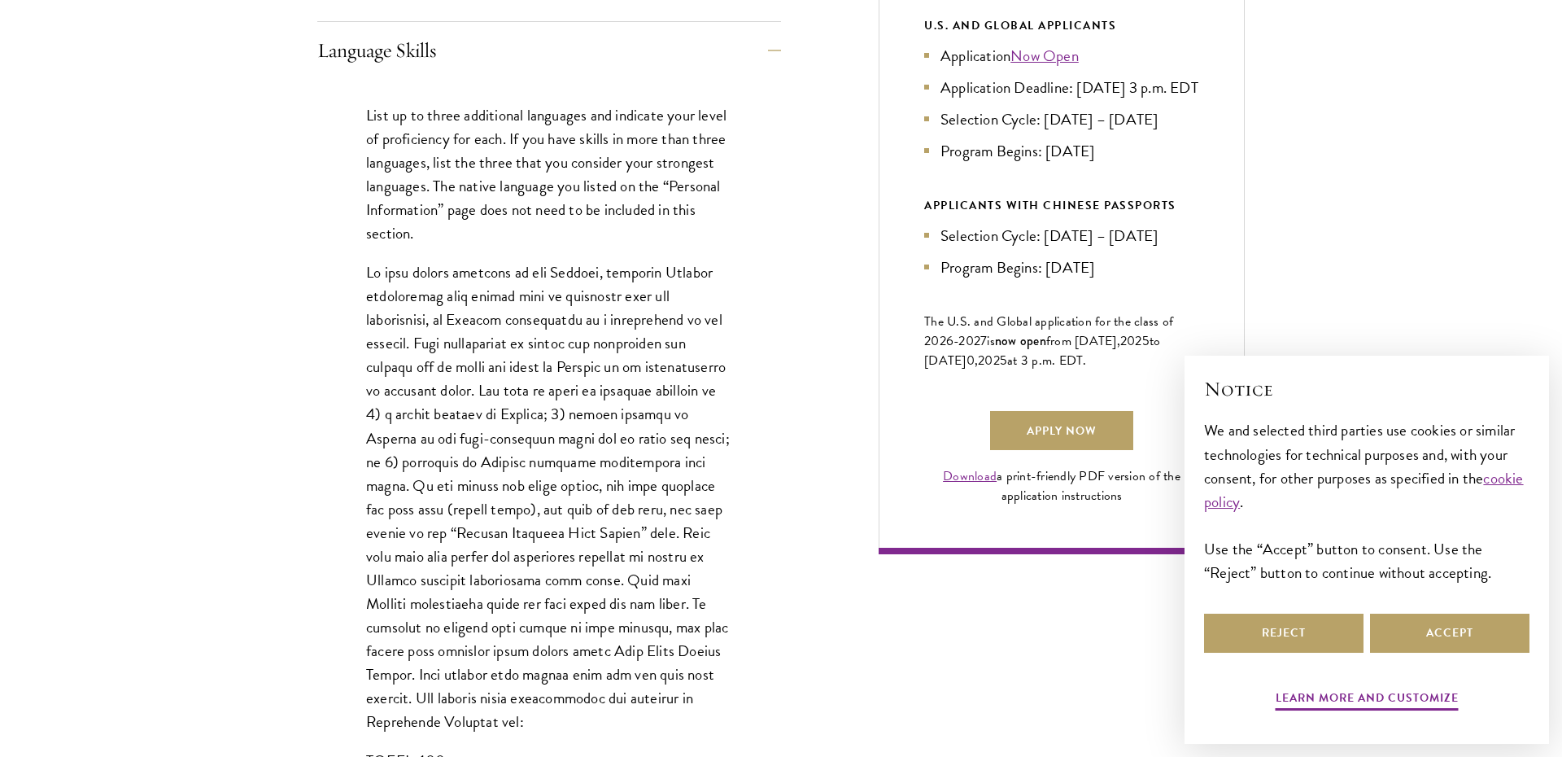
scroll to position [910, 0]
click at [539, 302] on p at bounding box center [549, 494] width 366 height 473
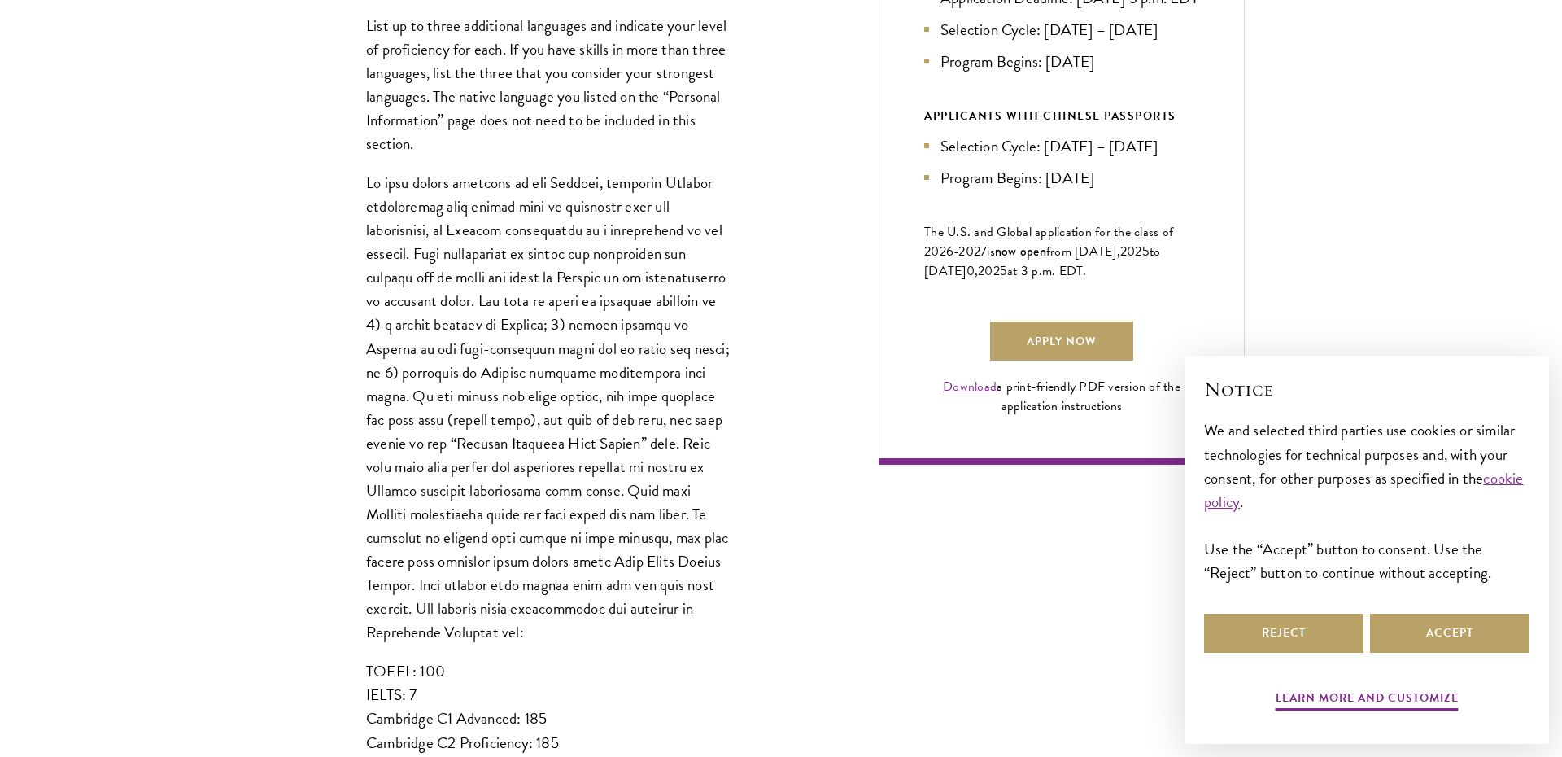
click at [539, 302] on p at bounding box center [549, 407] width 366 height 473
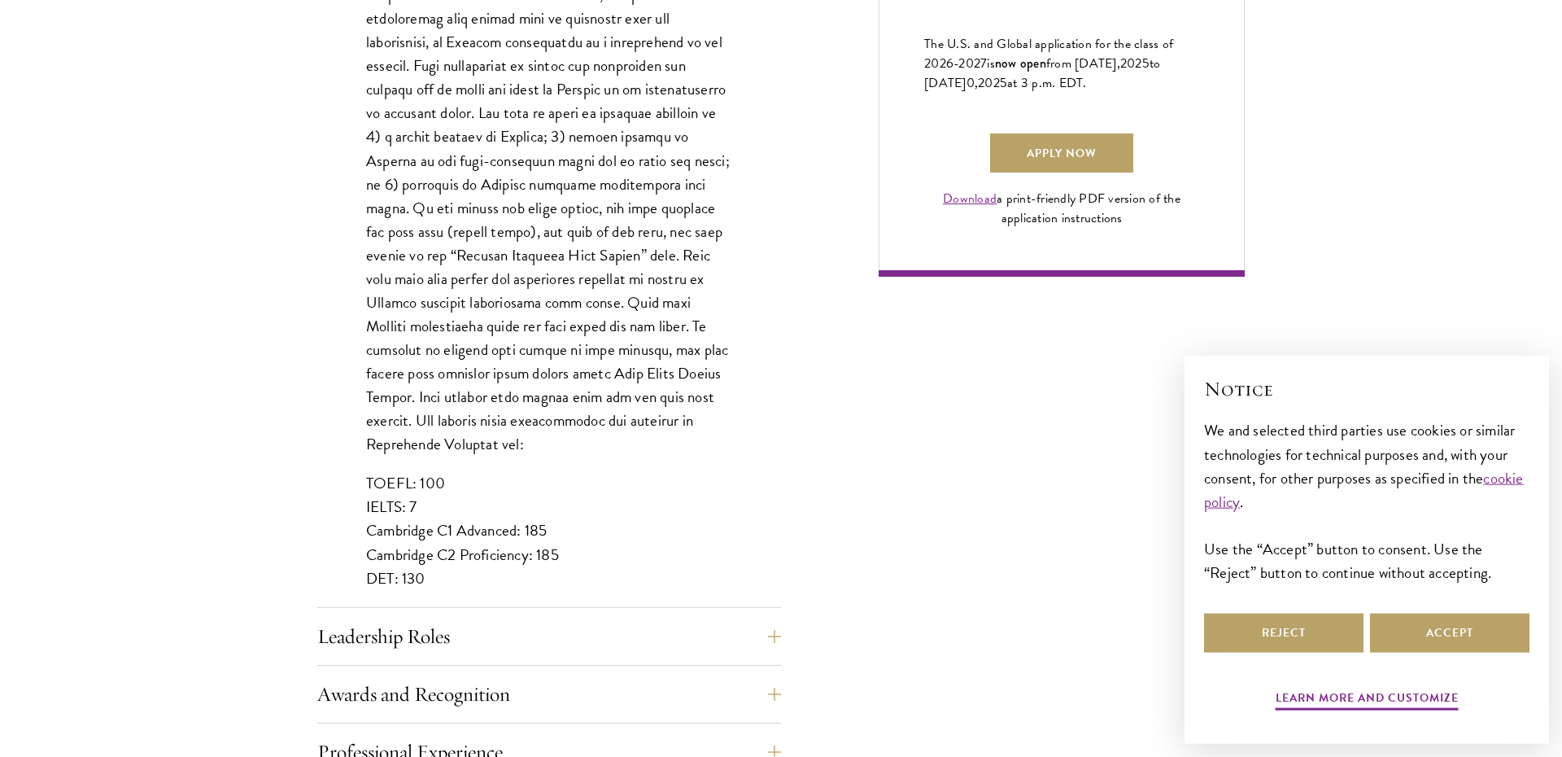
click at [539, 302] on p at bounding box center [549, 219] width 366 height 473
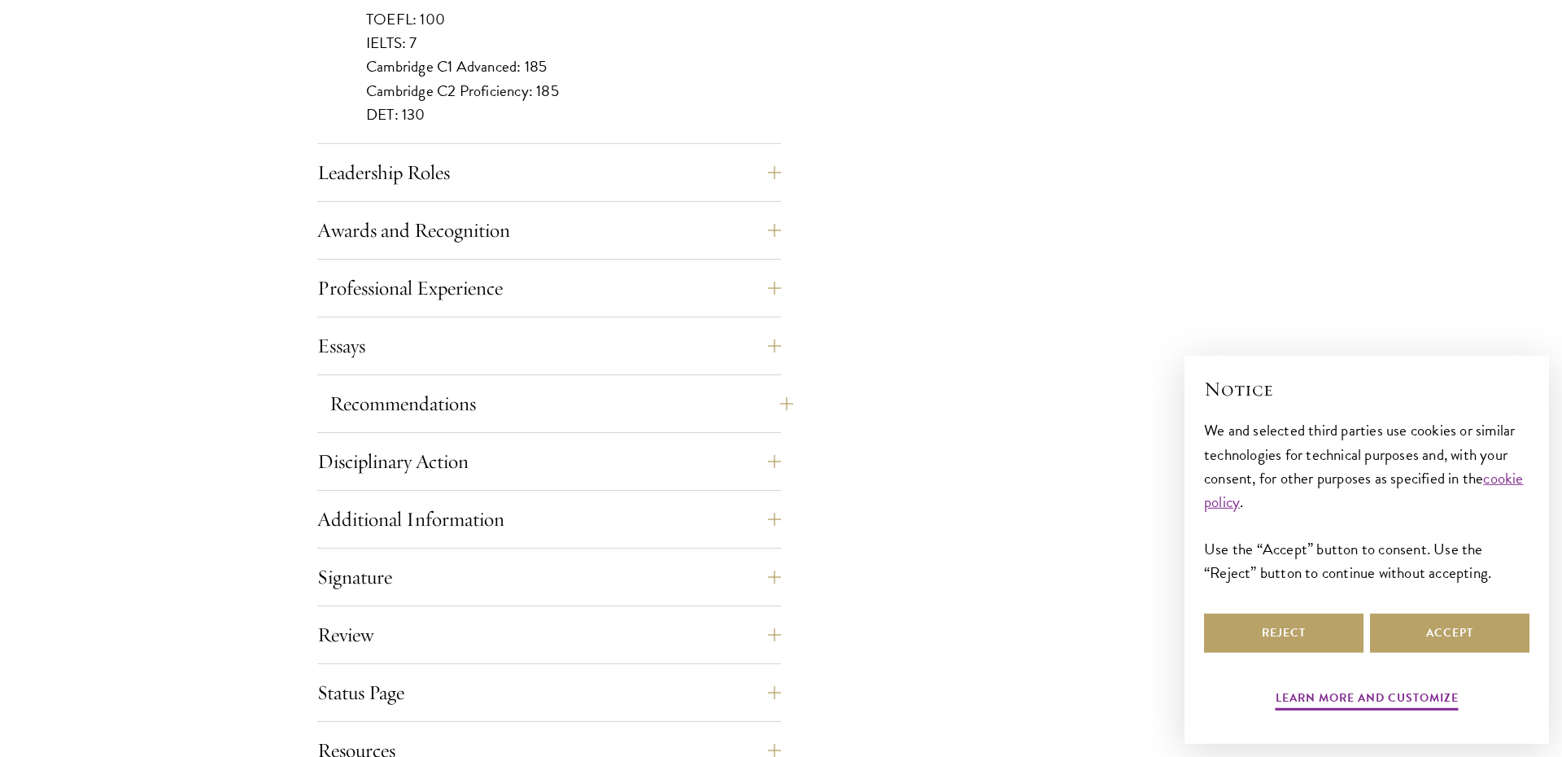
scroll to position [1736, 0]
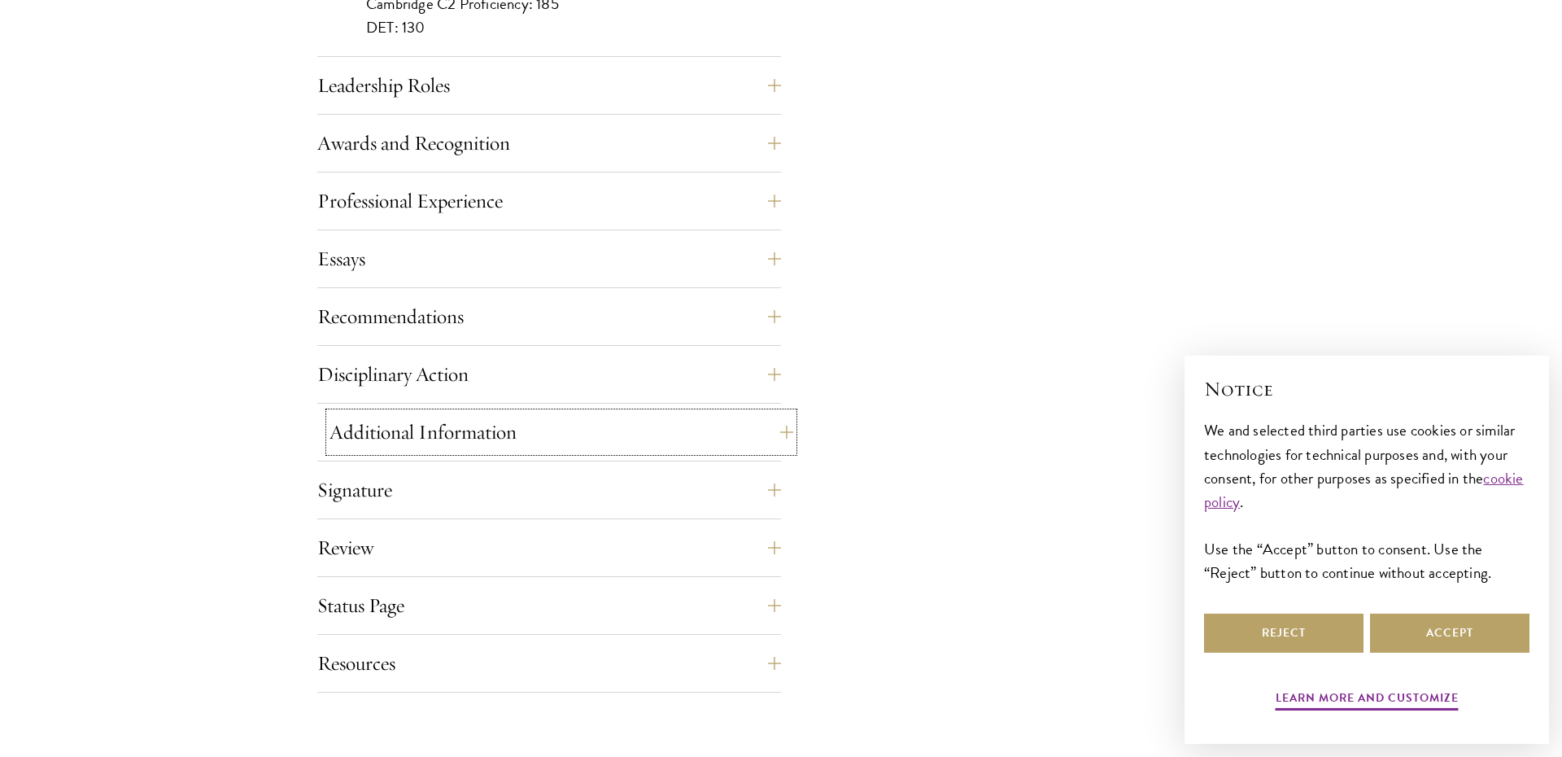
click at [537, 432] on button "Additional Information" at bounding box center [562, 432] width 464 height 39
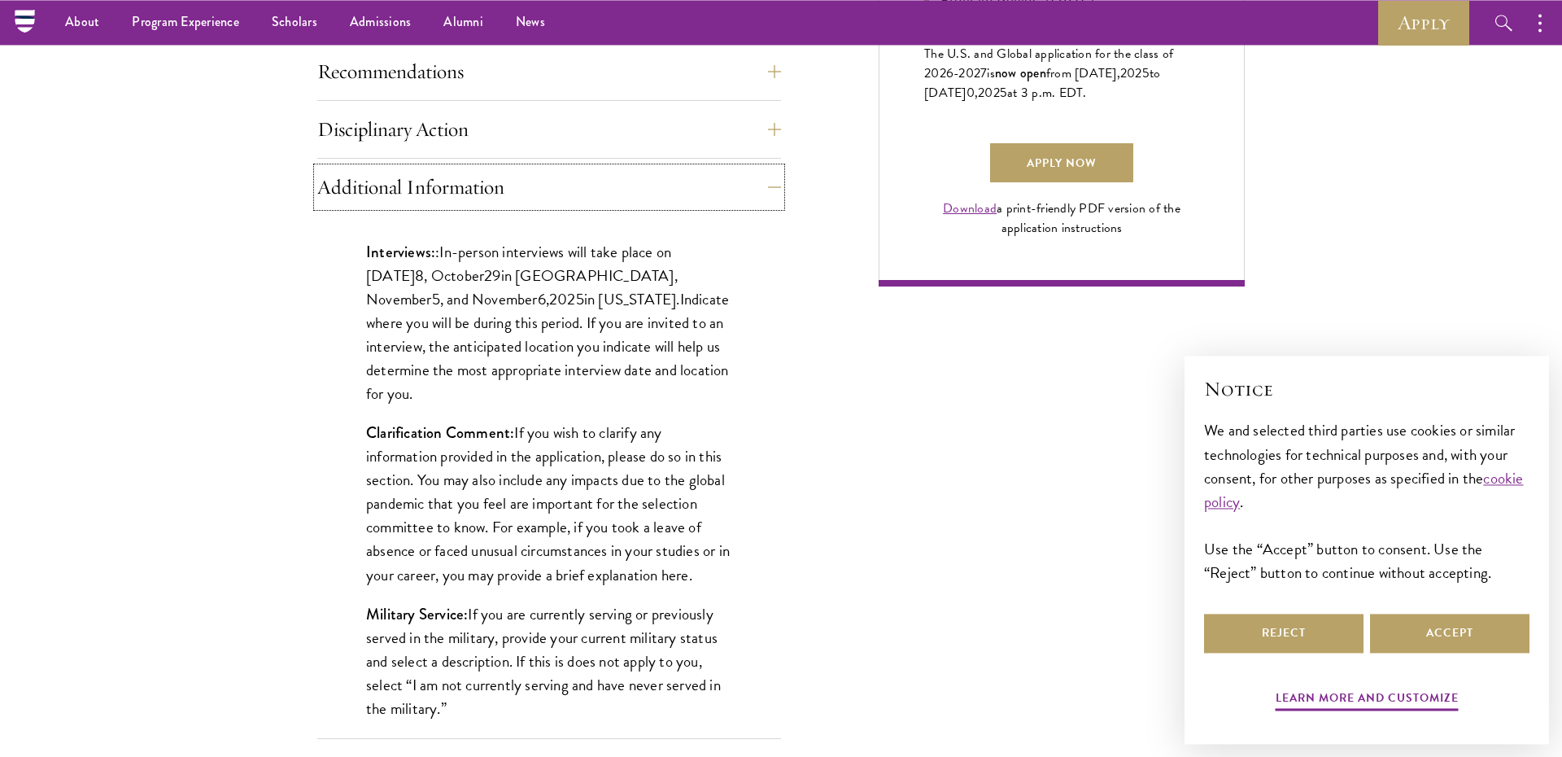
scroll to position [1151, 0]
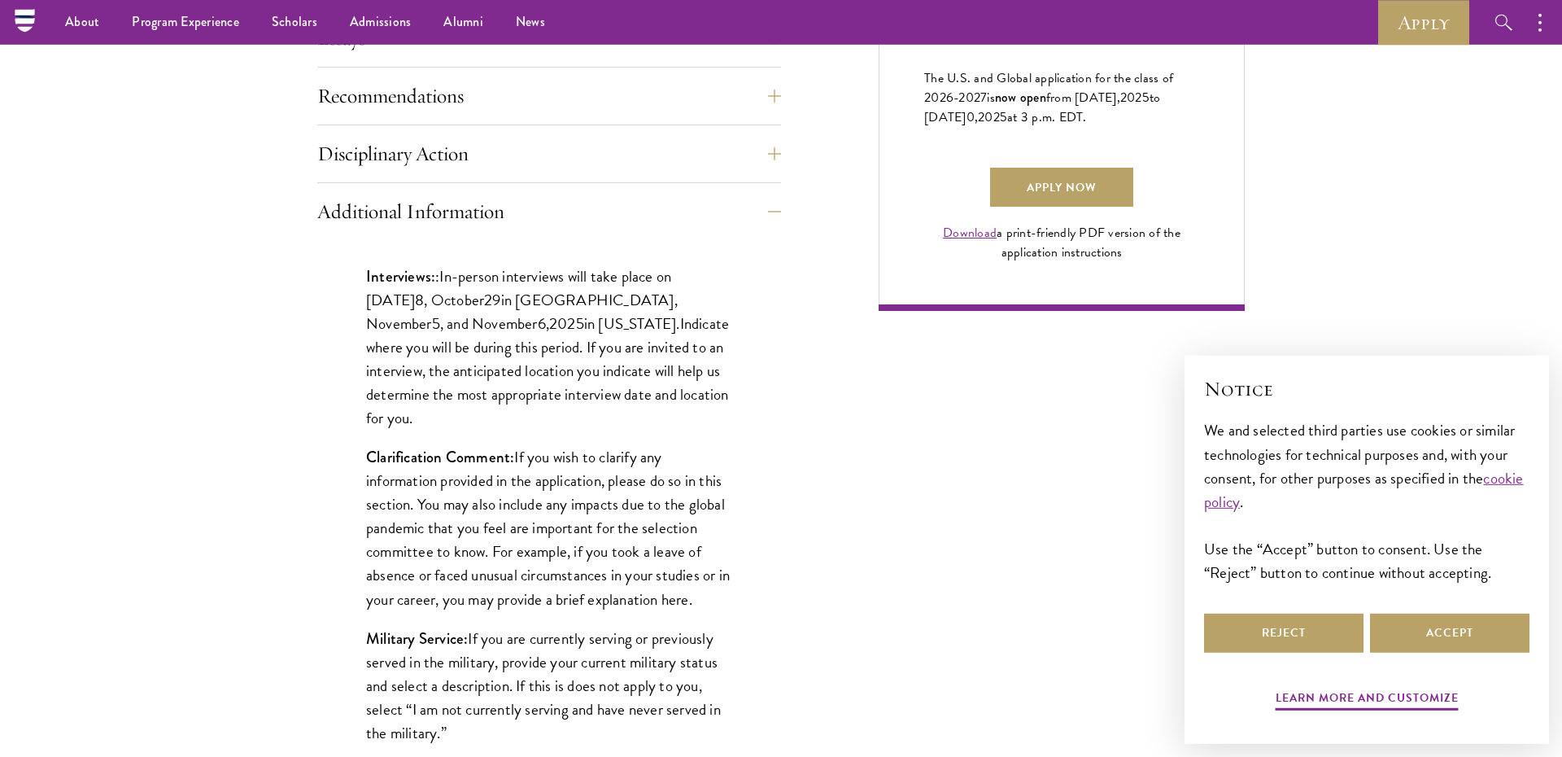
click at [584, 321] on span "in New York." at bounding box center [632, 324] width 96 height 24
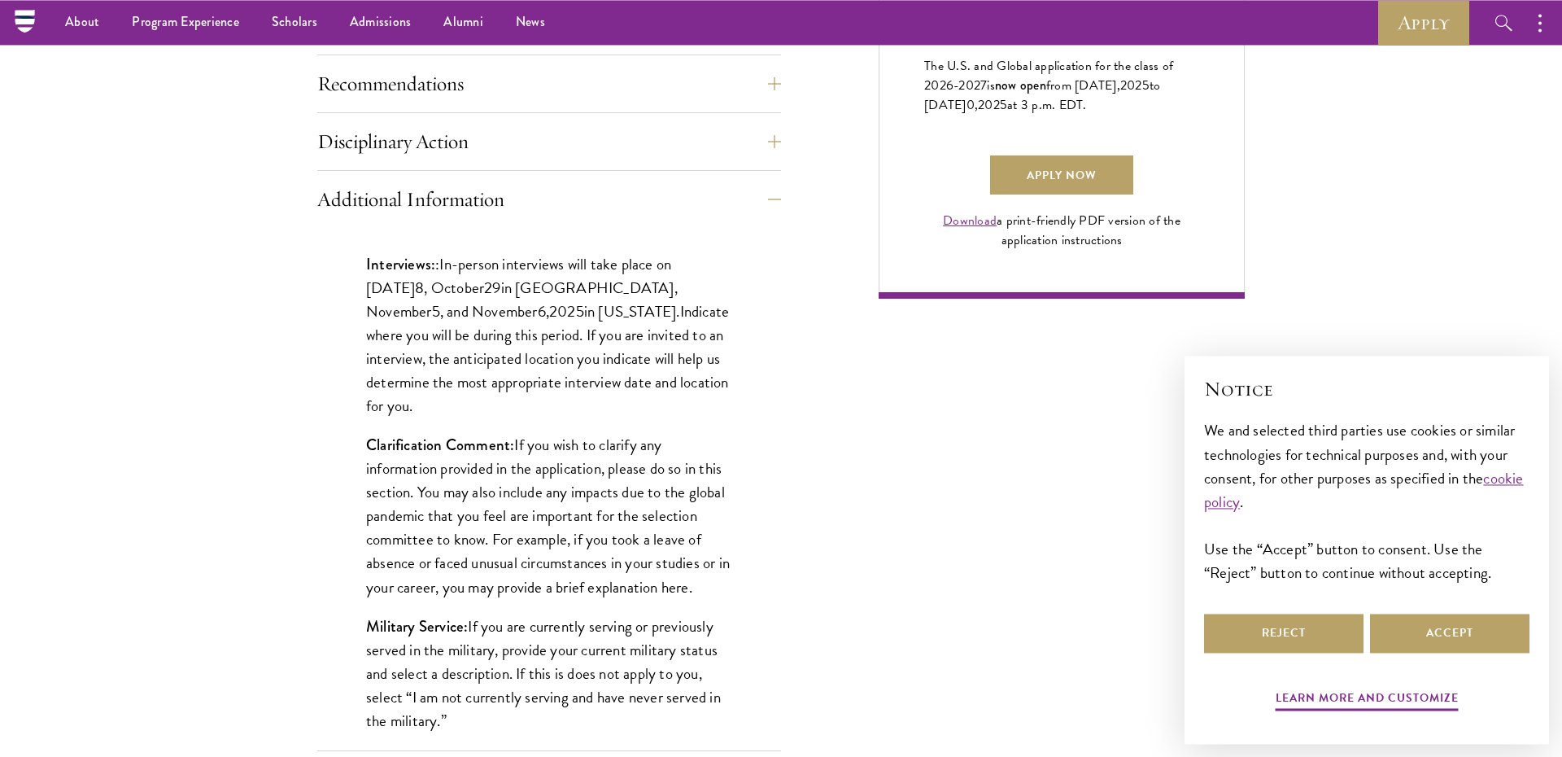
scroll to position [1160, 0]
click at [584, 321] on span "in New York." at bounding box center [632, 315] width 96 height 24
click at [537, 336] on p "Interviews: : In-person interviews will take place on October 2 8 , October 29 …" at bounding box center [549, 338] width 366 height 165
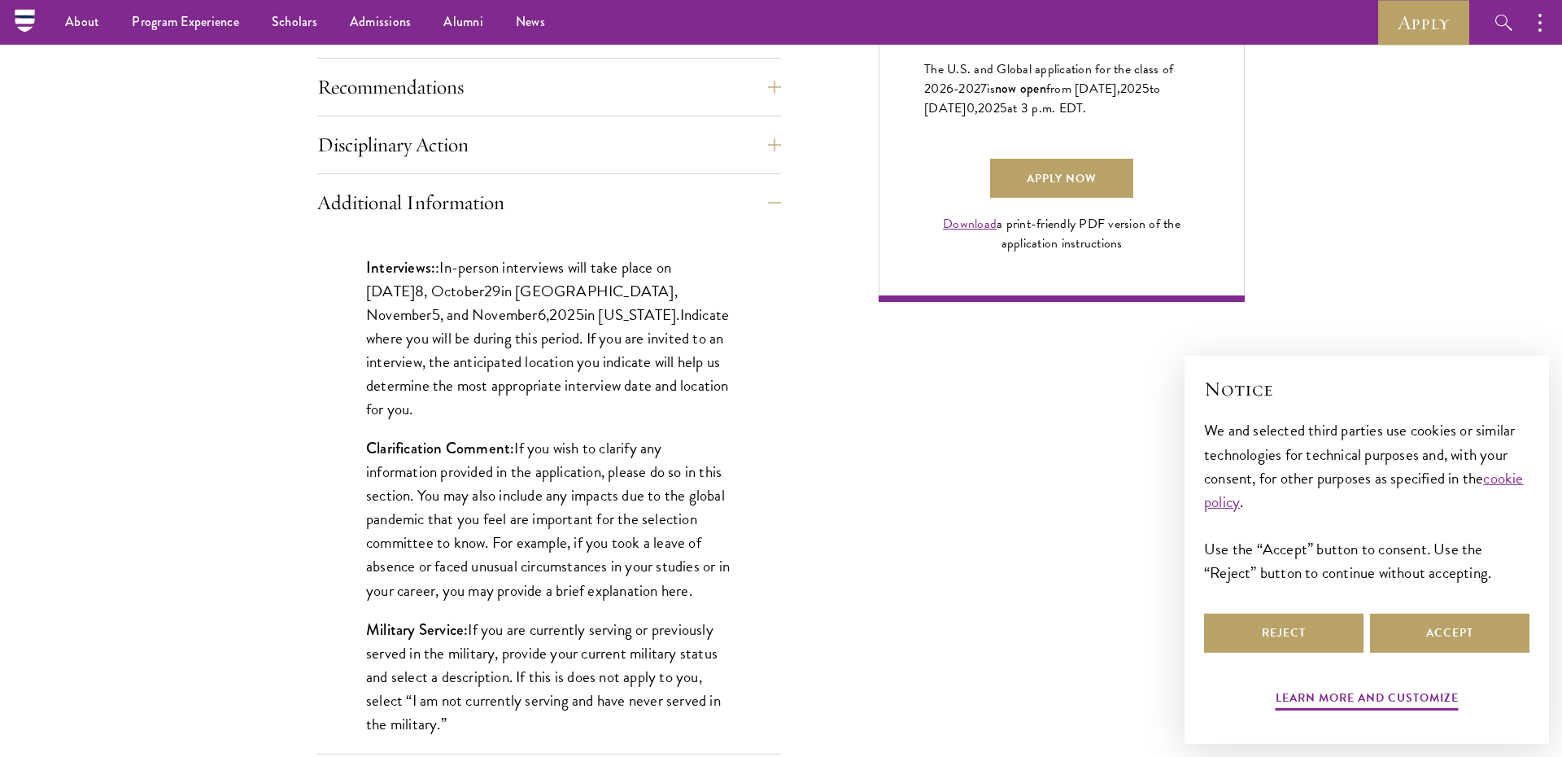
click at [538, 357] on p "Interviews: : In-person interviews will take place on October 2 8 , October 29 …" at bounding box center [549, 338] width 366 height 165
click at [538, 349] on p "Interviews: : In-person interviews will take place on October 2 8 , October 29 …" at bounding box center [549, 338] width 366 height 165
click at [538, 365] on p "Interviews: : In-person interviews will take place on October 2 8 , October 29 …" at bounding box center [549, 338] width 366 height 165
click at [540, 383] on p "Interviews: : In-person interviews will take place on October 2 8 , October 29 …" at bounding box center [549, 338] width 366 height 165
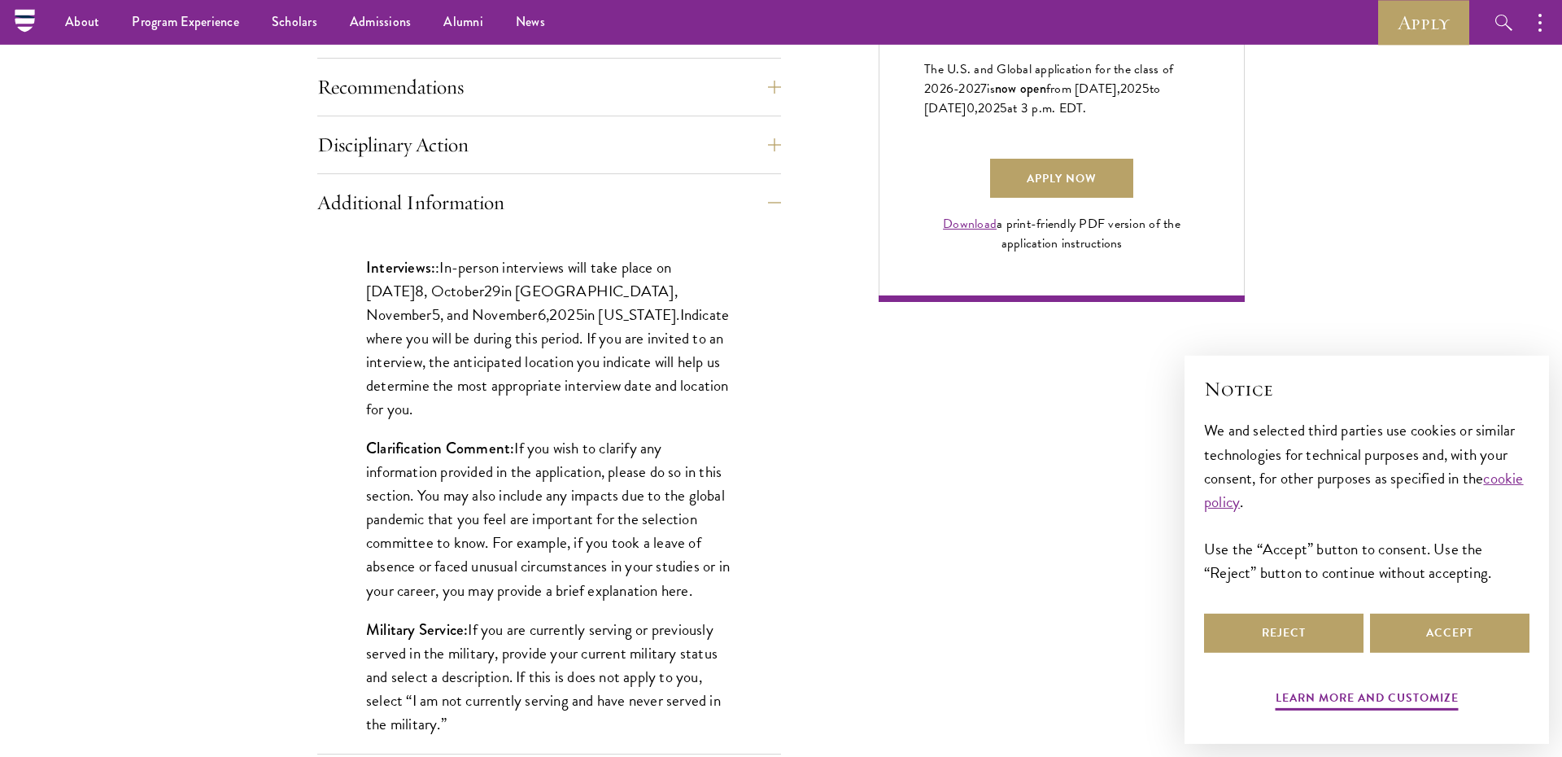
click at [540, 390] on p "Interviews: : In-person interviews will take place on October 2 8 , October 29 …" at bounding box center [549, 338] width 366 height 165
click at [537, 436] on p "Clarification Comment: If you wish to clarify any information provided in the a…" at bounding box center [549, 518] width 366 height 165
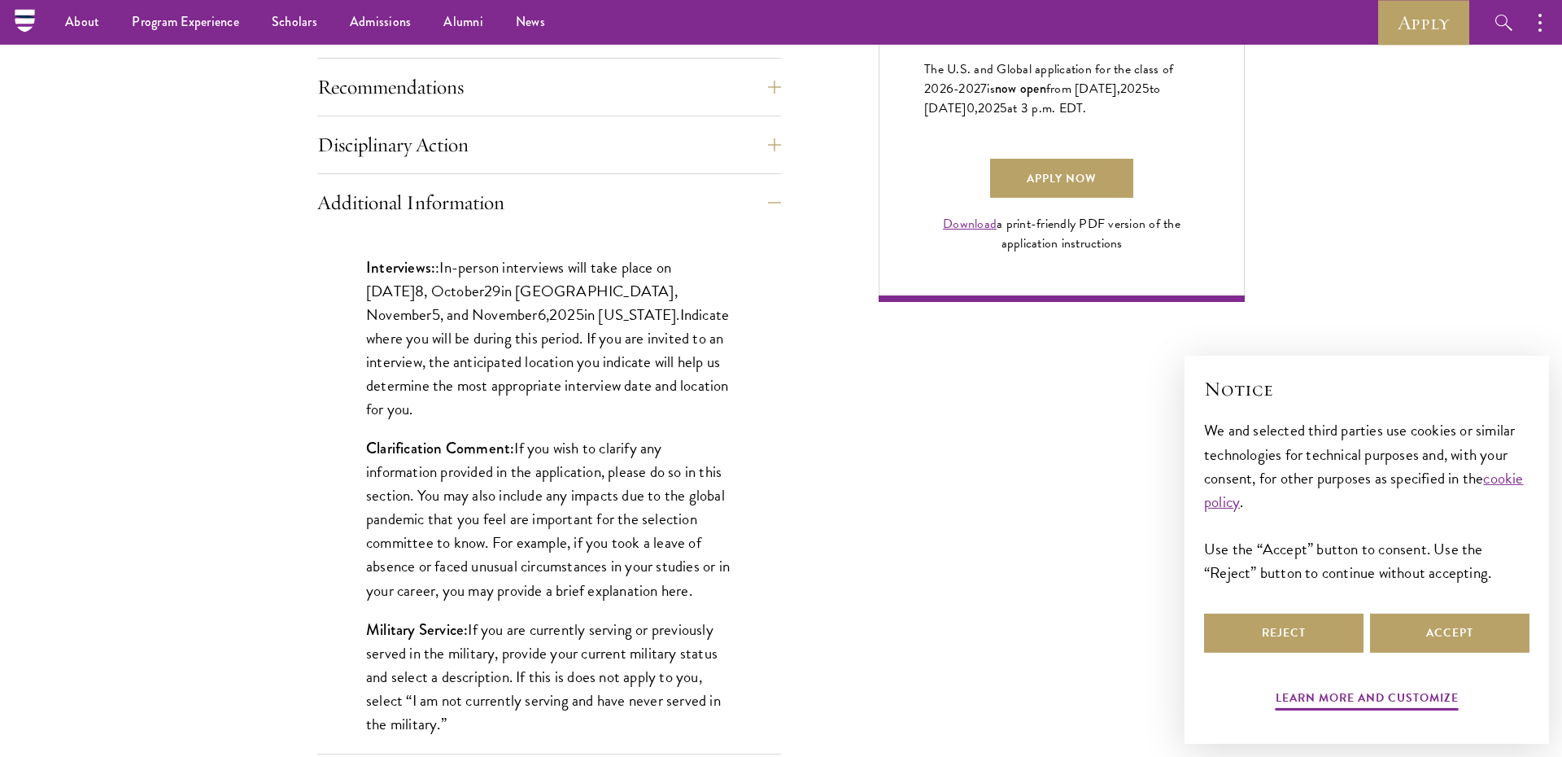
click at [537, 436] on p "Clarification Comment: If you wish to clarify any information provided in the a…" at bounding box center [549, 518] width 366 height 165
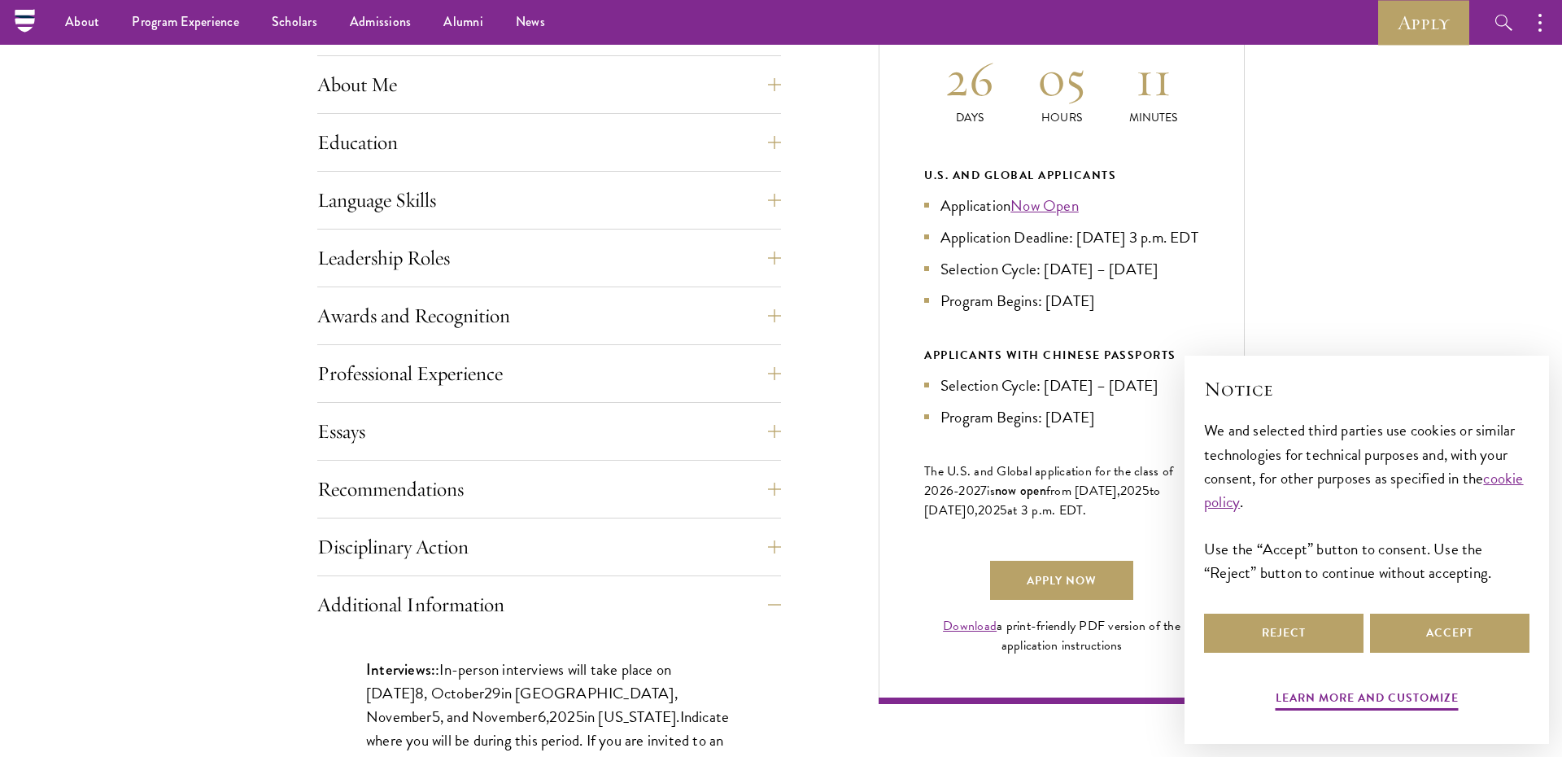
scroll to position [741, 0]
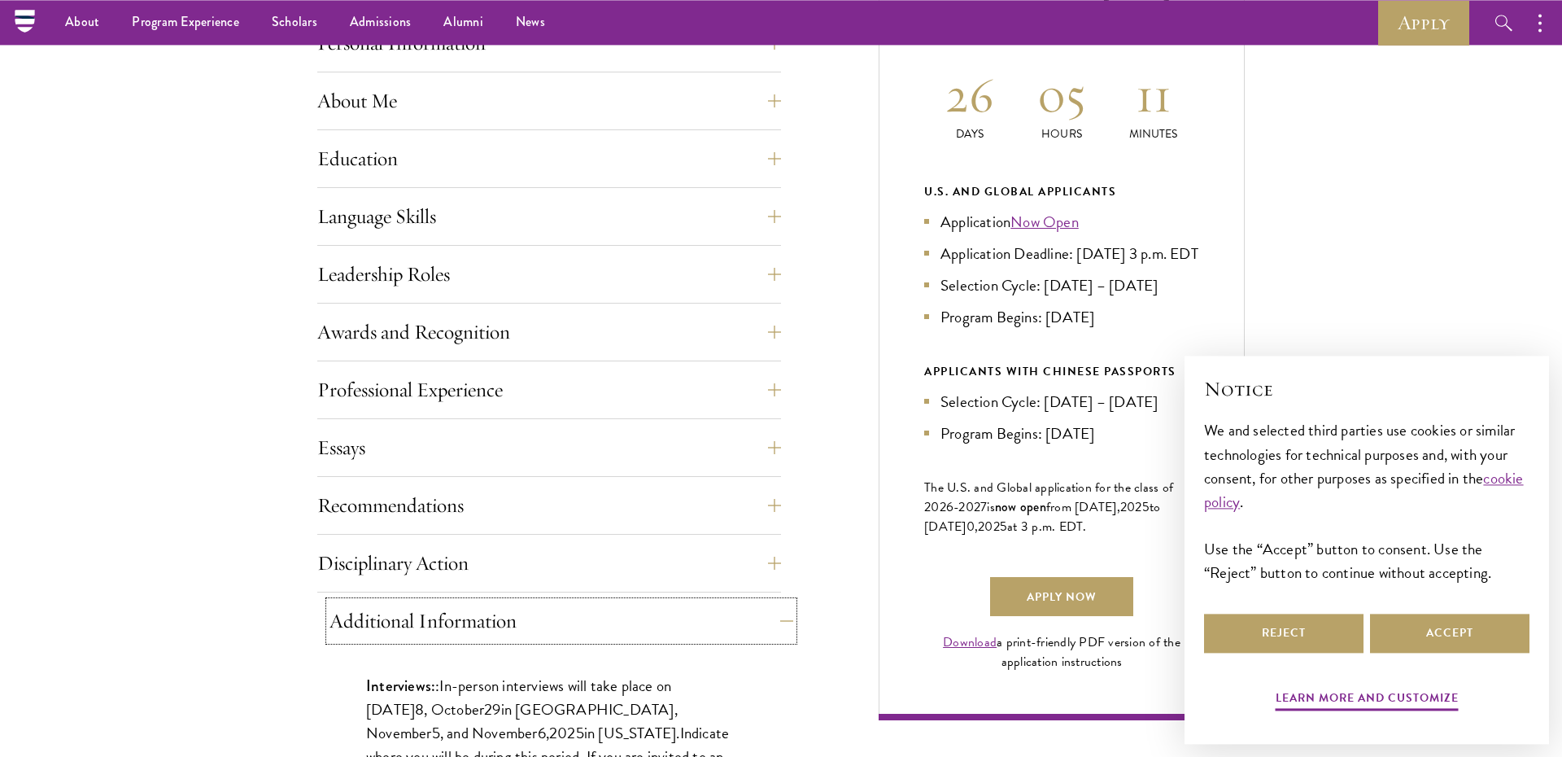
click at [522, 609] on button "Additional Information" at bounding box center [562, 620] width 464 height 39
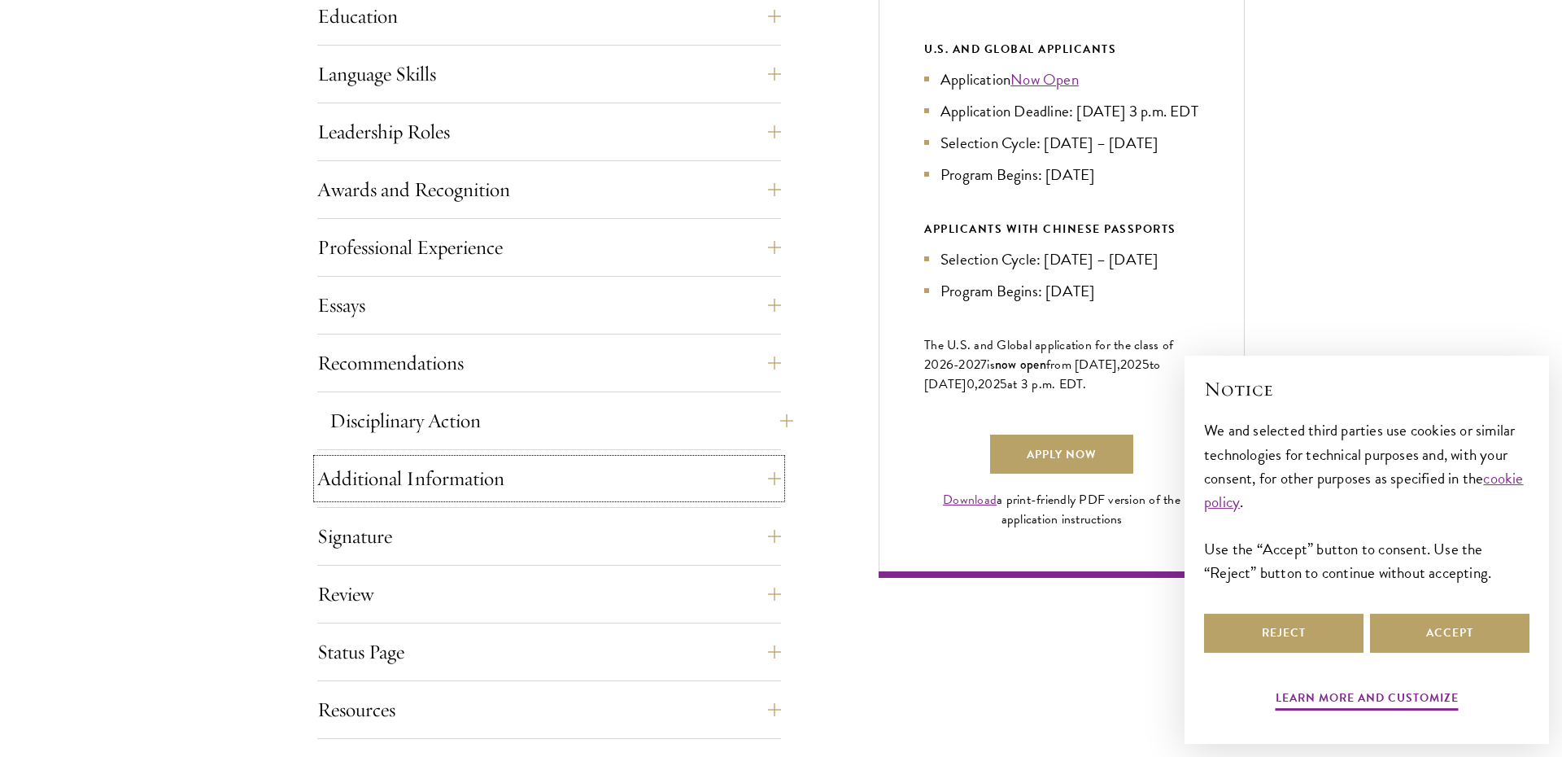
scroll to position [895, 0]
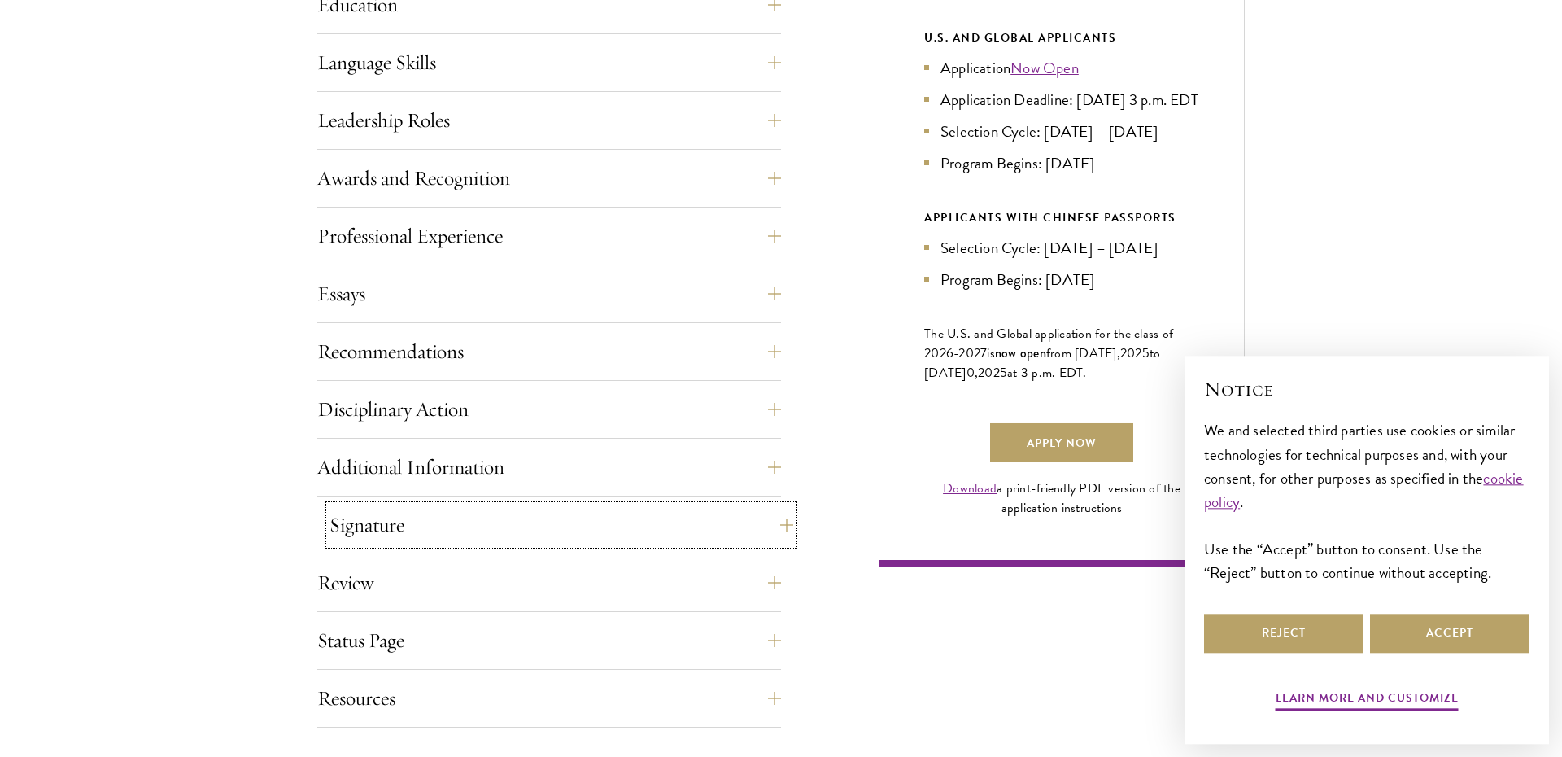
click at [522, 531] on button "Signature" at bounding box center [562, 524] width 464 height 39
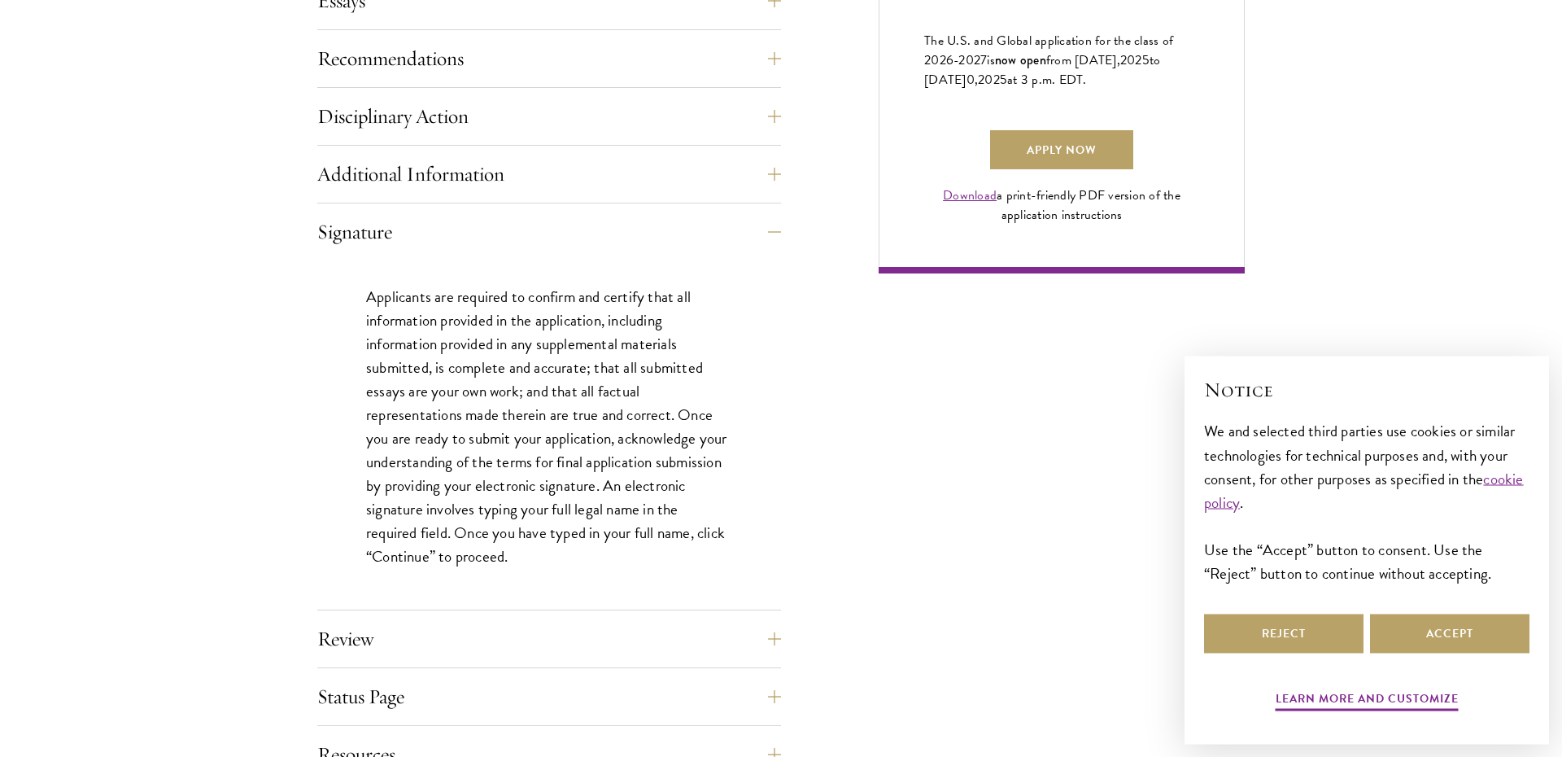
click at [523, 454] on p "Applicants are required to confirm and certify that all information provided in…" at bounding box center [549, 427] width 366 height 284
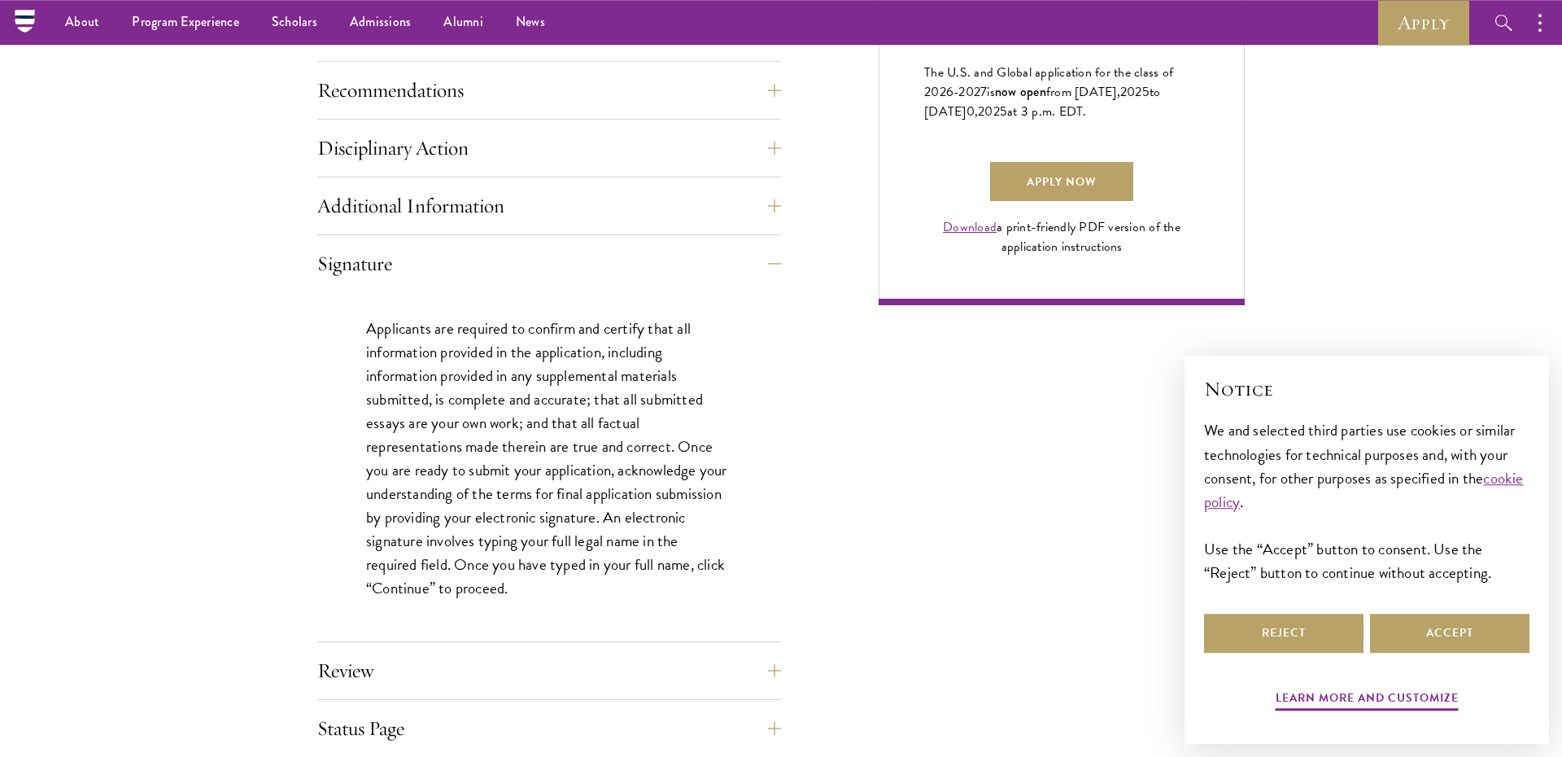
scroll to position [1149, 0]
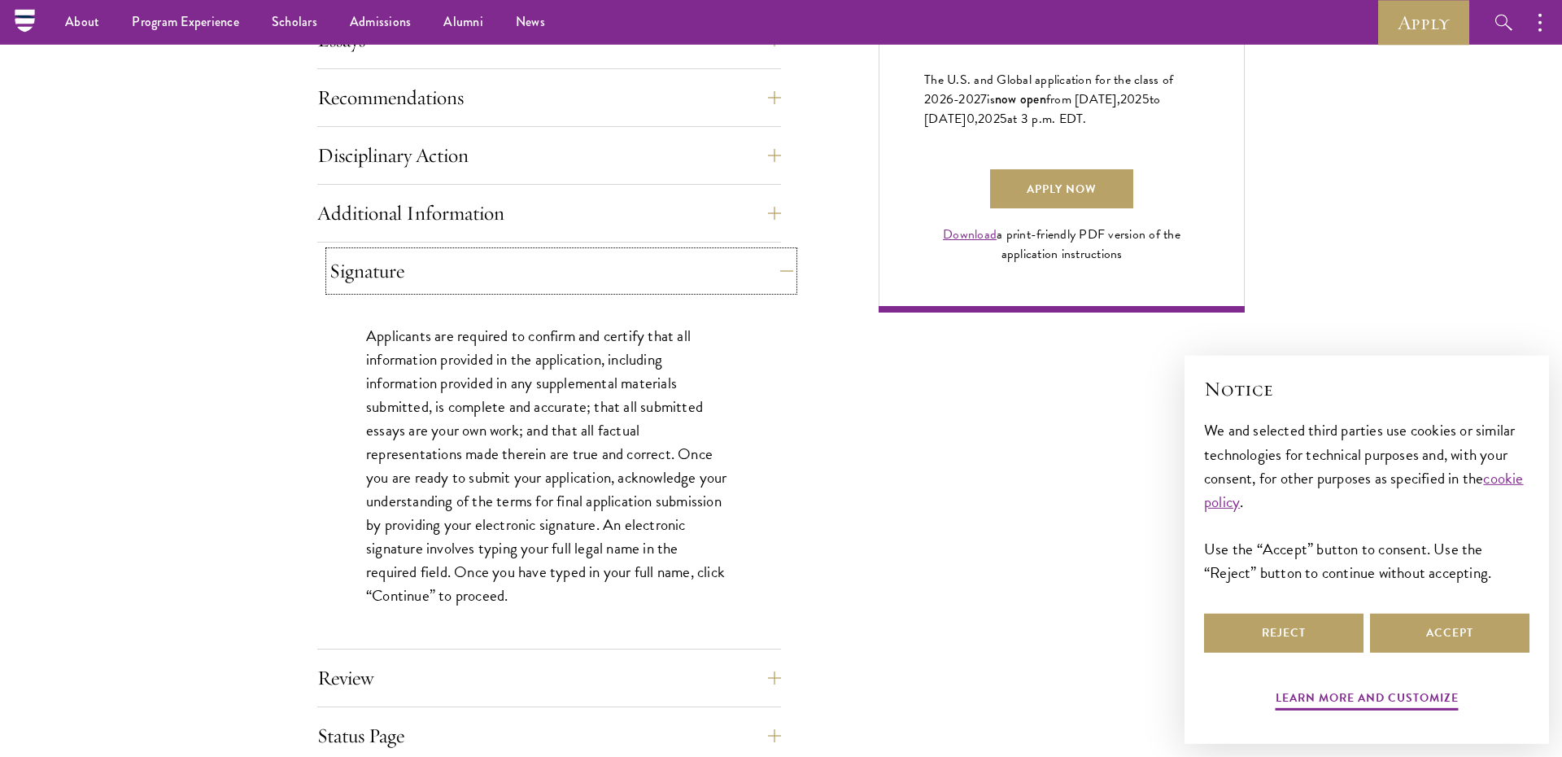
click at [530, 256] on button "Signature" at bounding box center [562, 270] width 464 height 39
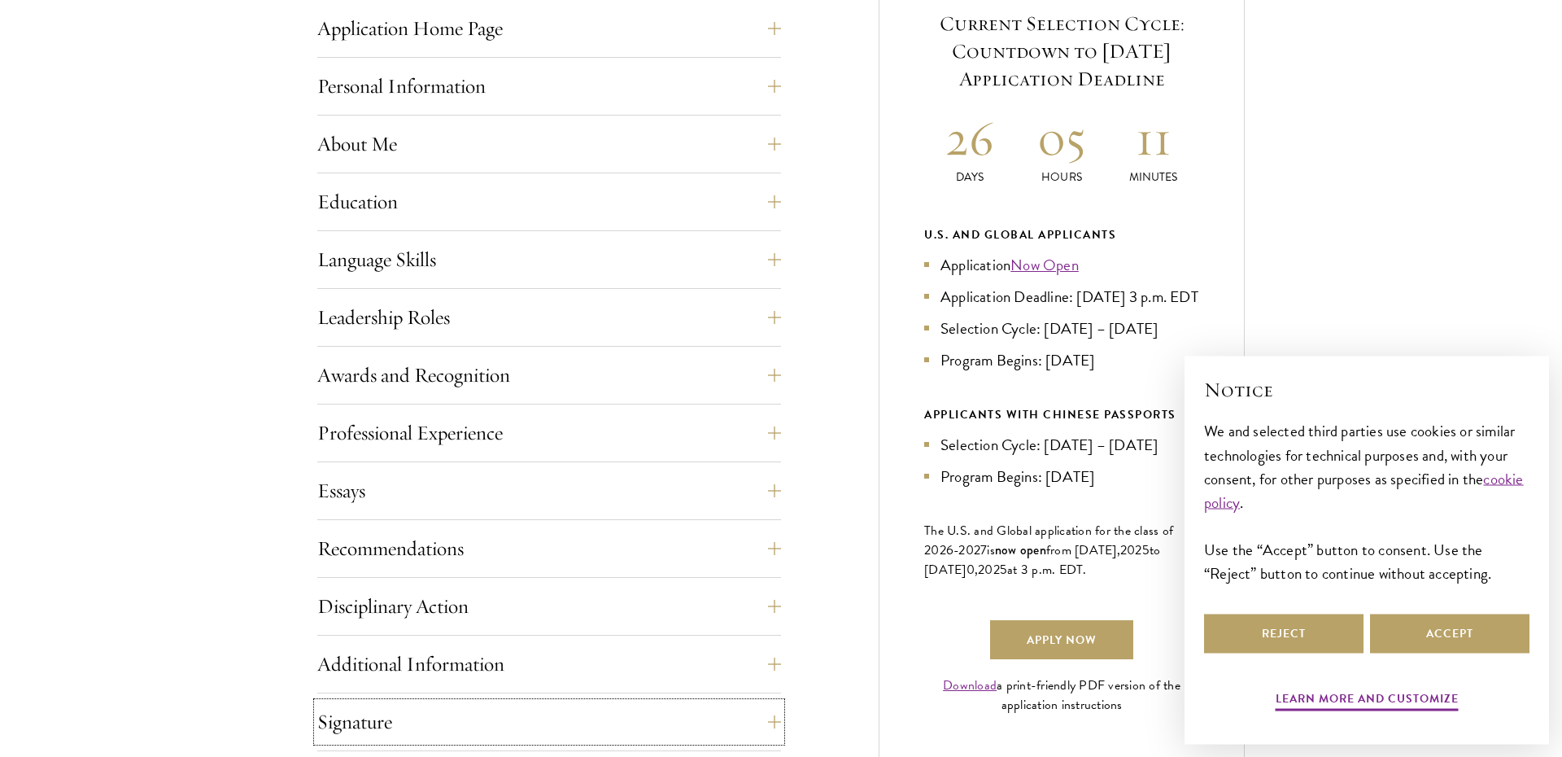
scroll to position [699, 0]
click at [836, 175] on div "Application Home Page The online application form must be completed in English.…" at bounding box center [781, 441] width 928 height 964
click at [1421, 647] on button "Accept" at bounding box center [1449, 633] width 159 height 39
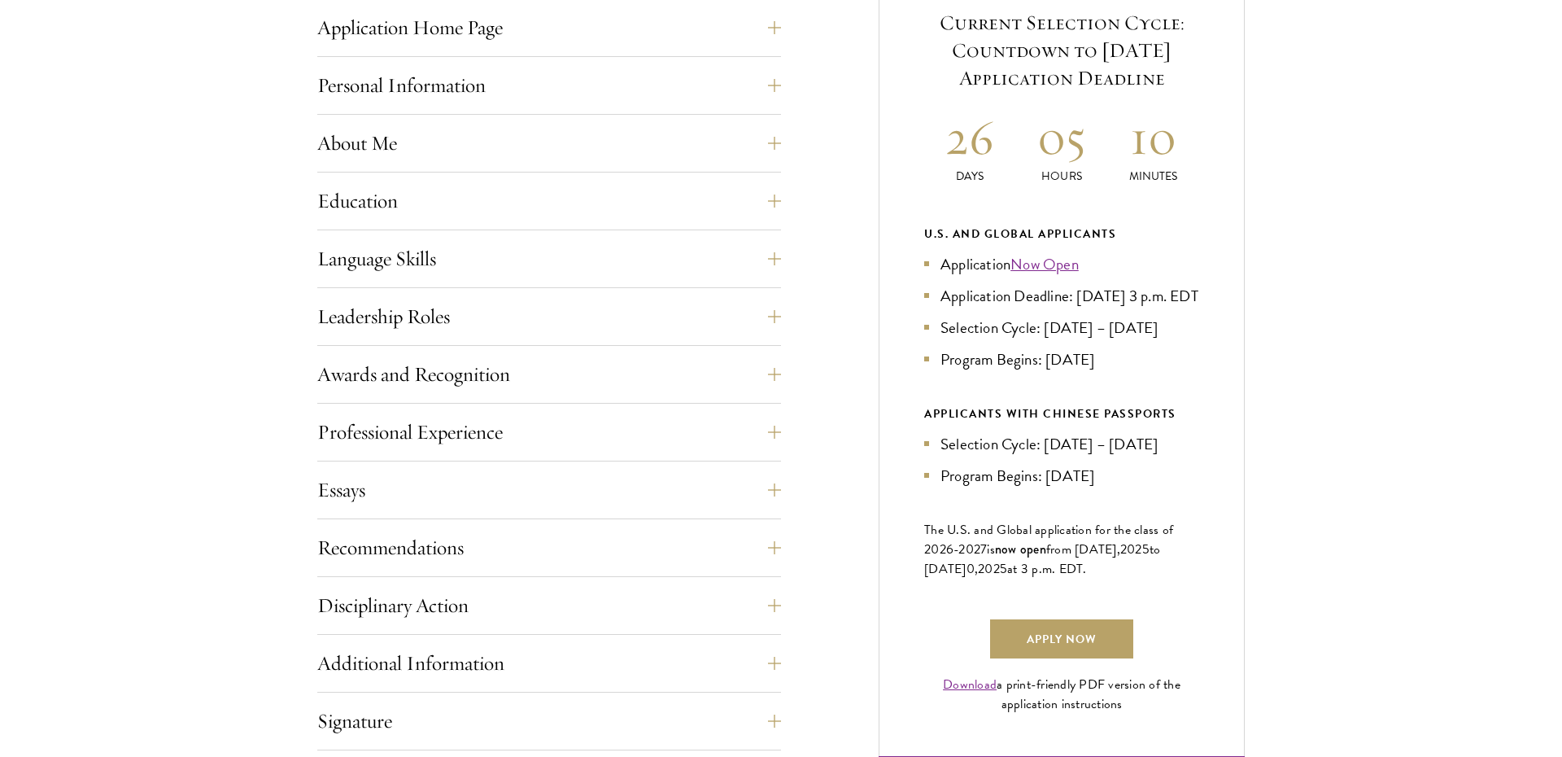
click at [1352, 247] on div "Start the Process Take the first step toward joining a global community that wi…" at bounding box center [781, 349] width 1562 height 1149
click at [763, 314] on button "Leadership Roles" at bounding box center [562, 316] width 464 height 39
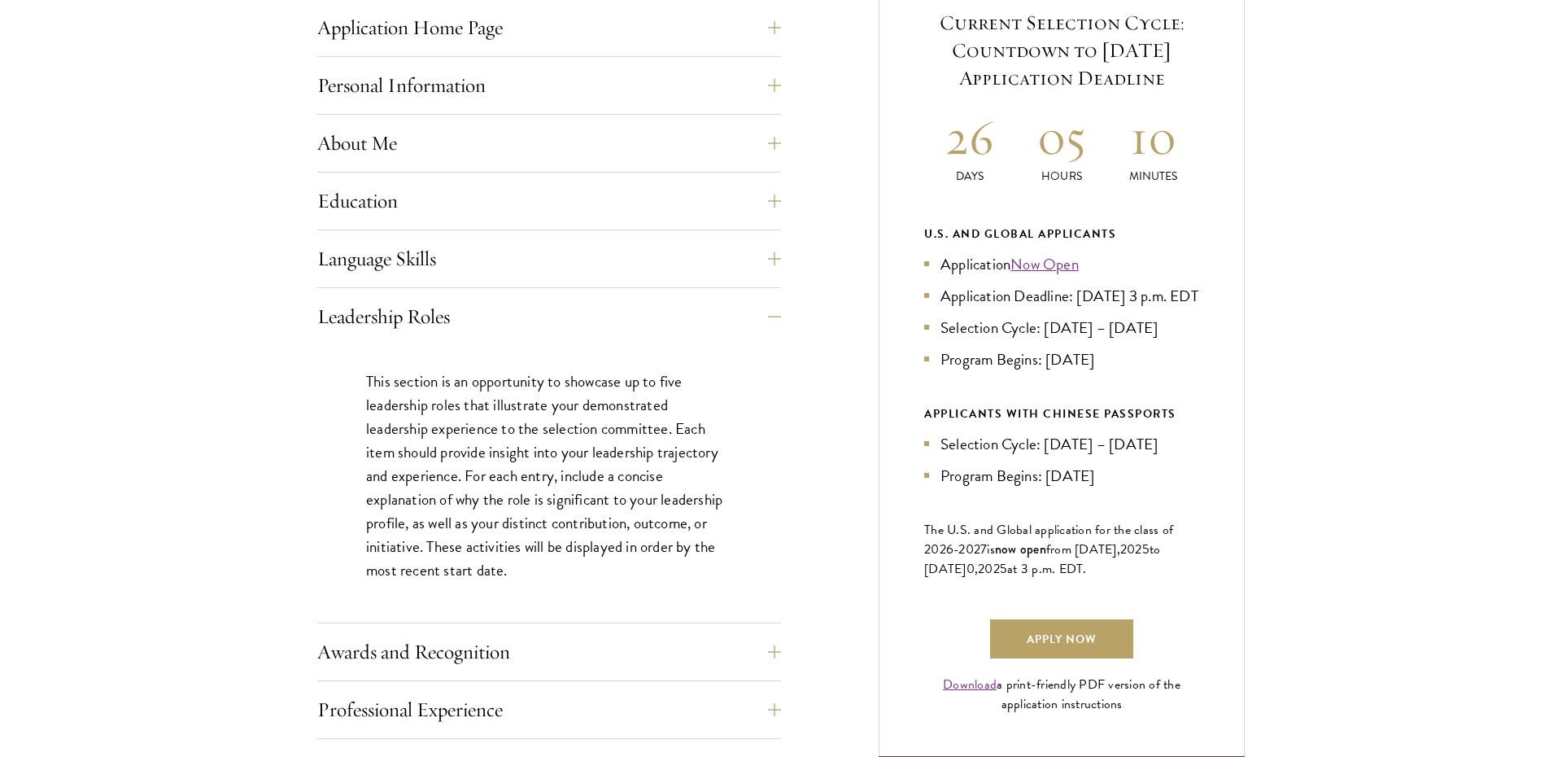
click at [854, 321] on div "Application Home Page The online application form must be completed in English.…" at bounding box center [781, 580] width 928 height 1242
click at [770, 315] on button "Leadership Roles" at bounding box center [562, 316] width 464 height 39
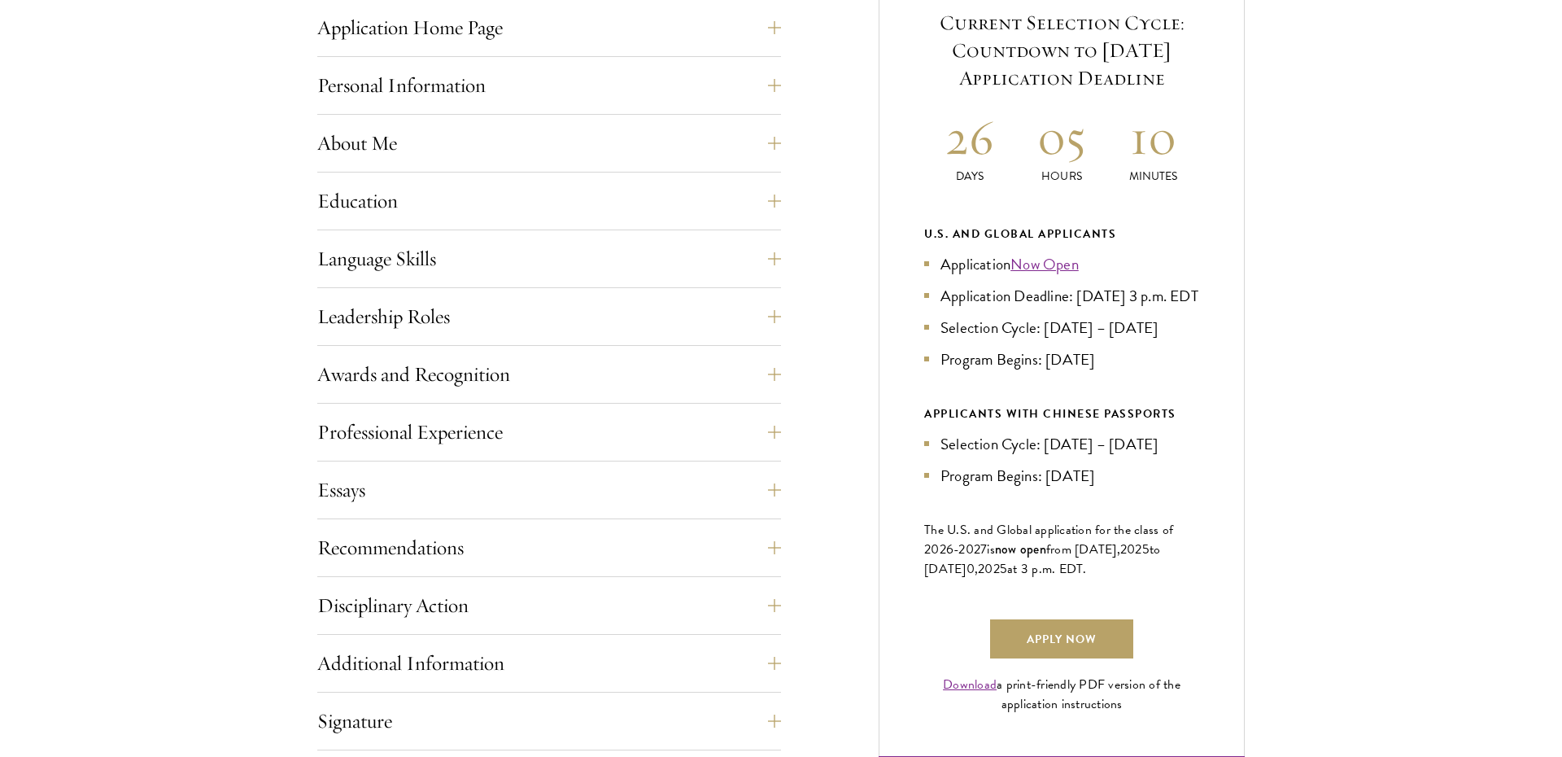
click at [863, 299] on div "Application Home Page The online application form must be completed in English.…" at bounding box center [781, 441] width 928 height 964
click at [848, 201] on div "Application Home Page The online application form must be completed in English.…" at bounding box center [781, 441] width 928 height 964
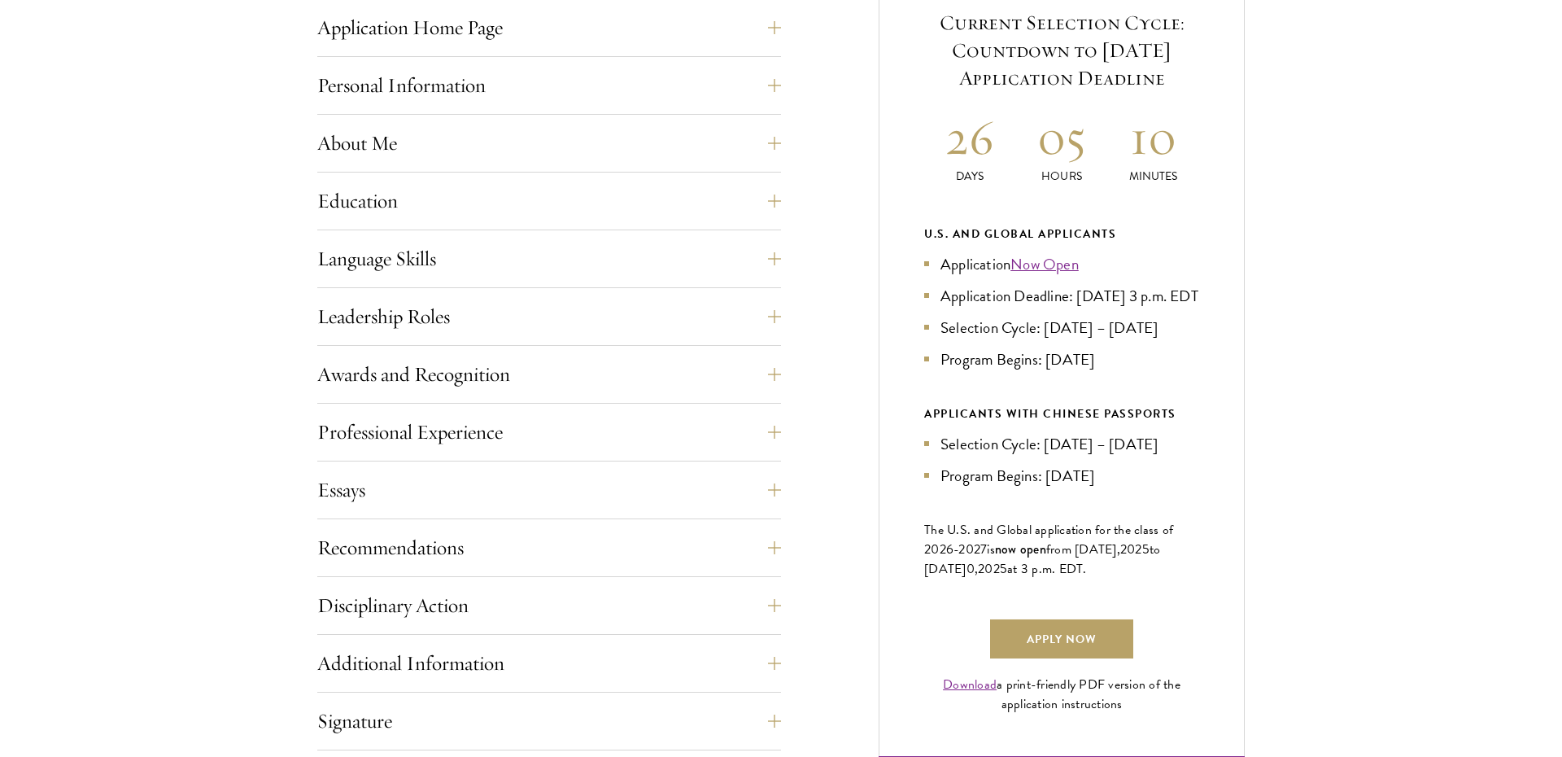
click at [829, 356] on div "Application Home Page The online application form must be completed in English.…" at bounding box center [781, 441] width 928 height 964
click at [1326, 303] on div "Start the Process Take the first step toward joining a global community that wi…" at bounding box center [781, 349] width 1562 height 1149
click at [846, 417] on div "Application Home Page The online application form must be completed in English.…" at bounding box center [781, 441] width 928 height 964
click at [1226, 334] on div "Current Selection Cycle: Countdown to September 10, 2025 Application Deadline 2…" at bounding box center [1062, 360] width 366 height 803
click at [834, 328] on div "Application Home Page The online application form must be completed in English.…" at bounding box center [781, 441] width 928 height 964
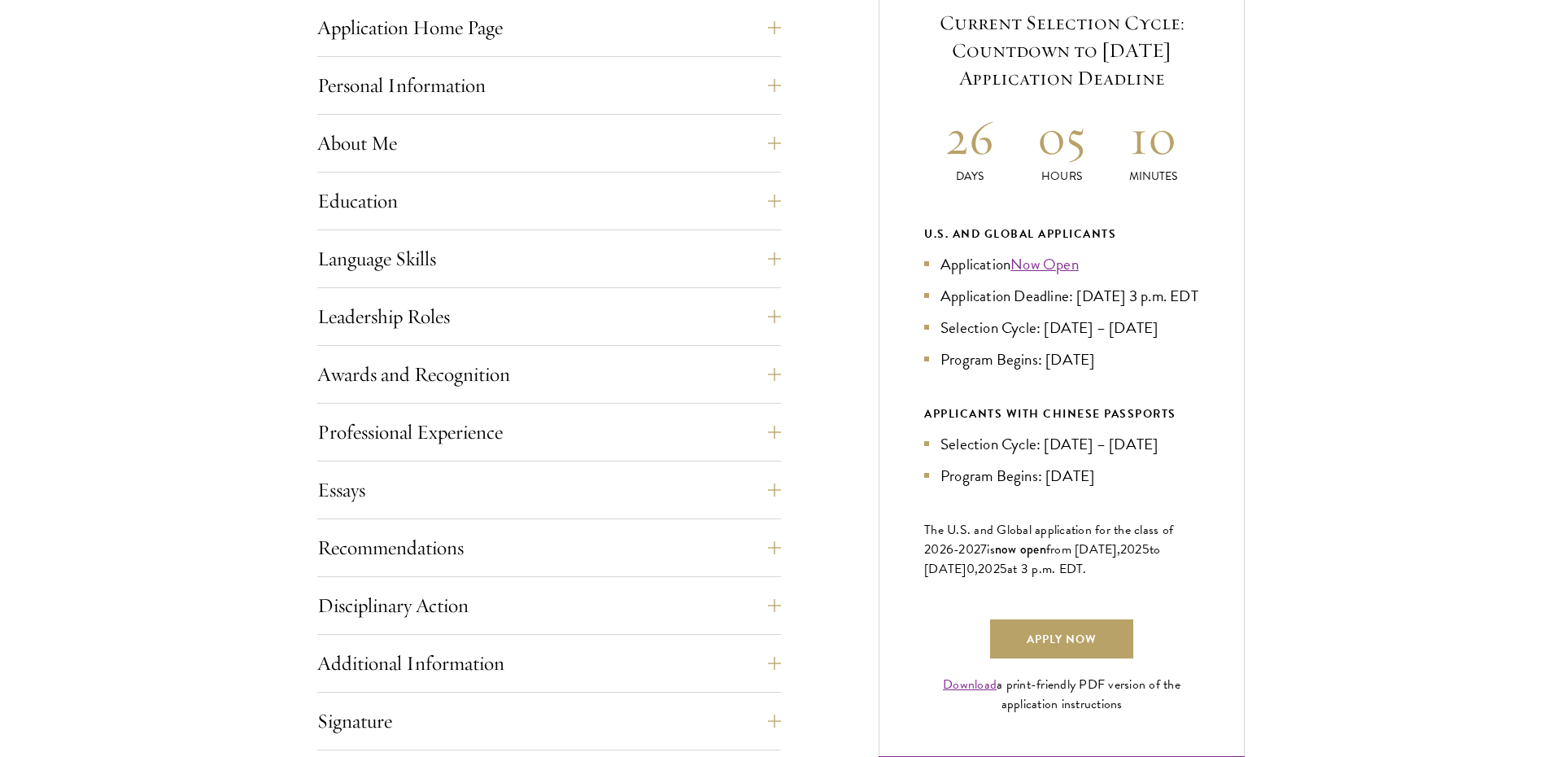
click at [865, 372] on div "Application Home Page The online application form must be completed in English.…" at bounding box center [781, 441] width 928 height 964
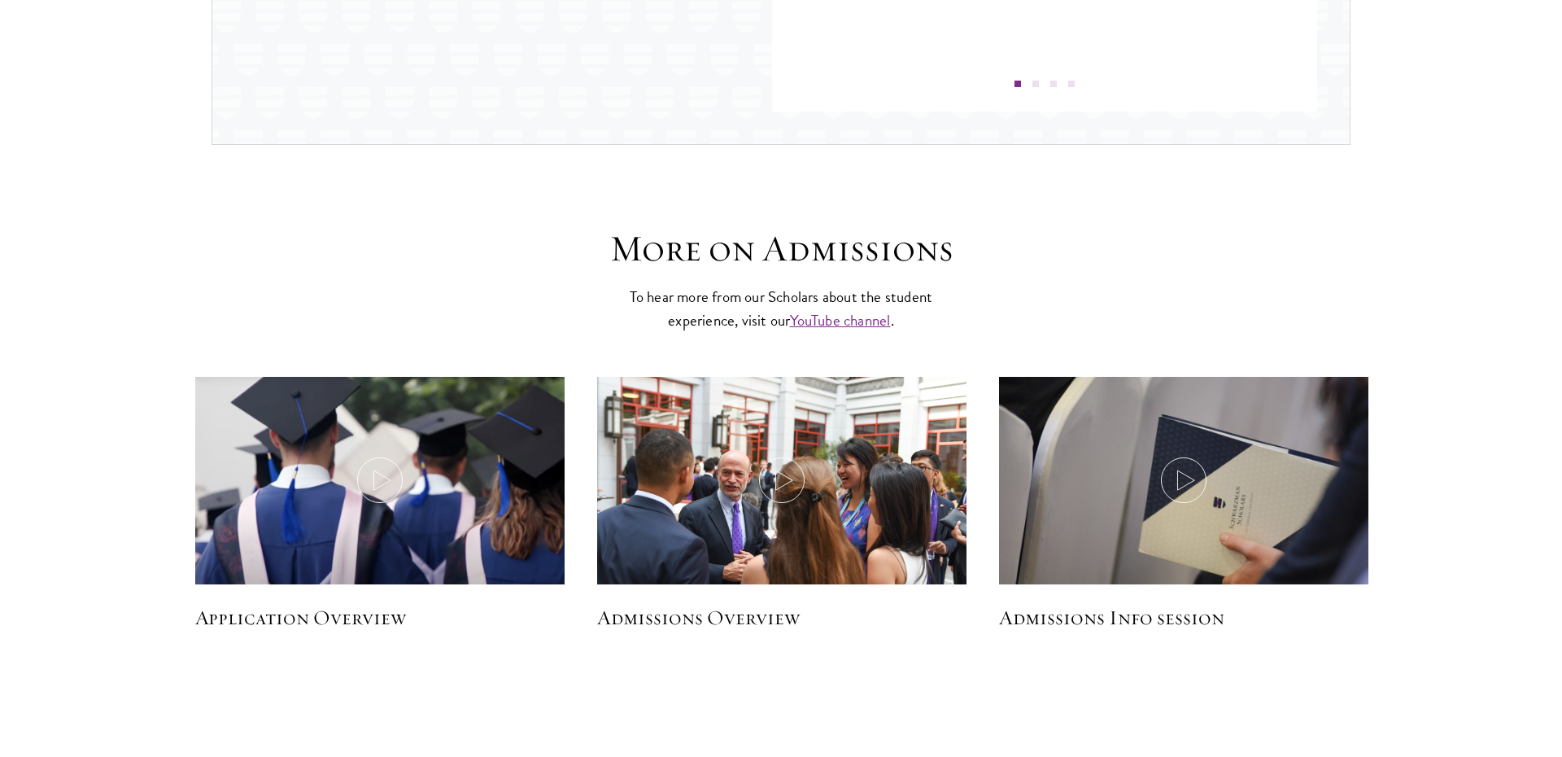
scroll to position [2100, 0]
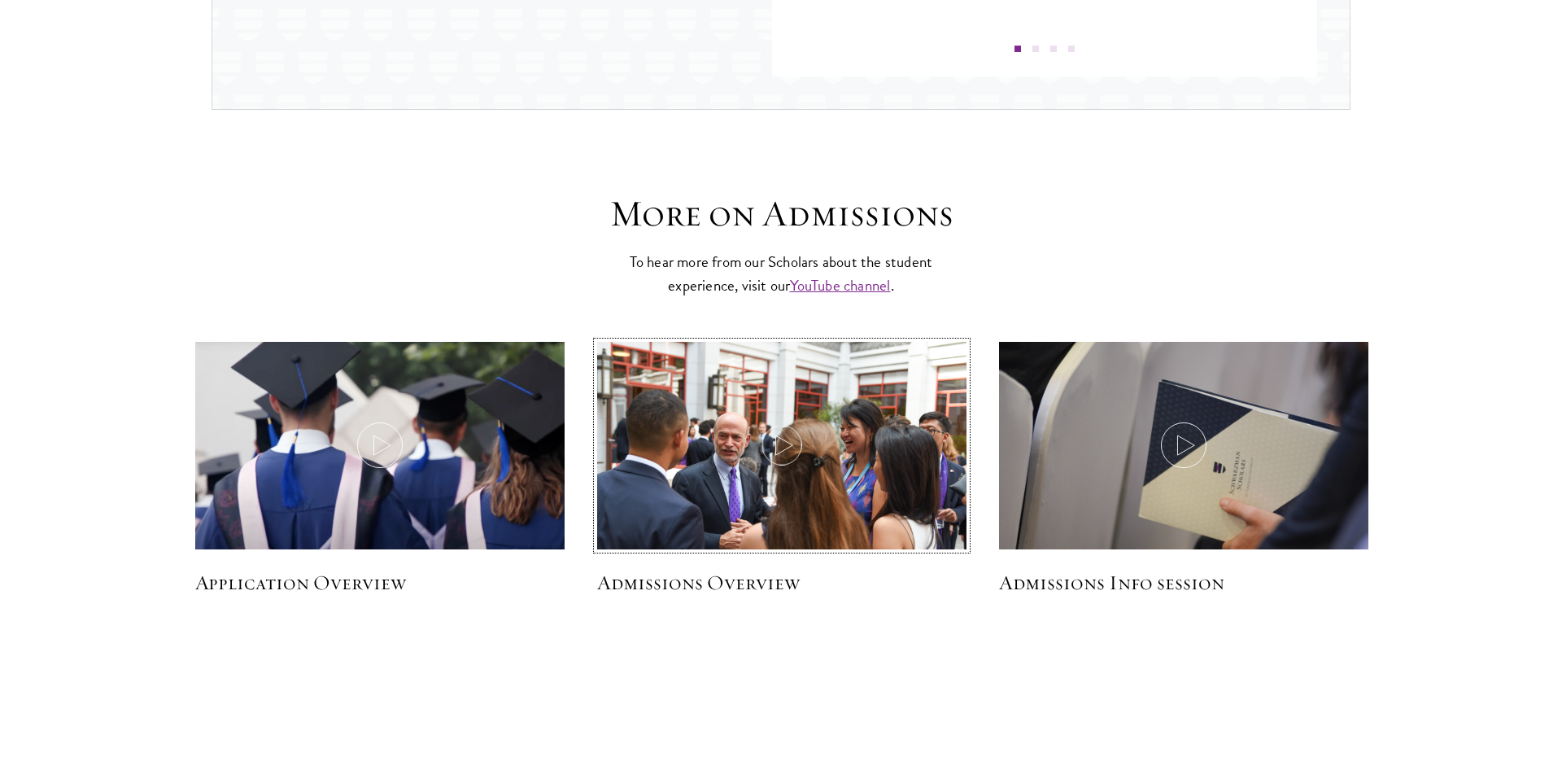
click at [765, 413] on img at bounding box center [782, 465] width 392 height 262
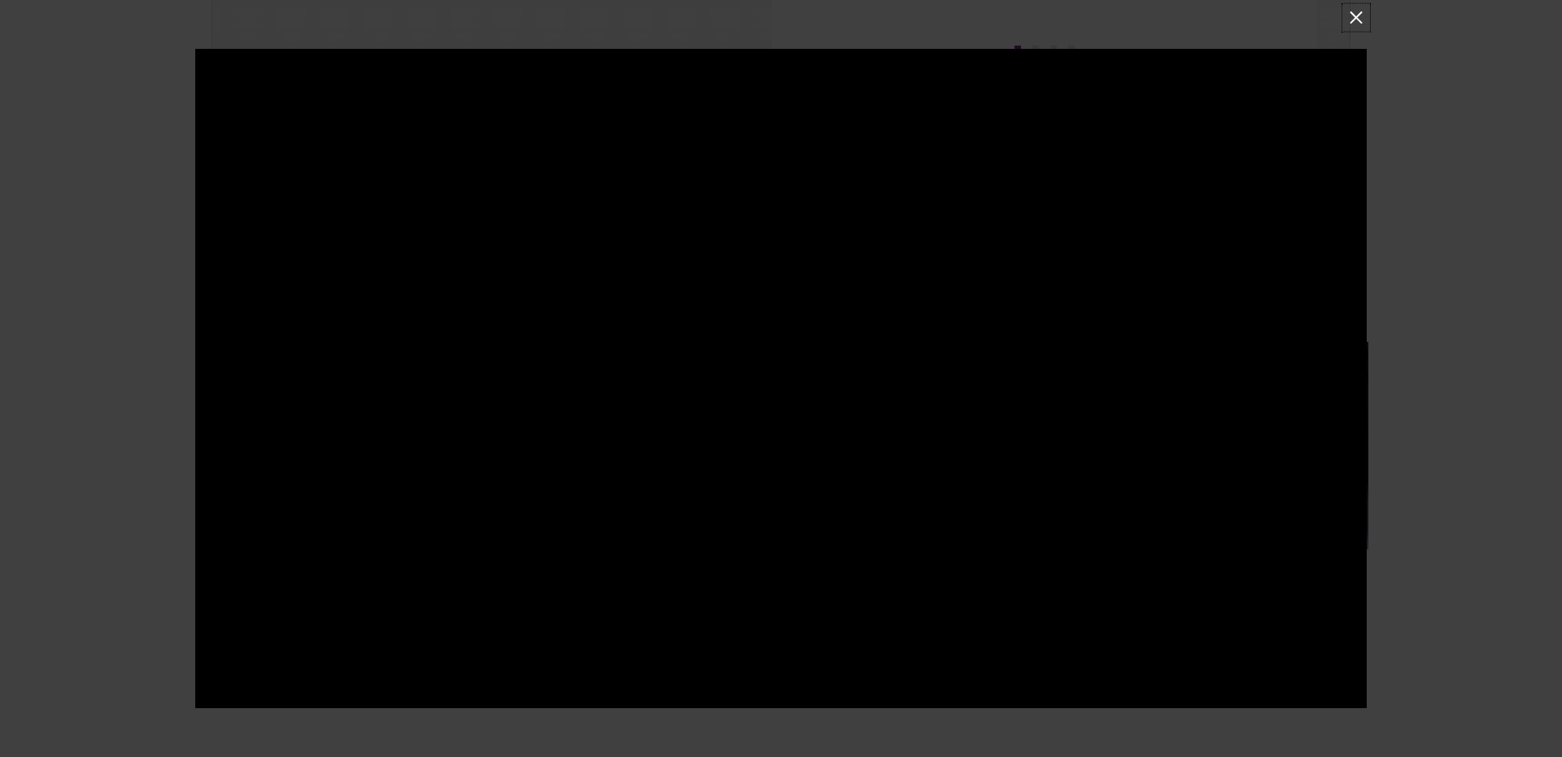
click at [1358, 18] on button at bounding box center [1356, 17] width 21 height 21
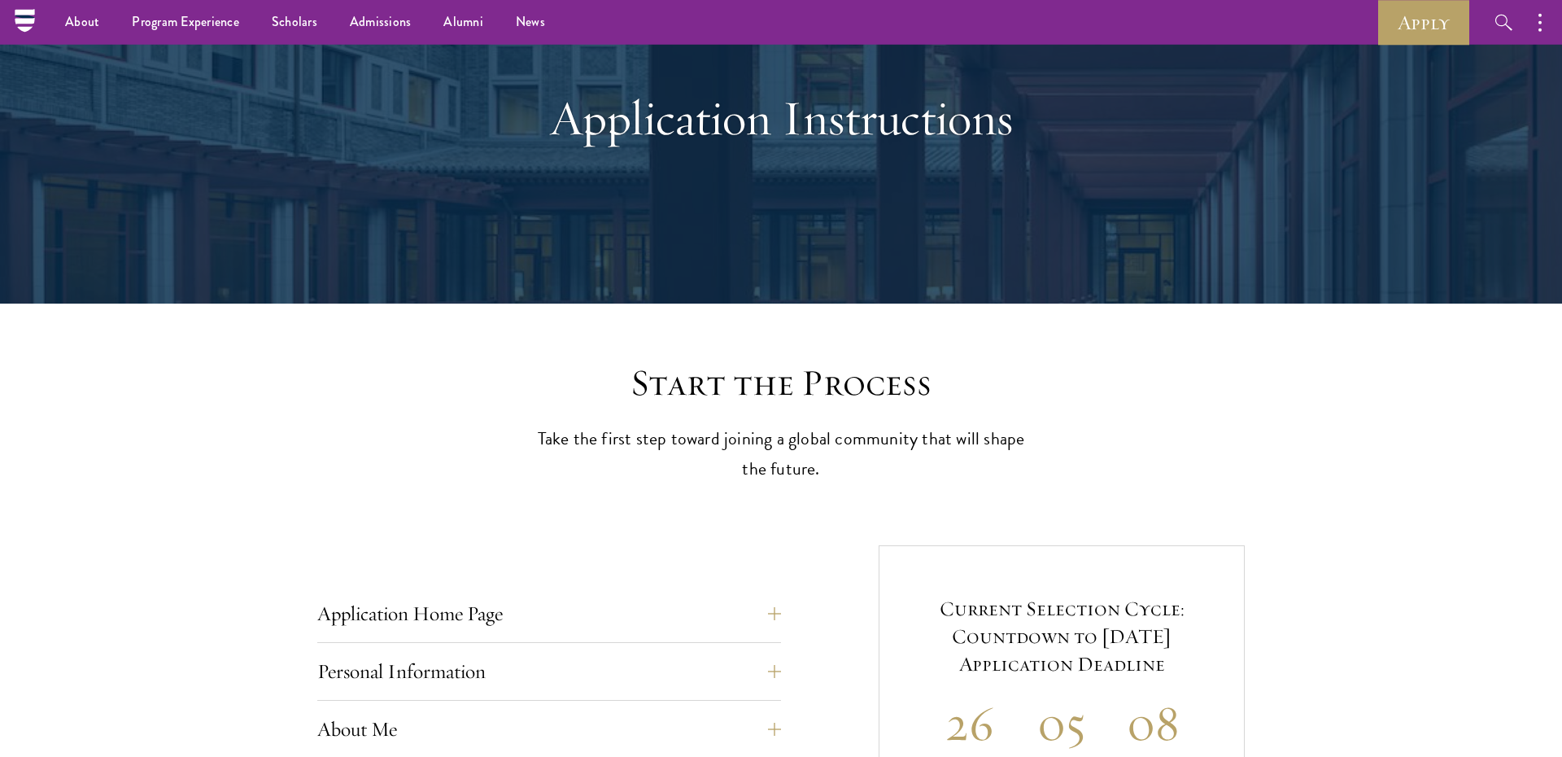
scroll to position [0, 0]
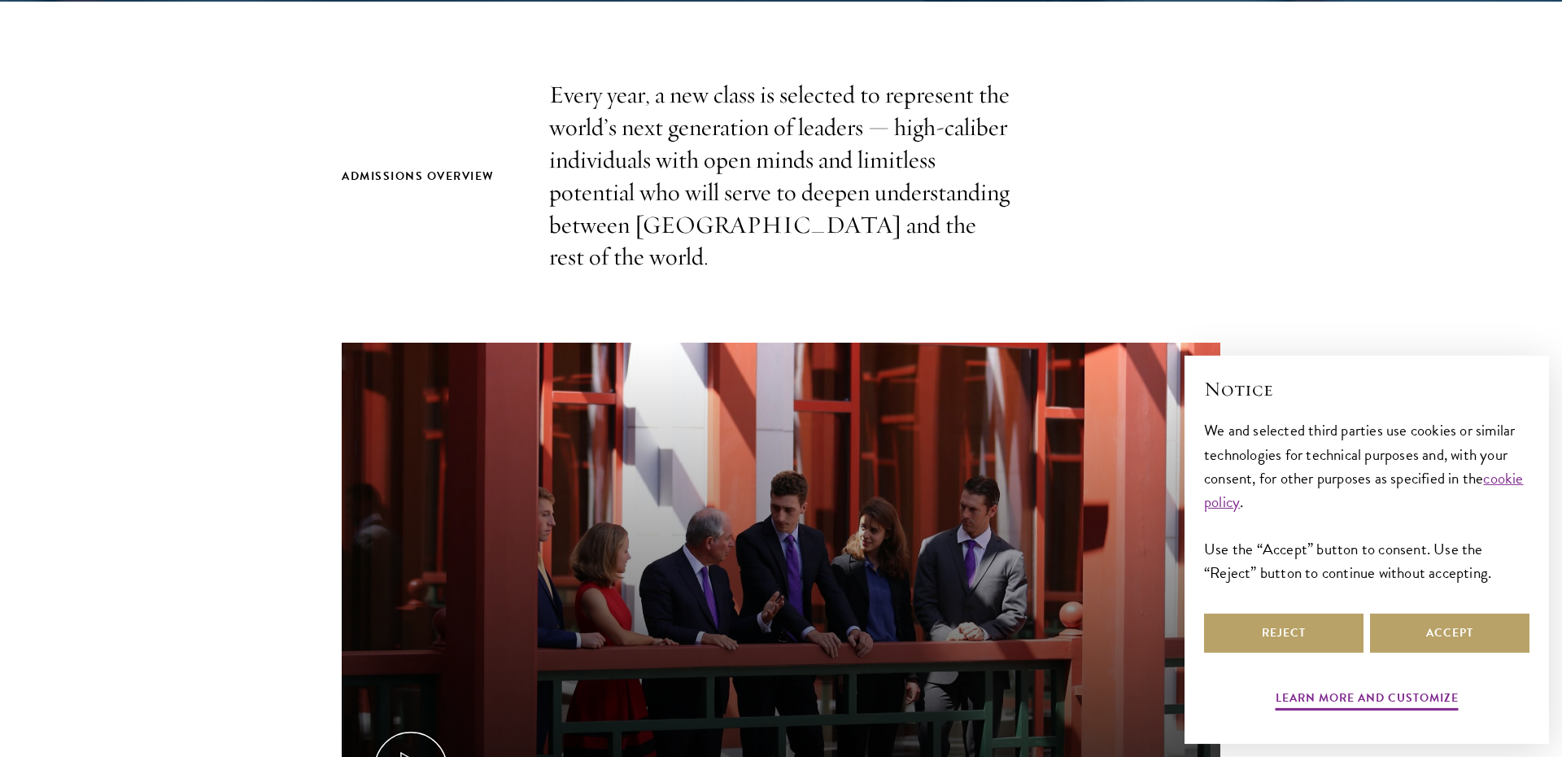
scroll to position [518, 0]
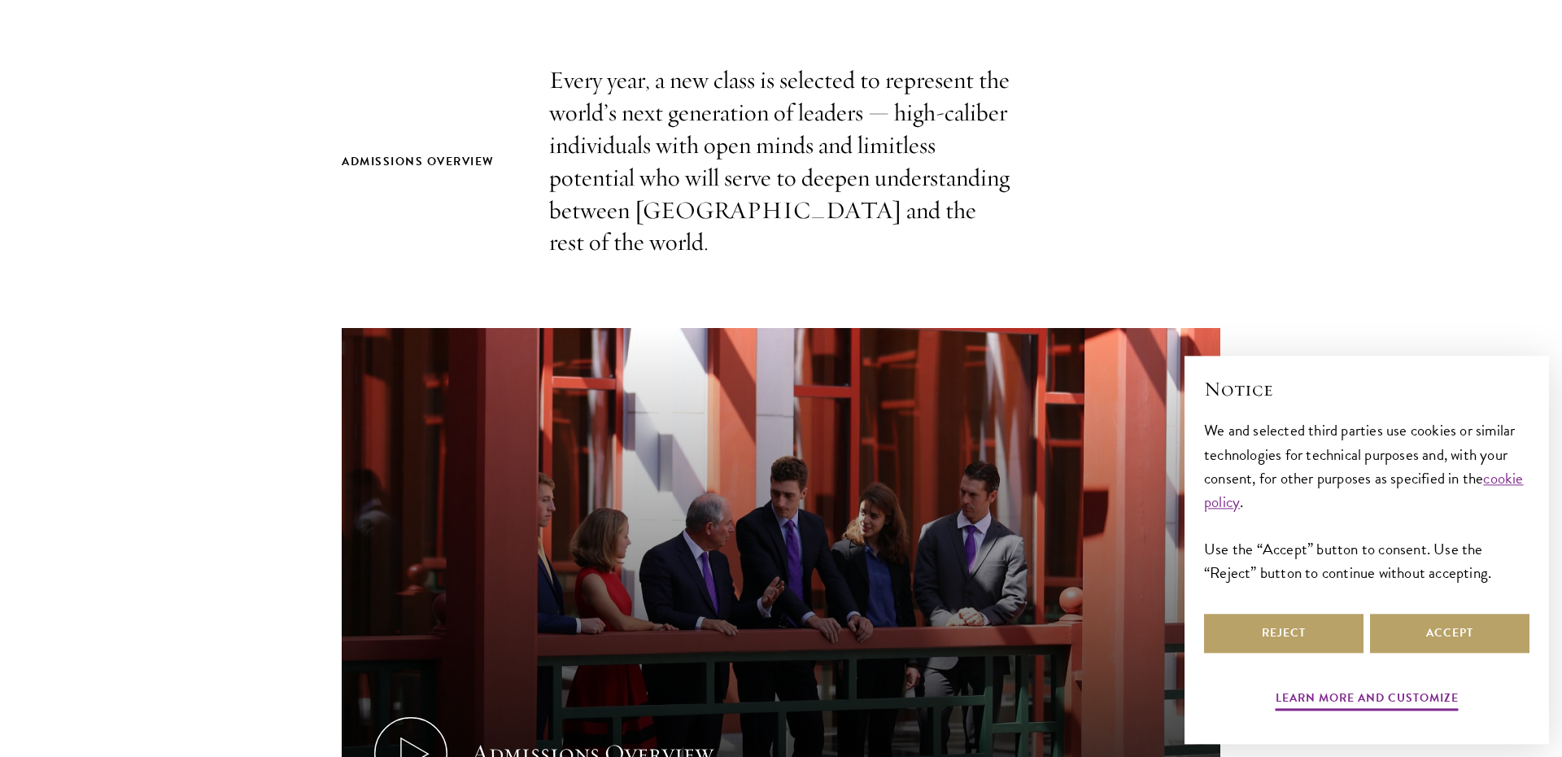
click at [786, 129] on p "Every year, a new class is selected to represent the world’s next generation of…" at bounding box center [781, 161] width 464 height 194
click at [1417, 641] on button "Accept" at bounding box center [1449, 633] width 159 height 39
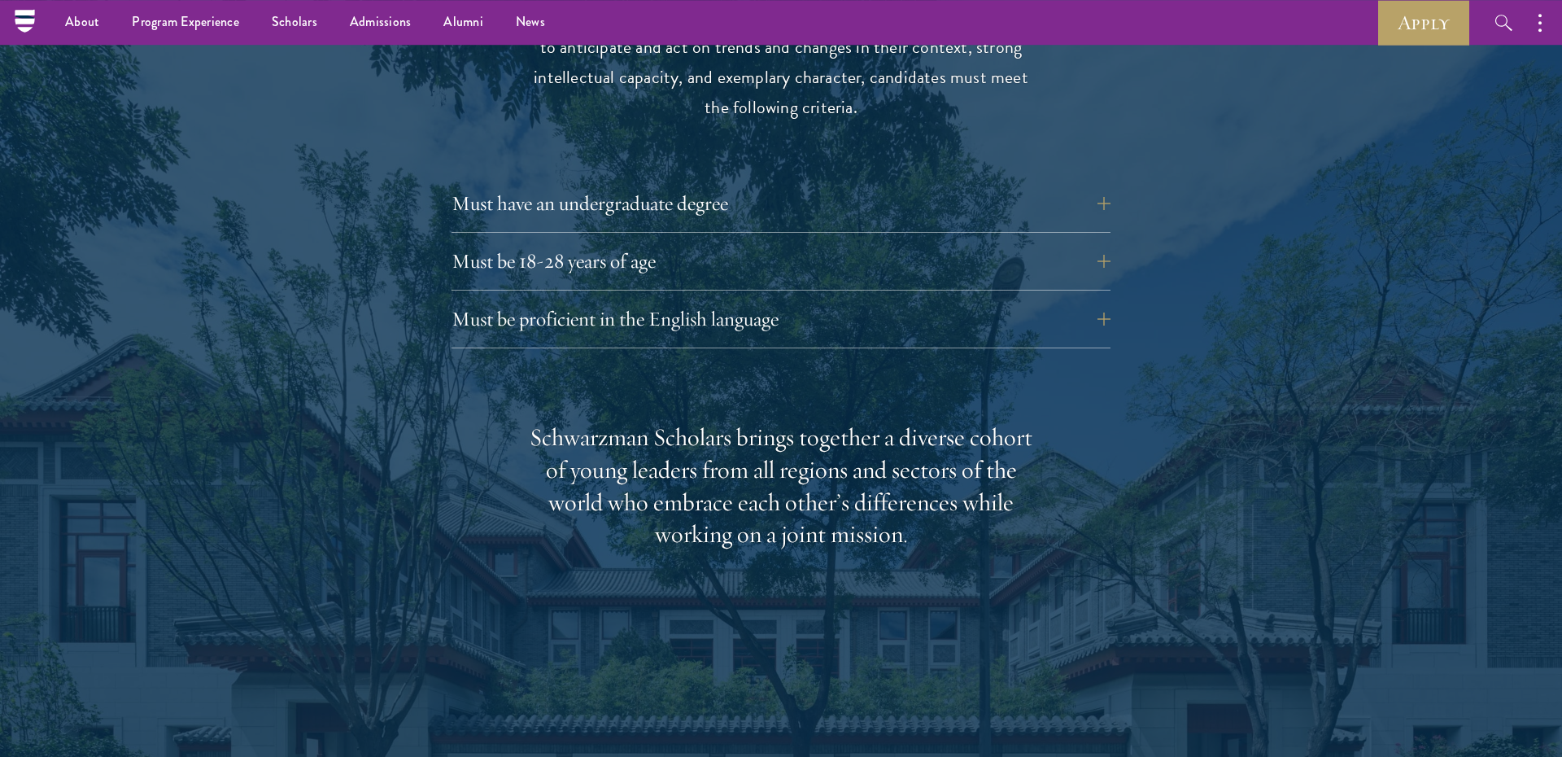
scroll to position [2213, 0]
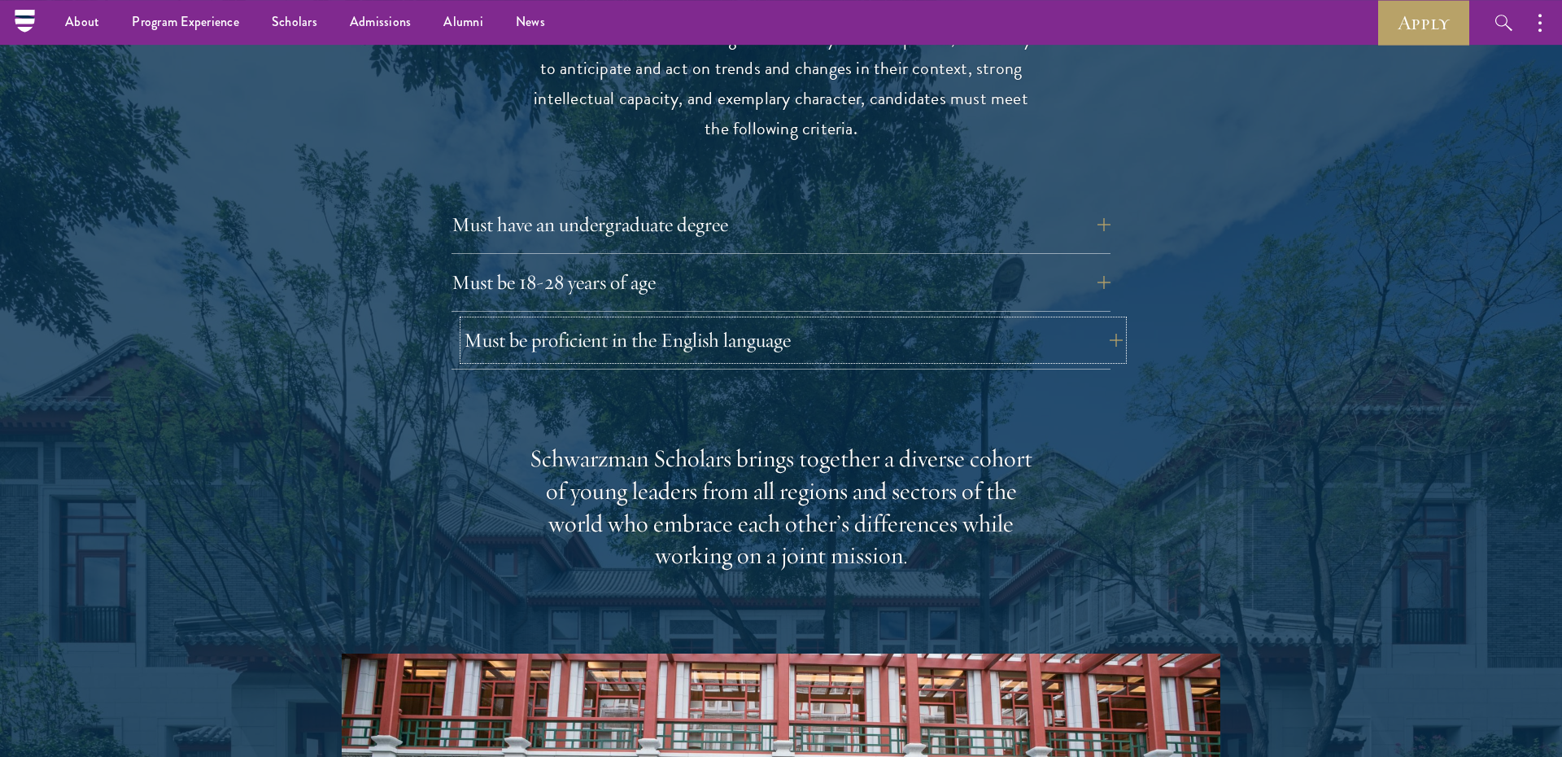
click at [1105, 321] on button "Must be proficient in the English language" at bounding box center [793, 340] width 659 height 39
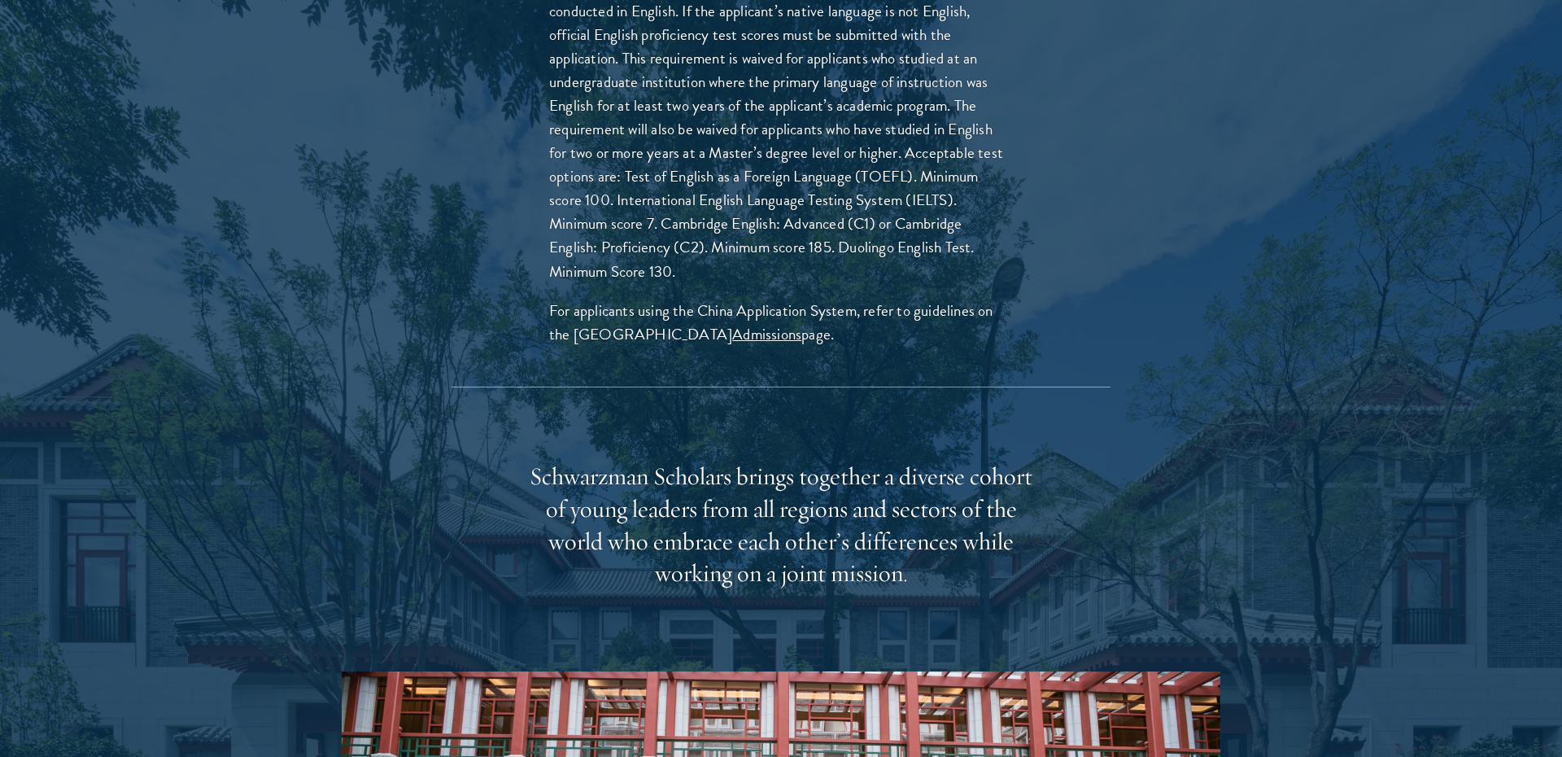
click at [1105, 305] on div "Applicants must demonstrate strong English skills, as all teaching will be cond…" at bounding box center [781, 168] width 659 height 435
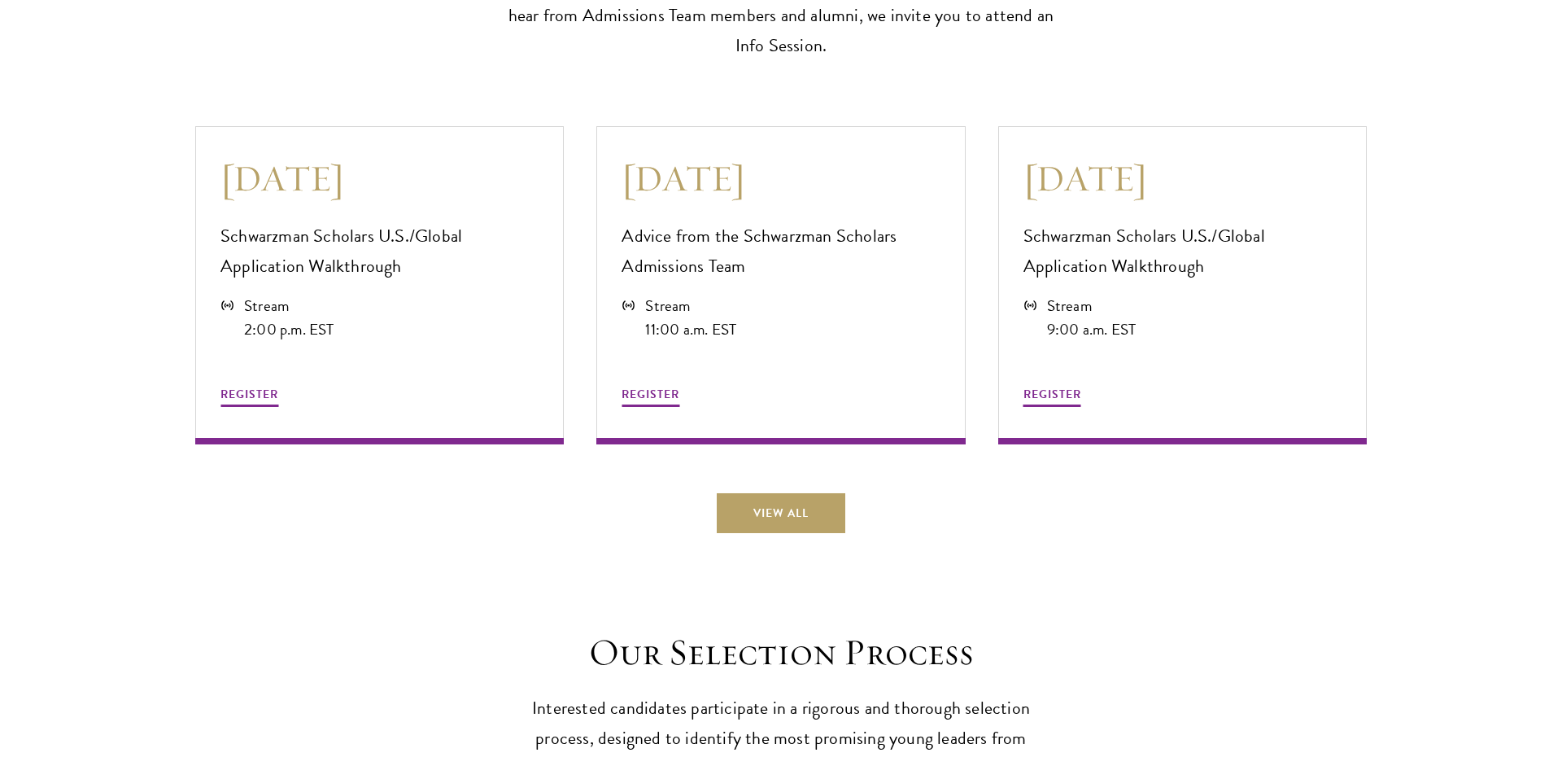
scroll to position [4881, 0]
